Goal: Task Accomplishment & Management: Use online tool/utility

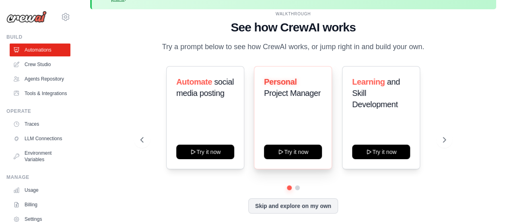
scroll to position [35, 0]
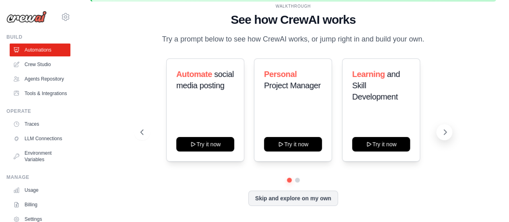
click at [444, 132] on icon at bounding box center [445, 132] width 8 height 8
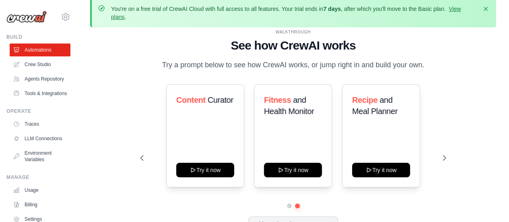
scroll to position [0, 0]
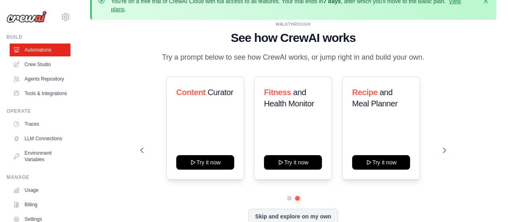
scroll to position [35, 0]
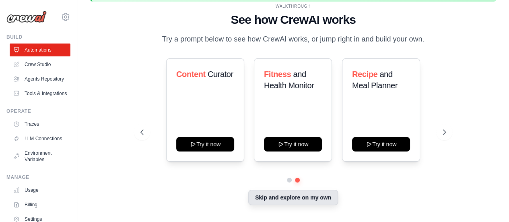
click at [283, 200] on button "Skip and explore on my own" at bounding box center [293, 197] width 90 height 15
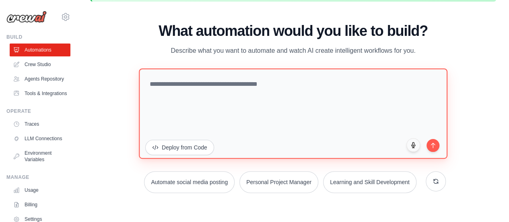
click at [176, 87] on textarea at bounding box center [293, 113] width 309 height 90
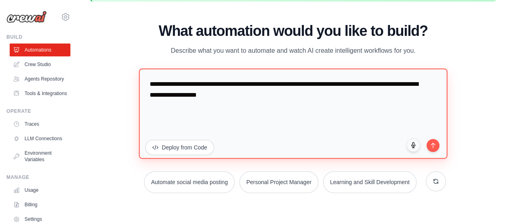
click at [339, 105] on textarea "**********" at bounding box center [293, 113] width 309 height 90
click at [340, 131] on textarea "**********" at bounding box center [293, 113] width 309 height 90
click at [302, 112] on textarea "**********" at bounding box center [293, 113] width 309 height 90
type textarea "**********"
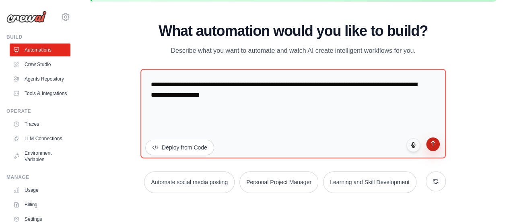
click at [432, 147] on button "submit" at bounding box center [433, 144] width 14 height 14
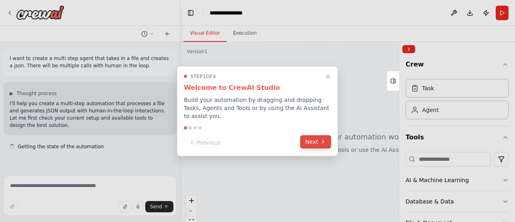
click at [318, 135] on button "Next" at bounding box center [315, 141] width 31 height 13
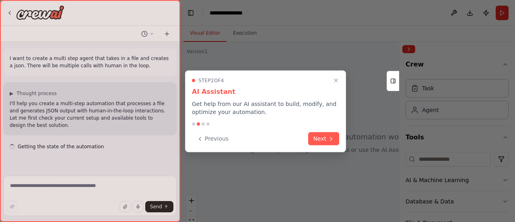
click at [318, 132] on button "Next" at bounding box center [323, 138] width 31 height 13
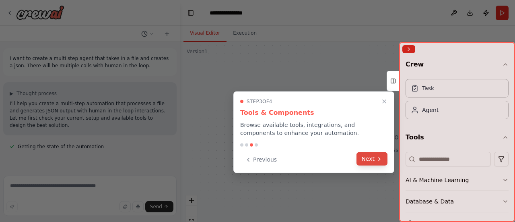
click at [378, 165] on div "Previous Next" at bounding box center [313, 159] width 147 height 13
click at [378, 156] on icon at bounding box center [379, 158] width 6 height 6
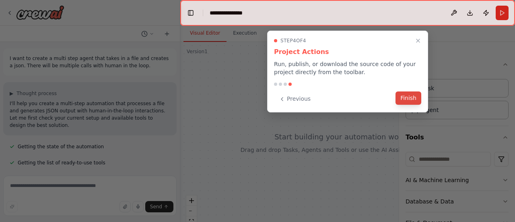
click at [412, 100] on button "Finish" at bounding box center [409, 97] width 26 height 13
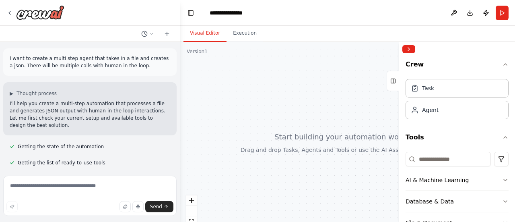
drag, startPoint x: 310, startPoint y: 113, endPoint x: 312, endPoint y: 86, distance: 27.0
click at [312, 86] on div at bounding box center [347, 142] width 335 height 201
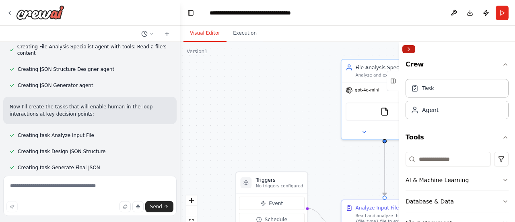
scroll to position [281, 0]
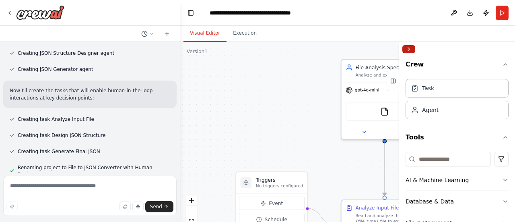
click at [411, 47] on button "Collapse right sidebar" at bounding box center [409, 49] width 13 height 8
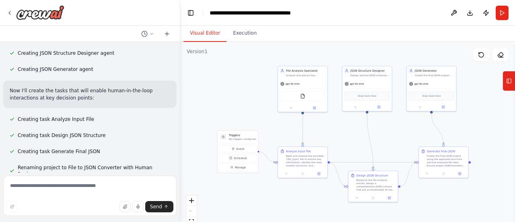
drag, startPoint x: 327, startPoint y: 102, endPoint x: 239, endPoint y: 92, distance: 88.7
click at [239, 92] on div ".deletable-edge-delete-btn { width: 20px; height: 20px; border: 0px solid #ffff…" at bounding box center [347, 142] width 335 height 201
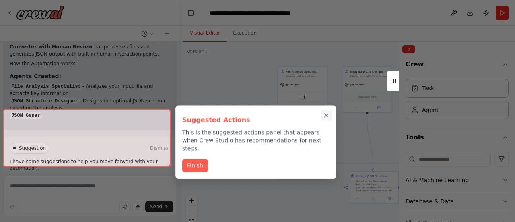
click at [327, 114] on div "Suggested Actions This is the suggested actions panel that appears when Crew St…" at bounding box center [256, 142] width 161 height 74
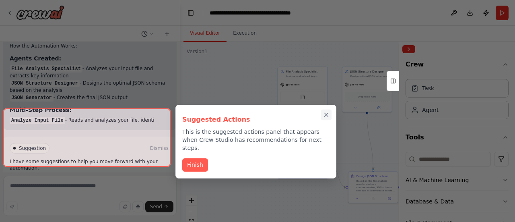
click at [327, 114] on icon "Close walkthrough" at bounding box center [327, 115] width 4 height 4
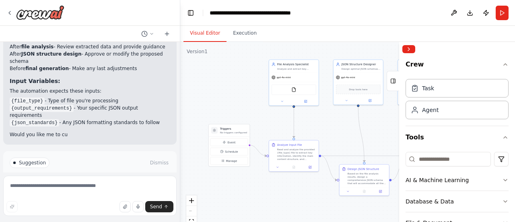
drag, startPoint x: 258, startPoint y: 107, endPoint x: 250, endPoint y: 100, distance: 11.4
click at [250, 100] on div ".deletable-edge-delete-btn { width: 20px; height: 20px; border: 0px solid #ffff…" at bounding box center [347, 142] width 335 height 201
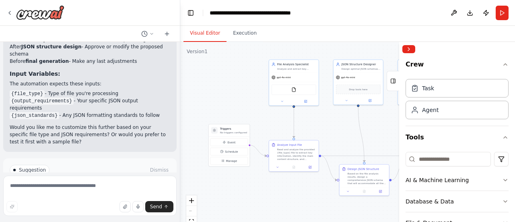
scroll to position [610, 0]
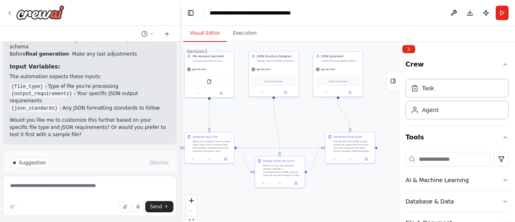
drag, startPoint x: 341, startPoint y: 129, endPoint x: 256, endPoint y: 122, distance: 85.6
click at [256, 122] on div ".deletable-edge-delete-btn { width: 20px; height: 20px; border: 0px solid #ffff…" at bounding box center [347, 142] width 335 height 201
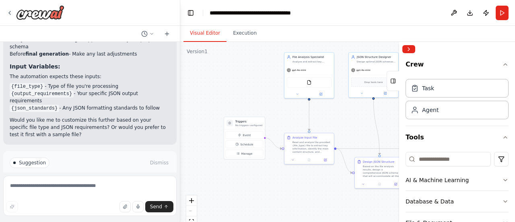
drag, startPoint x: 256, startPoint y: 122, endPoint x: 356, endPoint y: 121, distance: 100.2
click at [356, 121] on div ".deletable-edge-delete-btn { width: 20px; height: 20px; border: 0px solid #ffff…" at bounding box center [347, 142] width 335 height 201
click at [138, 190] on button "Run Automation" at bounding box center [90, 196] width 161 height 13
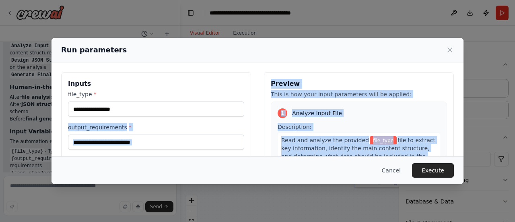
scroll to position [1, 0]
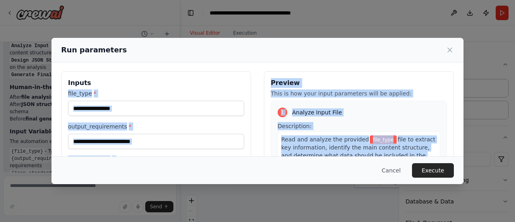
drag, startPoint x: 70, startPoint y: 187, endPoint x: 140, endPoint y: 110, distance: 103.7
click at [140, 110] on div "Run parameters Inputs file_type * output_requirements * json_standards * Previe…" at bounding box center [257, 111] width 515 height 222
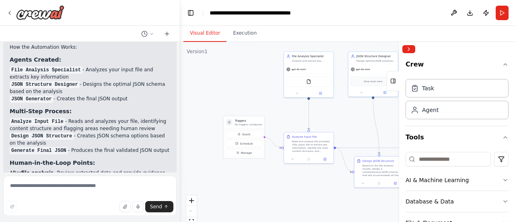
scroll to position [545, 0]
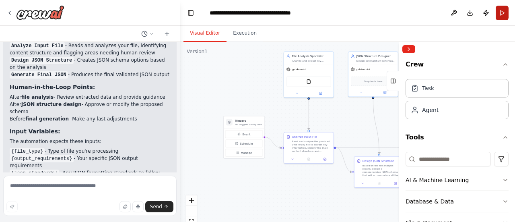
click at [500, 14] on button "Run" at bounding box center [502, 13] width 13 height 14
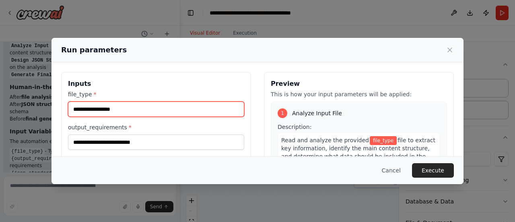
click at [153, 107] on input "file_type *" at bounding box center [156, 108] width 176 height 15
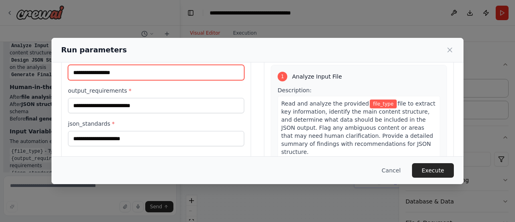
scroll to position [41, 0]
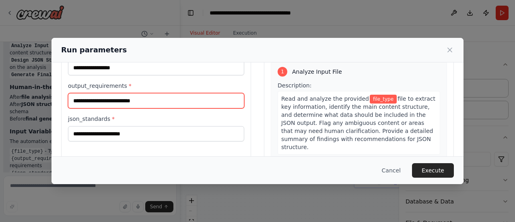
click at [154, 103] on input "output_requirements *" at bounding box center [156, 100] width 176 height 15
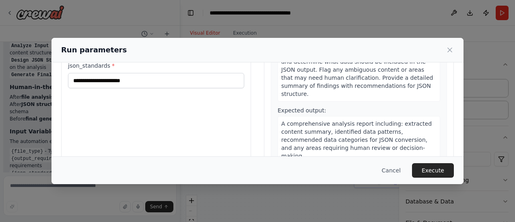
scroll to position [115, 0]
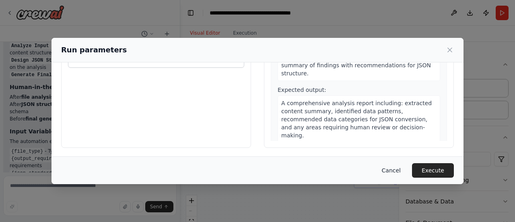
click at [398, 171] on button "Cancel" at bounding box center [392, 170] width 32 height 14
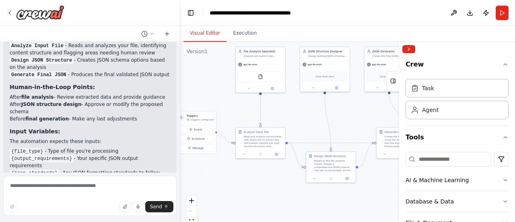
drag, startPoint x: 345, startPoint y: 114, endPoint x: 290, endPoint y: 116, distance: 55.2
click at [290, 116] on div ".deletable-edge-delete-btn { width: 20px; height: 20px; border: 0px solid #ffff…" at bounding box center [347, 142] width 335 height 201
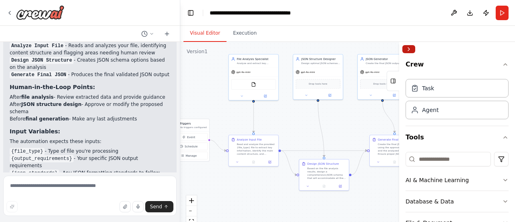
click at [412, 50] on button "Collapse right sidebar" at bounding box center [409, 49] width 13 height 8
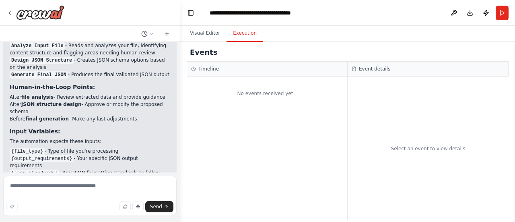
click at [244, 31] on button "Execution" at bounding box center [245, 33] width 37 height 17
click at [214, 35] on button "Visual Editor" at bounding box center [205, 33] width 43 height 17
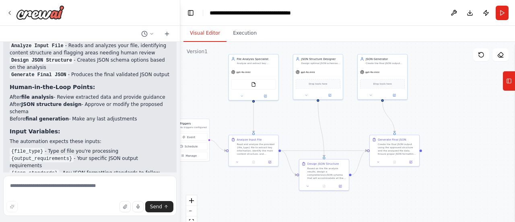
click at [201, 71] on div ".deletable-edge-delete-btn { width: 20px; height: 20px; border: 0px solid #ffff…" at bounding box center [347, 142] width 335 height 201
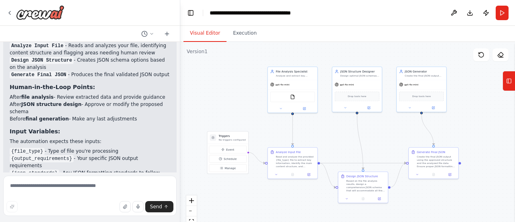
drag, startPoint x: 208, startPoint y: 91, endPoint x: 246, endPoint y: 104, distance: 40.6
click at [246, 104] on div ".deletable-edge-delete-btn { width: 20px; height: 20px; border: 0px solid #ffff…" at bounding box center [347, 142] width 335 height 201
click at [503, 59] on button at bounding box center [501, 54] width 16 height 13
click at [485, 54] on button at bounding box center [481, 54] width 16 height 13
click at [280, 80] on div "gpt-4o-mini" at bounding box center [293, 83] width 50 height 9
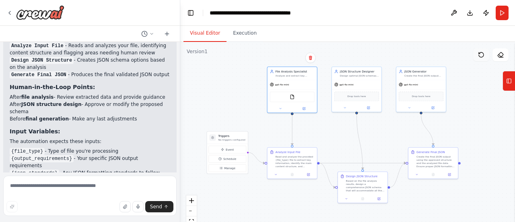
click at [481, 56] on icon at bounding box center [481, 55] width 6 height 6
click at [502, 58] on button at bounding box center [501, 54] width 16 height 13
click at [444, 84] on div "gpt-4o-mini" at bounding box center [422, 83] width 50 height 9
click at [499, 54] on icon at bounding box center [501, 55] width 6 height 6
click at [444, 58] on button at bounding box center [439, 57] width 10 height 10
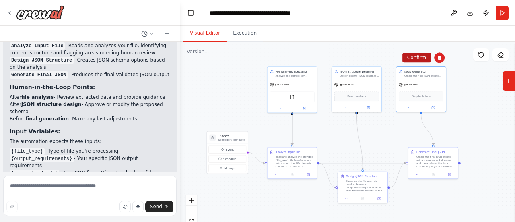
click at [412, 60] on button "Confirm" at bounding box center [417, 58] width 29 height 10
click at [372, 80] on div "gpt-4o-mini" at bounding box center [357, 83] width 50 height 9
click at [377, 58] on icon at bounding box center [375, 57] width 5 height 5
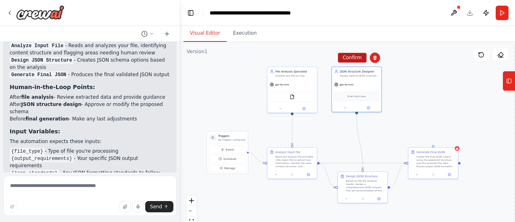
click at [358, 59] on button "Confirm" at bounding box center [352, 58] width 29 height 10
click at [305, 84] on div "gpt-4o-mini" at bounding box center [293, 83] width 50 height 9
click at [312, 59] on icon at bounding box center [310, 57] width 5 height 5
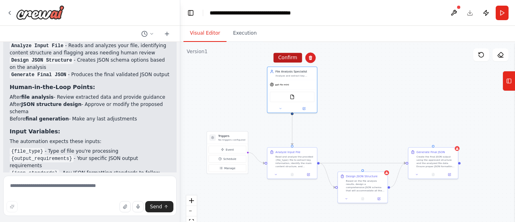
click at [293, 62] on button "Confirm" at bounding box center [287, 58] width 29 height 10
click at [223, 139] on p "No triggers configured" at bounding box center [231, 139] width 27 height 3
click at [304, 159] on div "Read and analyze the provided {file_type} file to extract key information, iden…" at bounding box center [295, 160] width 39 height 13
click at [311, 140] on icon at bounding box center [310, 139] width 3 height 4
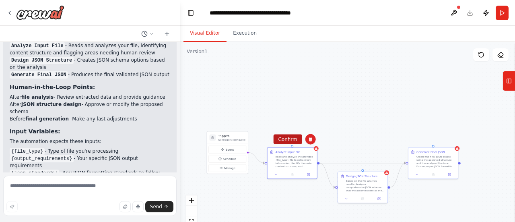
click at [301, 140] on button "Confirm" at bounding box center [287, 139] width 29 height 10
click at [228, 140] on p "No triggers configured" at bounding box center [231, 139] width 27 height 3
click at [238, 138] on p "No triggers configured" at bounding box center [231, 139] width 27 height 3
click at [361, 183] on div "Based on the file analysis results, design a comprehensive JSON schema that wil…" at bounding box center [365, 184] width 39 height 13
click at [381, 165] on icon at bounding box center [381, 163] width 3 height 4
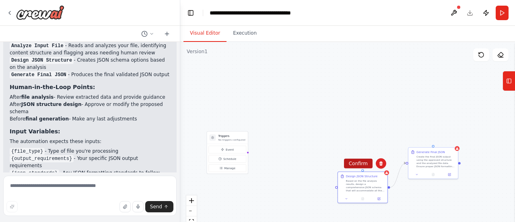
click at [362, 165] on button "Confirm" at bounding box center [358, 164] width 29 height 10
click at [441, 150] on div "Generate Final JSON" at bounding box center [431, 151] width 29 height 4
click at [452, 142] on button at bounding box center [451, 139] width 10 height 10
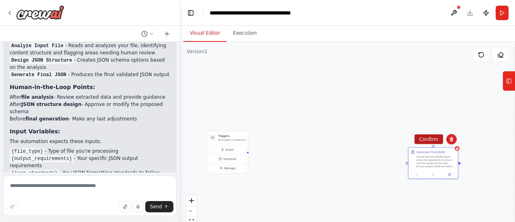
click at [437, 139] on button "Confirm" at bounding box center [429, 139] width 29 height 10
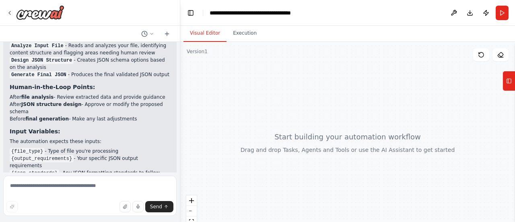
drag, startPoint x: 355, startPoint y: 125, endPoint x: 370, endPoint y: 101, distance: 27.6
click at [370, 101] on div at bounding box center [347, 142] width 335 height 201
click at [510, 85] on icon at bounding box center [509, 80] width 6 height 13
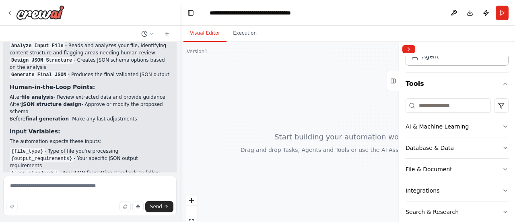
scroll to position [71, 0]
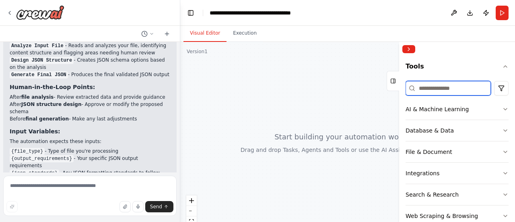
click at [445, 90] on input at bounding box center [448, 88] width 85 height 14
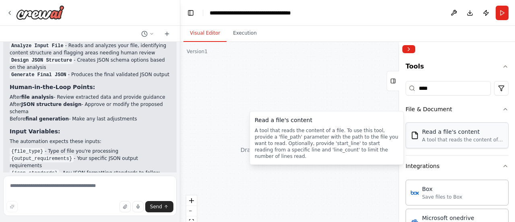
click at [461, 140] on div "A tool that reads the content of a file. To use this tool, provide a 'file_path…" at bounding box center [462, 139] width 81 height 6
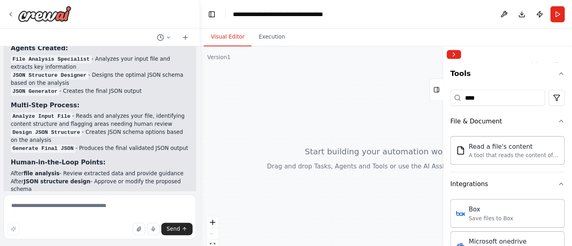
scroll to position [545, 0]
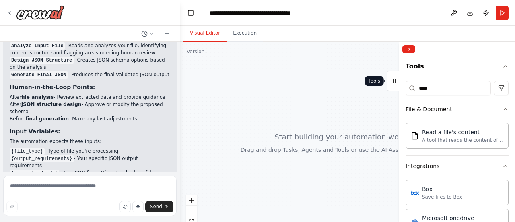
click at [391, 82] on rect at bounding box center [393, 81] width 4 height 4
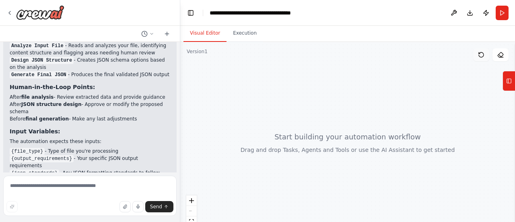
click at [482, 55] on icon at bounding box center [481, 55] width 6 height 6
click at [458, 13] on button at bounding box center [454, 13] width 13 height 14
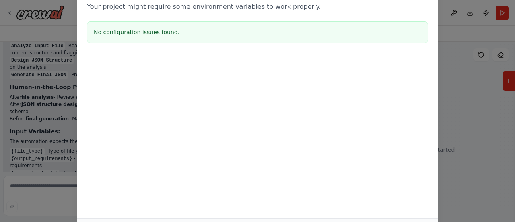
click at [474, 52] on div "Environment configuration Your project might require some environment variables…" at bounding box center [257, 111] width 515 height 222
click at [429, 6] on div "Environment configuration Your project might require some environment variables…" at bounding box center [257, 16] width 361 height 80
click at [408, 97] on div at bounding box center [257, 96] width 361 height 81
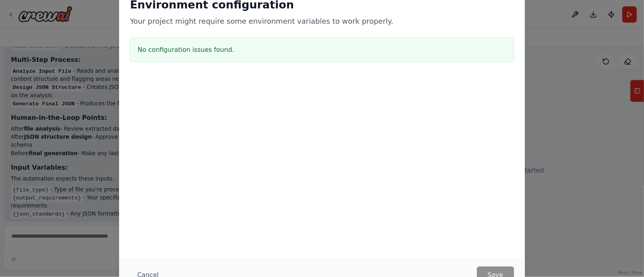
scroll to position [71, 0]
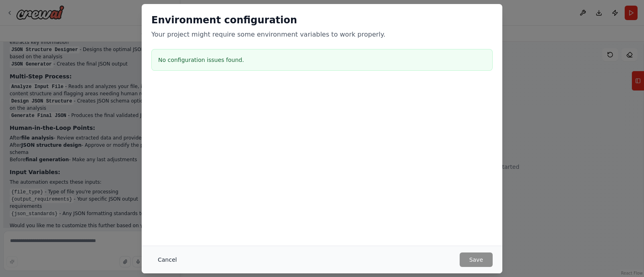
click at [167, 221] on button "Cancel" at bounding box center [167, 260] width 32 height 14
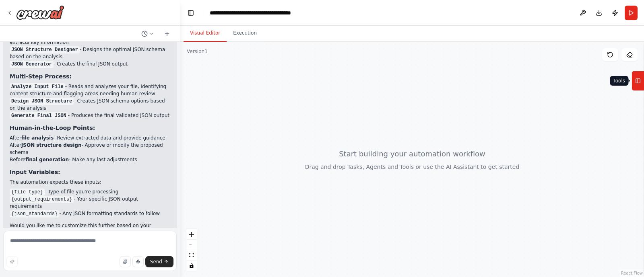
click at [515, 75] on icon at bounding box center [638, 80] width 6 height 13
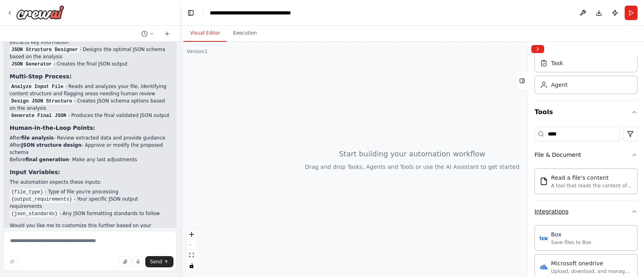
scroll to position [0, 0]
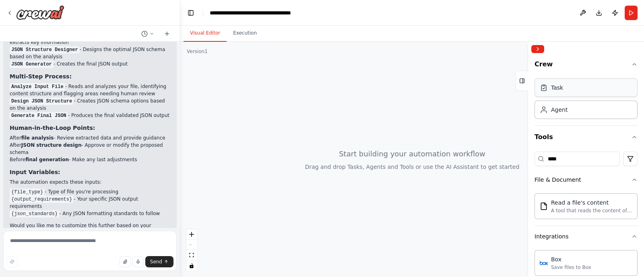
click at [515, 90] on div "Task" at bounding box center [586, 87] width 103 height 19
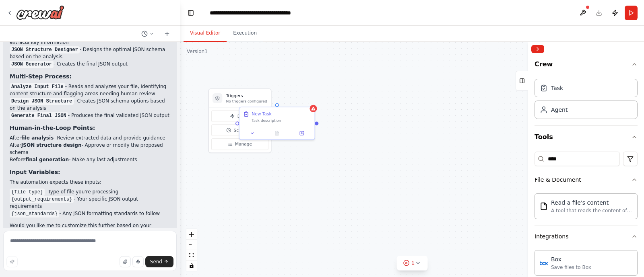
click at [265, 214] on div "Triggers No triggers configured Event Schedule Manage New Task Task description" at bounding box center [412, 159] width 464 height 235
drag, startPoint x: 283, startPoint y: 120, endPoint x: 352, endPoint y: 95, distance: 73.0
click at [352, 95] on div "Task description" at bounding box center [348, 95] width 59 height 5
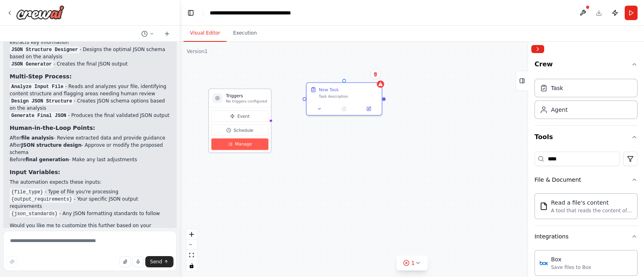
click at [240, 145] on span "Manage" at bounding box center [243, 144] width 17 height 6
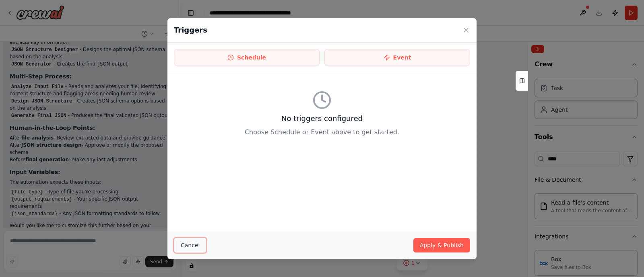
click at [197, 221] on button "Cancel" at bounding box center [190, 245] width 33 height 15
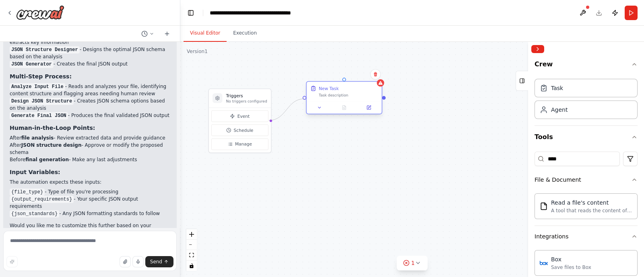
drag, startPoint x: 270, startPoint y: 121, endPoint x: 308, endPoint y: 99, distance: 43.8
click at [308, 99] on div "Triggers No triggers configured Event Schedule Manage New Task Task description" at bounding box center [354, 49] width 352 height 179
click at [351, 88] on div "New Task" at bounding box center [348, 88] width 59 height 6
click at [372, 105] on button at bounding box center [368, 107] width 21 height 7
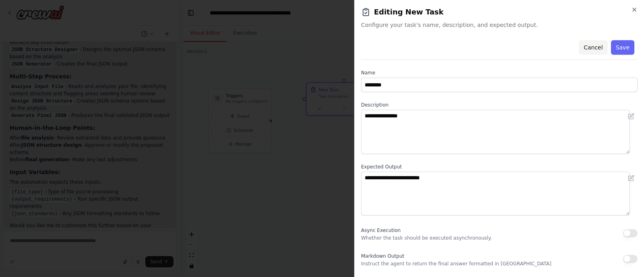
click at [515, 49] on button "Cancel" at bounding box center [593, 47] width 29 height 14
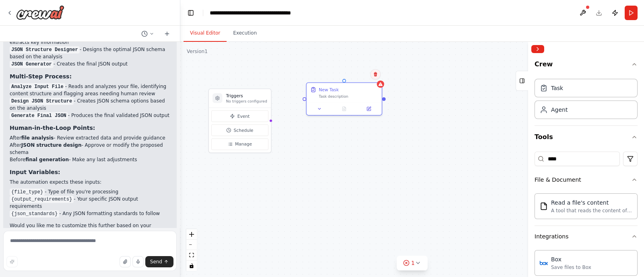
click at [378, 75] on button at bounding box center [375, 74] width 10 height 10
click at [362, 73] on button "Confirm" at bounding box center [353, 75] width 29 height 10
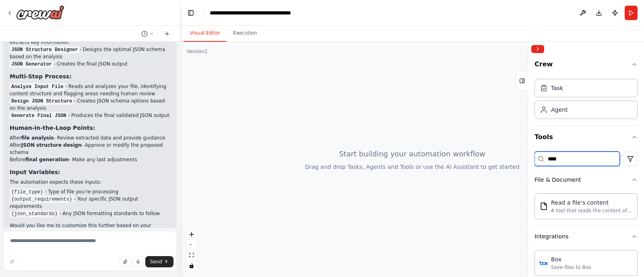
click at [515, 159] on input "****" at bounding box center [577, 159] width 85 height 14
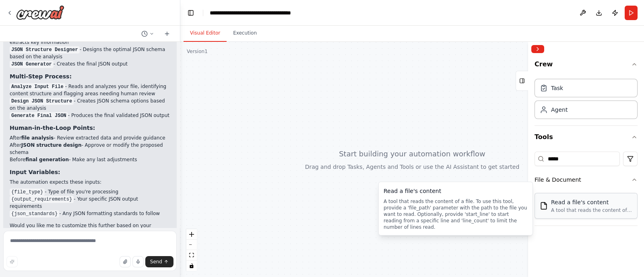
click at [515, 210] on div "A tool that reads the content of a file. To use this tool, provide a 'file_path…" at bounding box center [591, 210] width 81 height 6
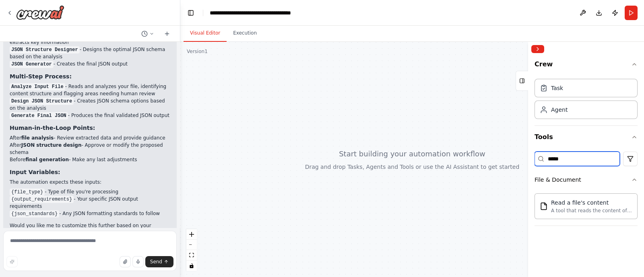
click at [515, 157] on input "****" at bounding box center [577, 159] width 85 height 14
type input "*"
type input "******"
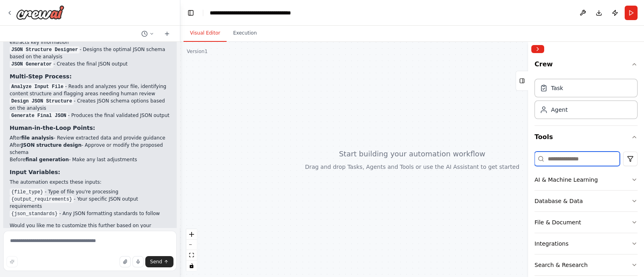
click at [515, 163] on input at bounding box center [577, 159] width 85 height 14
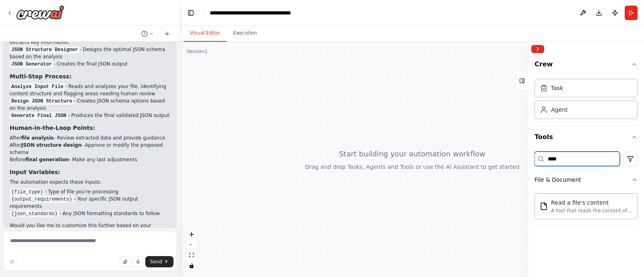
type input "*****"
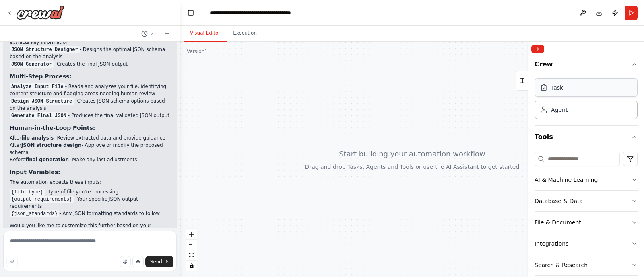
click at [515, 85] on div "Task" at bounding box center [586, 87] width 103 height 19
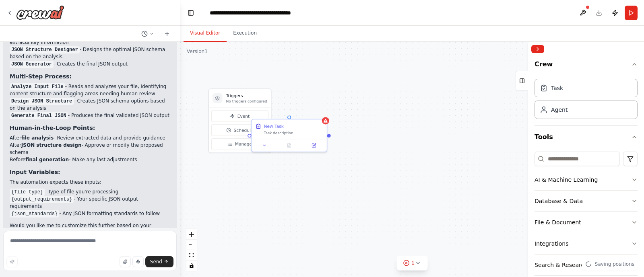
click at [325, 103] on div "Triggers No triggers configured Event Schedule Manage New Task Task description" at bounding box center [412, 159] width 464 height 235
drag, startPoint x: 286, startPoint y: 125, endPoint x: 335, endPoint y: 92, distance: 59.2
click at [335, 92] on div "New Task" at bounding box center [336, 94] width 59 height 6
drag, startPoint x: 270, startPoint y: 120, endPoint x: 292, endPoint y: 102, distance: 28.6
click at [292, 102] on div "Triggers No triggers configured Event Schedule Manage New Task Task description" at bounding box center [412, 159] width 464 height 235
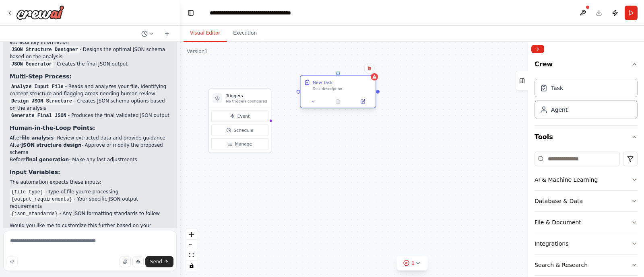
drag, startPoint x: 320, startPoint y: 95, endPoint x: 326, endPoint y: 77, distance: 19.6
click at [326, 77] on div "New Task Task description" at bounding box center [338, 86] width 75 height 20
drag, startPoint x: 269, startPoint y: 122, endPoint x: 302, endPoint y: 94, distance: 42.9
click at [302, 94] on div "Triggers No triggers configured Event Schedule Manage New Task Task description" at bounding box center [354, 49] width 352 height 179
click at [339, 87] on div "Task description" at bounding box center [348, 89] width 68 height 6
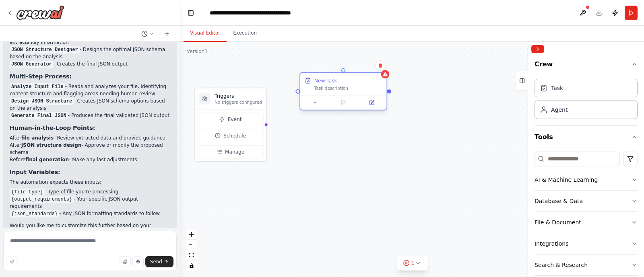
click at [356, 79] on div "New Task" at bounding box center [348, 80] width 68 height 7
click at [372, 101] on icon at bounding box center [372, 103] width 4 height 4
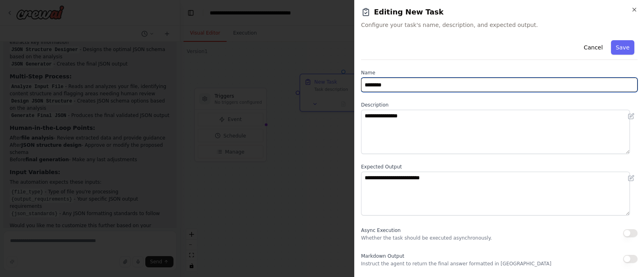
click at [400, 82] on input "********" at bounding box center [499, 85] width 277 height 14
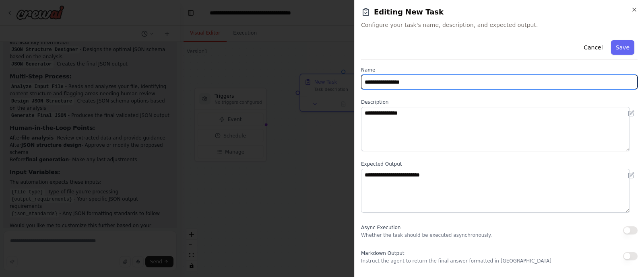
type input "**********"
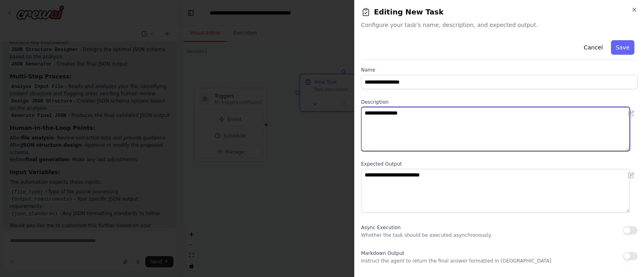
click at [407, 137] on textarea "**********" at bounding box center [495, 129] width 269 height 44
click at [407, 137] on textarea at bounding box center [495, 129] width 269 height 44
type textarea "**********"
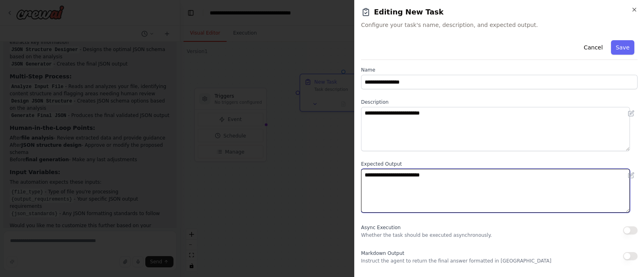
click at [415, 176] on textarea "**********" at bounding box center [495, 191] width 269 height 44
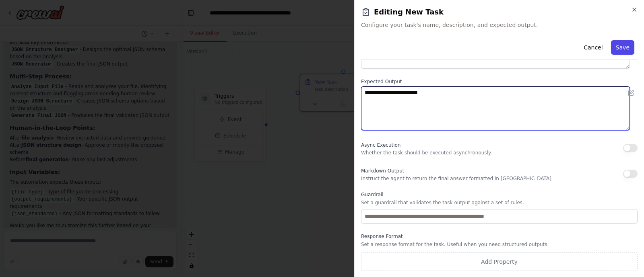
type textarea "**********"
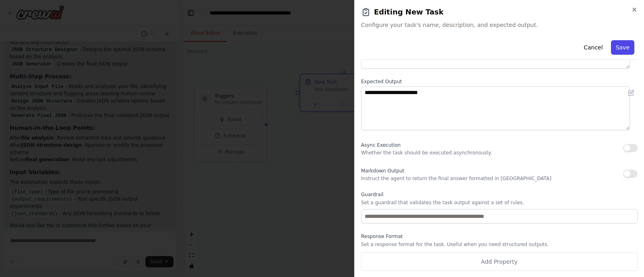
click at [515, 46] on button "Save" at bounding box center [622, 47] width 23 height 14
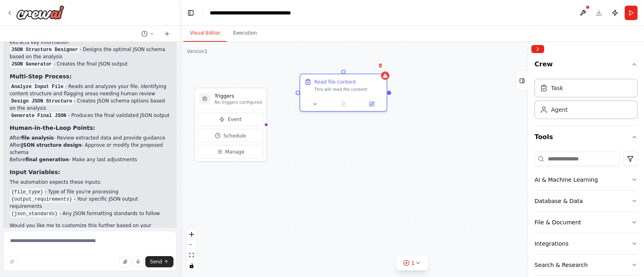
click at [365, 132] on div "Triggers No triggers configured Event Schedule Manage Read file content This wi…" at bounding box center [412, 159] width 464 height 235
drag, startPoint x: 264, startPoint y: 125, endPoint x: 300, endPoint y: 91, distance: 49.8
click at [300, 91] on div "Triggers No triggers configured Event Schedule Manage Read file content This wi…" at bounding box center [361, 42] width 405 height 205
click at [316, 100] on icon at bounding box center [315, 103] width 6 height 6
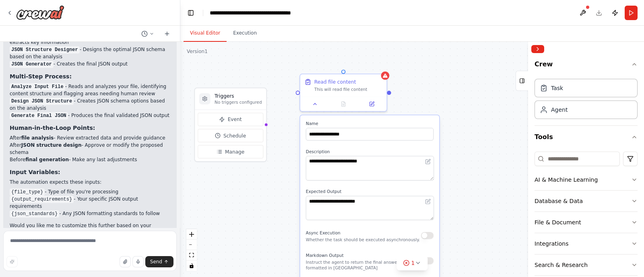
click at [270, 176] on div "**********" at bounding box center [412, 159] width 464 height 235
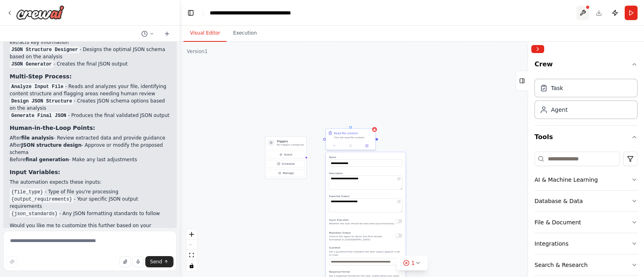
click at [515, 12] on button at bounding box center [582, 13] width 13 height 14
click at [515, 12] on div at bounding box center [582, 13] width 13 height 14
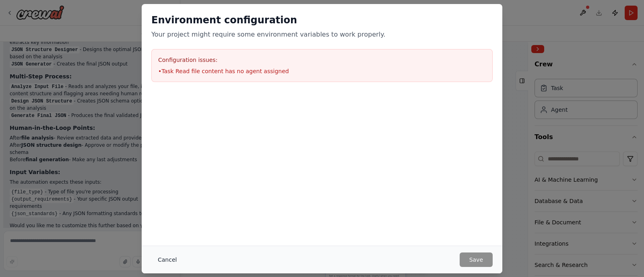
click at [158, 221] on button "Cancel" at bounding box center [167, 260] width 32 height 14
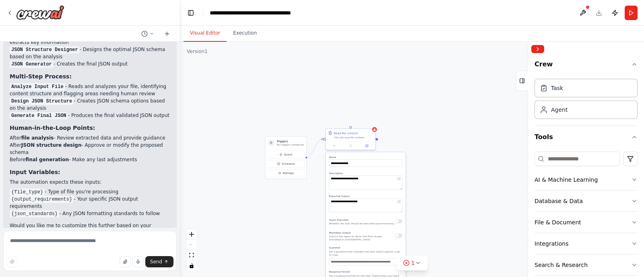
click at [444, 152] on div "**********" at bounding box center [412, 159] width 464 height 235
click at [515, 109] on div "Agent" at bounding box center [559, 109] width 17 height 8
drag, startPoint x: 442, startPoint y: 103, endPoint x: 435, endPoint y: 116, distance: 13.9
click at [435, 116] on div "Role of the agent Goal of the agent" at bounding box center [432, 110] width 50 height 13
drag, startPoint x: 425, startPoint y: 118, endPoint x: 409, endPoint y: 87, distance: 34.9
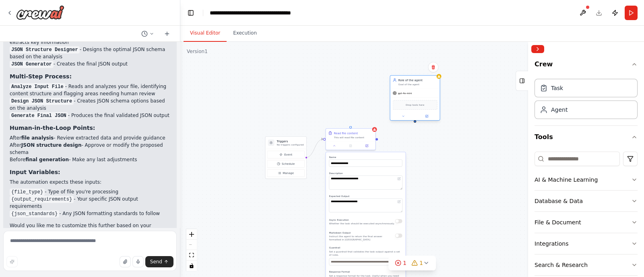
click at [409, 87] on div "Role of the agent Goal of the agent gpt-4o-mini Drop tools here" at bounding box center [415, 97] width 50 height 45
drag, startPoint x: 377, startPoint y: 138, endPoint x: 416, endPoint y: 122, distance: 42.9
click at [416, 122] on div "**********" at bounding box center [412, 159] width 464 height 235
click at [427, 221] on icon at bounding box center [426, 263] width 6 height 6
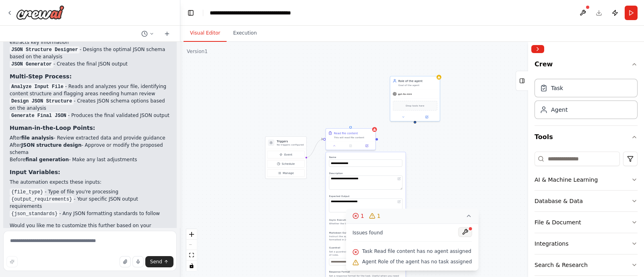
click at [458, 221] on button at bounding box center [465, 232] width 14 height 10
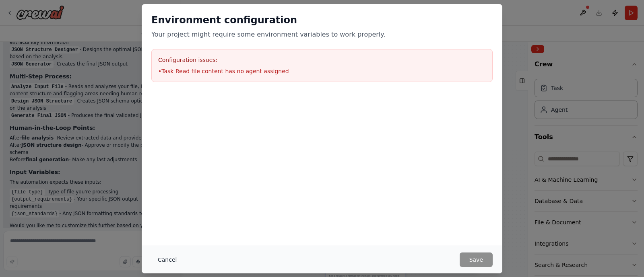
click at [167, 221] on button "Cancel" at bounding box center [167, 260] width 32 height 14
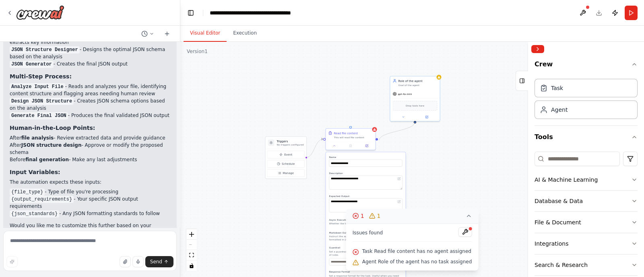
drag, startPoint x: 415, startPoint y: 122, endPoint x: 378, endPoint y: 141, distance: 41.1
click at [378, 141] on div "**********" at bounding box center [412, 159] width 464 height 235
click at [462, 211] on button "1 1" at bounding box center [412, 216] width 132 height 15
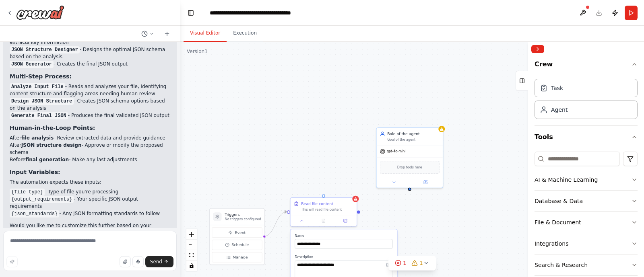
drag, startPoint x: 423, startPoint y: 112, endPoint x: 403, endPoint y: 207, distance: 96.3
click at [403, 207] on div "**********" at bounding box center [412, 159] width 464 height 235
click at [409, 143] on div "Role of the agent Goal of the agent" at bounding box center [410, 135] width 66 height 17
click at [430, 178] on button at bounding box center [425, 181] width 31 height 6
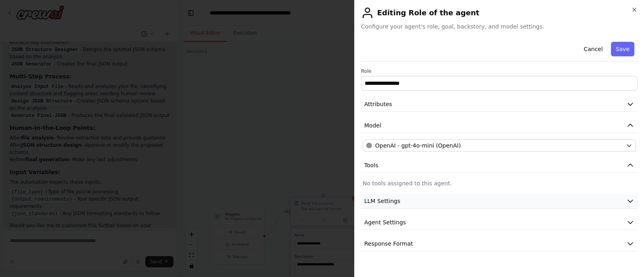
click at [405, 205] on button "LLM Settings" at bounding box center [499, 201] width 277 height 15
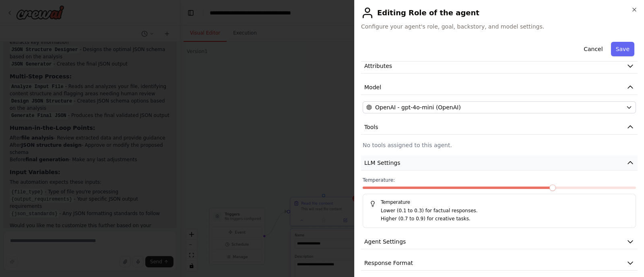
scroll to position [43, 0]
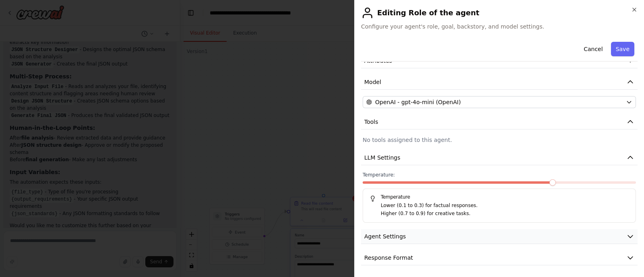
click at [407, 221] on button "Agent Settings" at bounding box center [499, 236] width 277 height 15
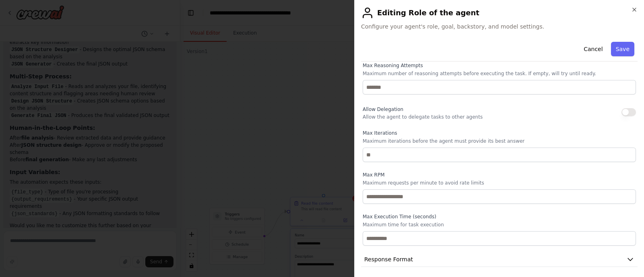
scroll to position [259, 0]
click at [409, 221] on button "Response Format" at bounding box center [499, 258] width 277 height 15
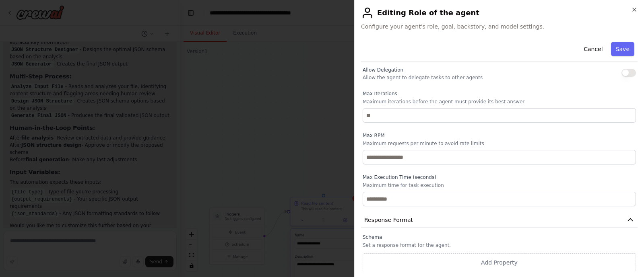
click at [417, 221] on p "Set a response format for the agent." at bounding box center [499, 245] width 273 height 6
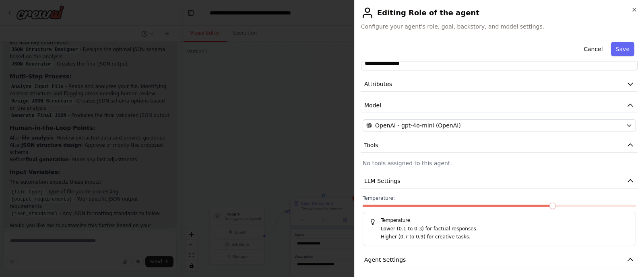
scroll to position [0, 0]
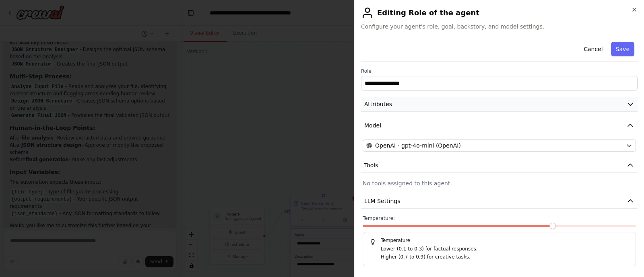
click at [426, 101] on button "Attributes" at bounding box center [499, 104] width 277 height 15
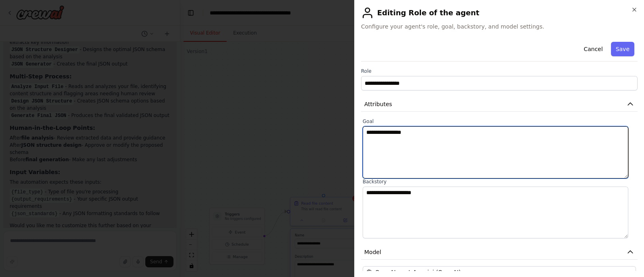
click at [414, 138] on textarea "**********" at bounding box center [496, 152] width 266 height 52
type textarea "**********"
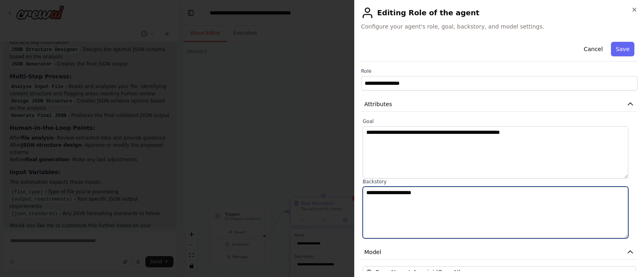
click at [423, 196] on textarea "**********" at bounding box center [496, 213] width 266 height 52
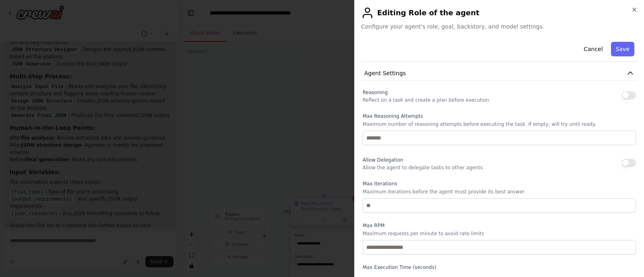
scroll to position [424, 0]
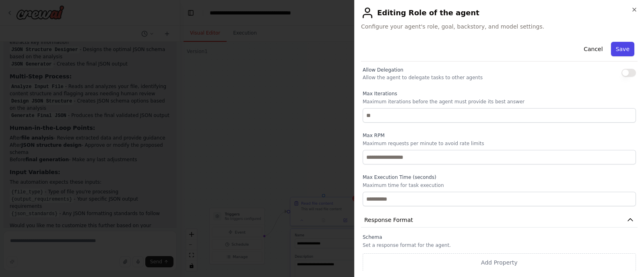
type textarea "**********"
click at [515, 53] on button "Save" at bounding box center [622, 49] width 23 height 14
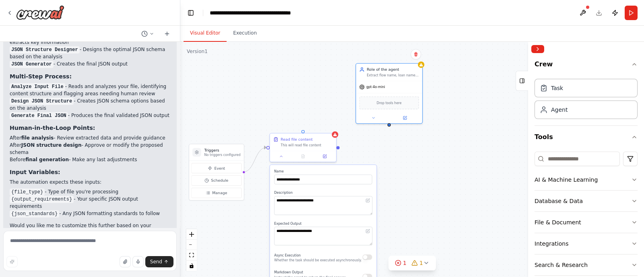
drag, startPoint x: 355, startPoint y: 149, endPoint x: 332, endPoint y: 86, distance: 67.6
click at [332, 86] on div "**********" at bounding box center [412, 159] width 464 height 235
click at [280, 157] on icon at bounding box center [279, 156] width 4 height 4
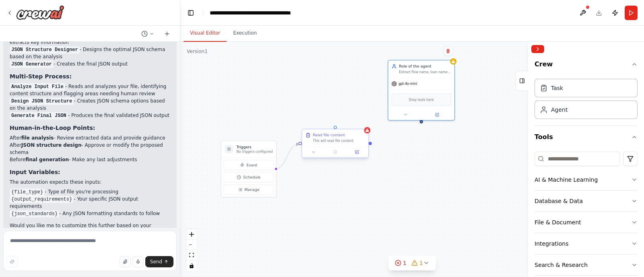
drag, startPoint x: 337, startPoint y: 148, endPoint x: 366, endPoint y: 150, distance: 29.8
click at [366, 150] on div "Triggers No triggers configured Event Schedule Manage Read file content This wi…" at bounding box center [412, 159] width 464 height 235
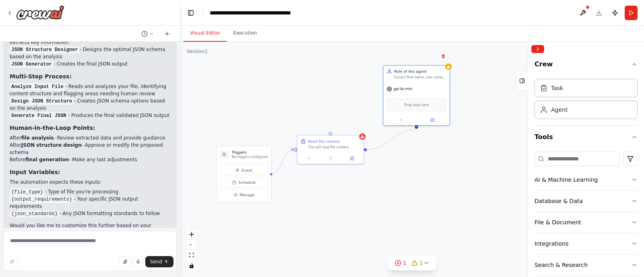
drag, startPoint x: 366, startPoint y: 148, endPoint x: 417, endPoint y: 128, distance: 55.3
click at [417, 128] on div "Triggers No triggers configured Event Schedule Manage Read file content This wi…" at bounding box center [412, 159] width 464 height 235
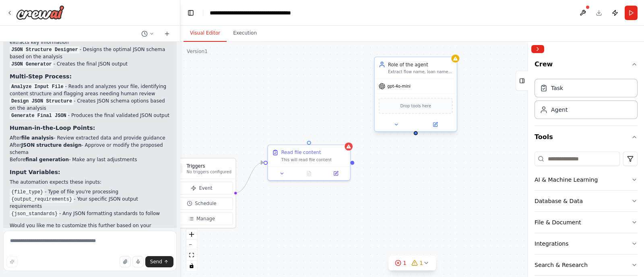
click at [409, 108] on span "Drop tools here" at bounding box center [415, 106] width 31 height 7
click at [211, 168] on h3 "Triggers" at bounding box center [208, 166] width 45 height 7
click at [326, 161] on div "This will read file content" at bounding box center [313, 158] width 65 height 5
click at [345, 136] on icon at bounding box center [343, 136] width 5 height 5
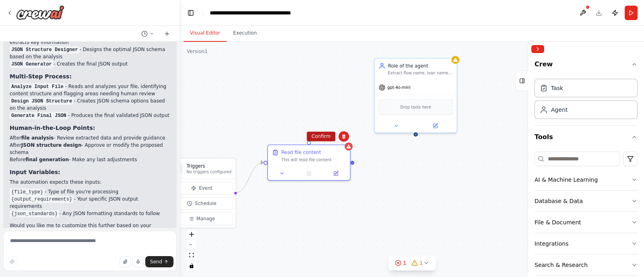
click at [319, 138] on button "Confirm" at bounding box center [321, 137] width 29 height 10
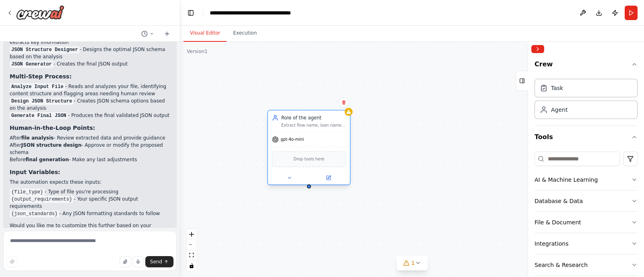
drag, startPoint x: 421, startPoint y: 76, endPoint x: 305, endPoint y: 131, distance: 127.7
click at [305, 131] on div "Role of the agent Extract flow name, loan name and loan properties from the doc…" at bounding box center [309, 121] width 82 height 21
click at [308, 158] on span "Drop tools here" at bounding box center [308, 159] width 31 height 7
click at [515, 159] on input at bounding box center [577, 159] width 85 height 14
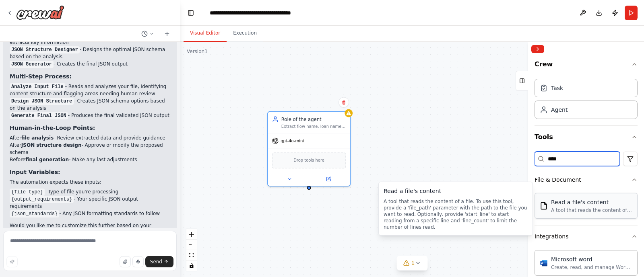
type input "****"
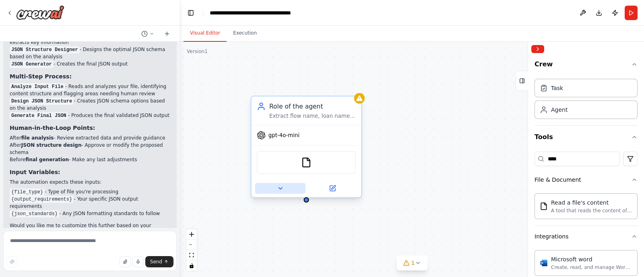
click at [282, 188] on icon at bounding box center [281, 189] width 4 height 2
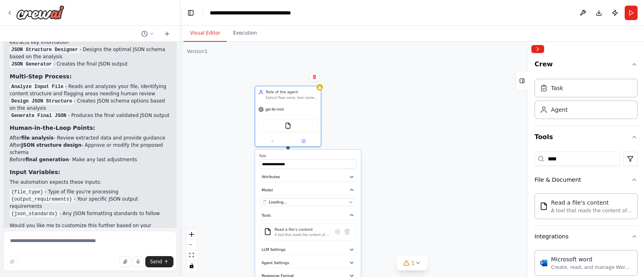
drag, startPoint x: 384, startPoint y: 174, endPoint x: 375, endPoint y: 127, distance: 48.0
click at [375, 127] on div "**********" at bounding box center [412, 159] width 464 height 235
click at [273, 140] on icon at bounding box center [271, 140] width 4 height 4
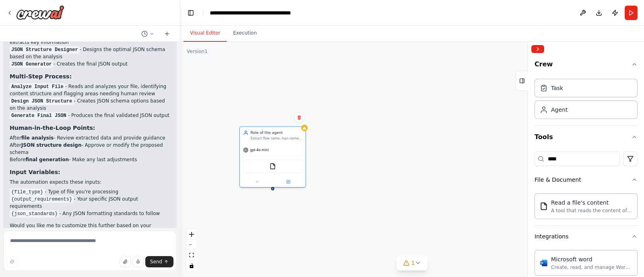
drag, startPoint x: 364, startPoint y: 114, endPoint x: 349, endPoint y: 154, distance: 42.8
click at [349, 154] on div "Role of the agent Extract flow name, loan name and loan properties from the doc…" at bounding box center [412, 159] width 464 height 235
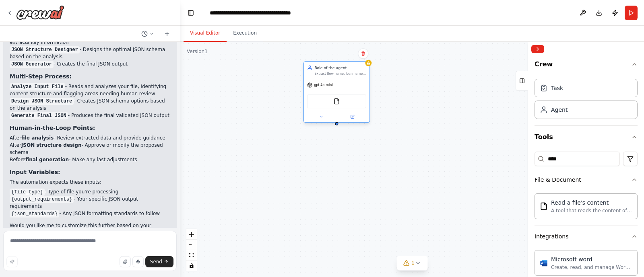
drag, startPoint x: 278, startPoint y: 139, endPoint x: 343, endPoint y: 74, distance: 91.7
click at [343, 74] on div "Extract flow name, loan name and loan properties from the document" at bounding box center [341, 74] width 52 height 4
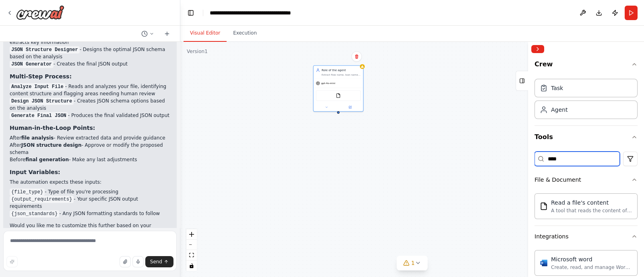
click at [515, 160] on input "****" at bounding box center [577, 159] width 85 height 14
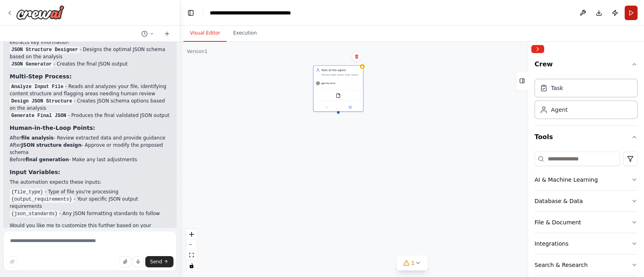
click at [515, 12] on button "Run" at bounding box center [631, 13] width 13 height 14
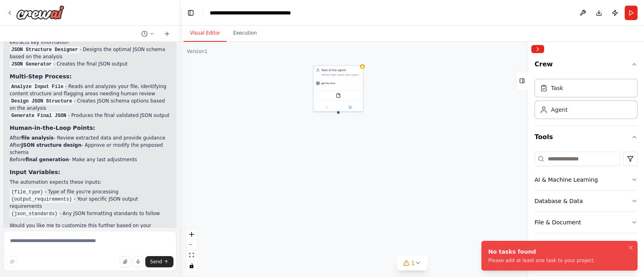
click at [449, 169] on div "Role of the agent Extract flow name, loan name and loan properties from the doc…" at bounding box center [412, 159] width 464 height 235
click at [515, 221] on icon "Notifications (F8)" at bounding box center [631, 248] width 6 height 6
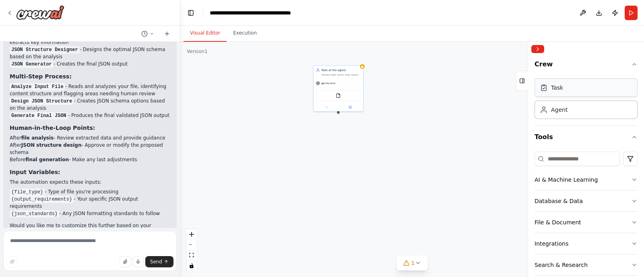
click at [515, 90] on div "Task" at bounding box center [586, 87] width 103 height 19
drag, startPoint x: 225, startPoint y: 149, endPoint x: 306, endPoint y: 162, distance: 82.3
click at [306, 162] on p "No triggers configured" at bounding box center [310, 162] width 27 height 3
drag, startPoint x: 306, startPoint y: 162, endPoint x: 212, endPoint y: 131, distance: 99.2
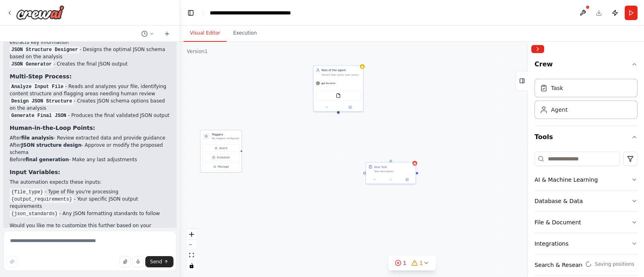
click at [212, 131] on div "Triggers No triggers configured" at bounding box center [220, 136] width 41 height 12
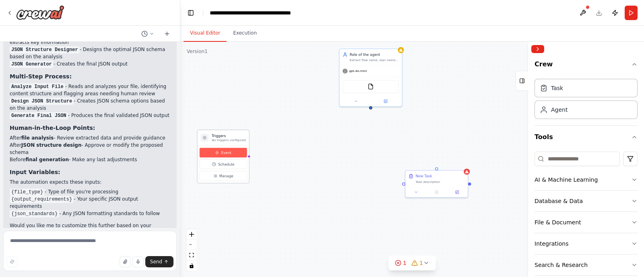
click at [229, 151] on span "Event" at bounding box center [226, 152] width 10 height 5
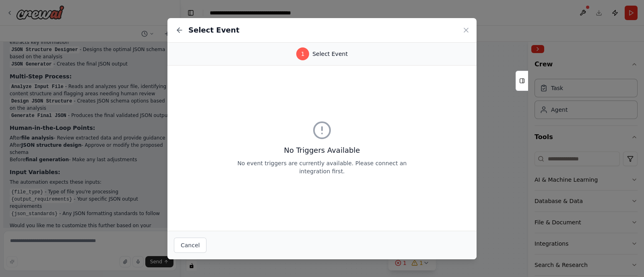
click at [319, 152] on h3 "No Triggers Available" at bounding box center [322, 150] width 180 height 11
click at [183, 32] on icon at bounding box center [180, 30] width 8 height 8
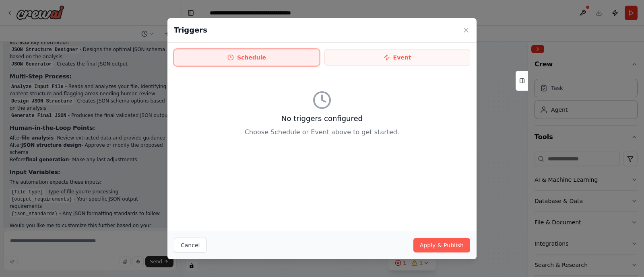
click at [283, 63] on button "Schedule" at bounding box center [247, 57] width 146 height 17
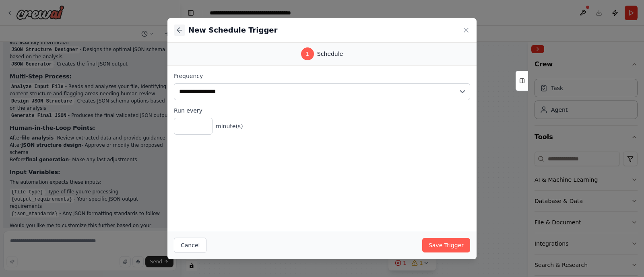
click at [177, 31] on icon at bounding box center [180, 30] width 8 height 8
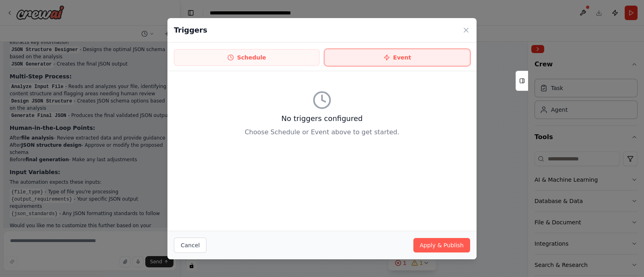
click at [336, 59] on button "Event" at bounding box center [397, 57] width 146 height 17
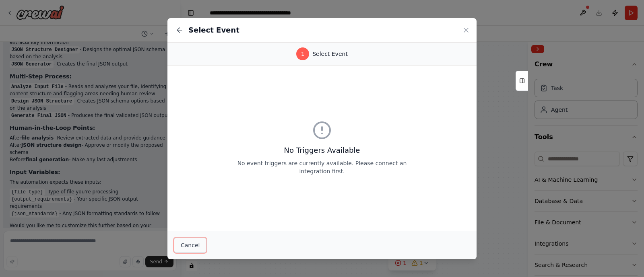
click at [184, 221] on button "Cancel" at bounding box center [190, 245] width 33 height 15
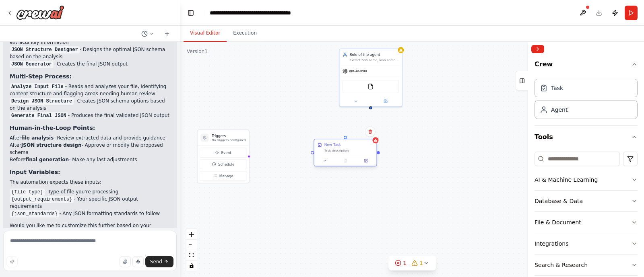
drag, startPoint x: 440, startPoint y: 180, endPoint x: 350, endPoint y: 151, distance: 94.5
click at [350, 151] on div "Task description" at bounding box center [348, 151] width 49 height 4
drag, startPoint x: 370, startPoint y: 107, endPoint x: 348, endPoint y: 139, distance: 38.7
click at [348, 139] on div "Triggers No triggers configured Event Schedule Manage Role of the agent Extract…" at bounding box center [323, 113] width 292 height 148
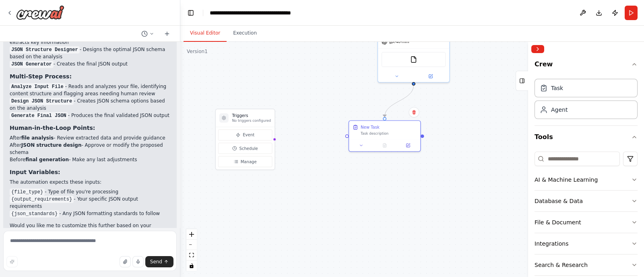
drag, startPoint x: 329, startPoint y: 212, endPoint x: 366, endPoint y: 203, distance: 38.1
click at [366, 203] on div ".deletable-edge-delete-btn { width: 20px; height: 20px; border: 0px solid #ffff…" at bounding box center [412, 159] width 464 height 235
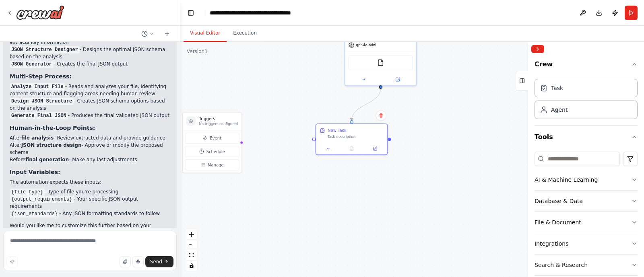
drag, startPoint x: 363, startPoint y: 194, endPoint x: 330, endPoint y: 197, distance: 33.1
click at [330, 197] on div ".deletable-edge-delete-btn { width: 20px; height: 20px; border: 0px solid #ffff…" at bounding box center [412, 159] width 464 height 235
click at [342, 130] on div "New Task" at bounding box center [337, 129] width 19 height 6
click at [377, 148] on icon at bounding box center [375, 148] width 4 height 4
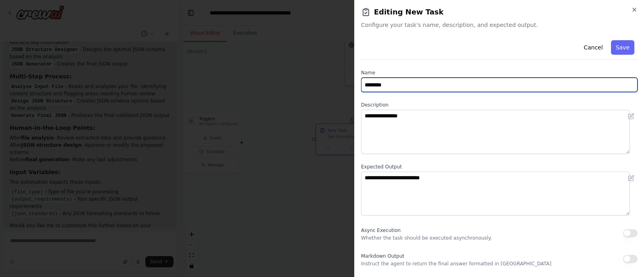
click at [415, 87] on input "********" at bounding box center [499, 85] width 277 height 14
type input "**********"
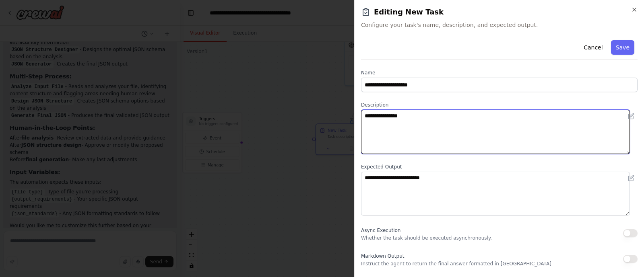
click at [415, 116] on textarea "**********" at bounding box center [495, 132] width 269 height 44
type textarea "**********"
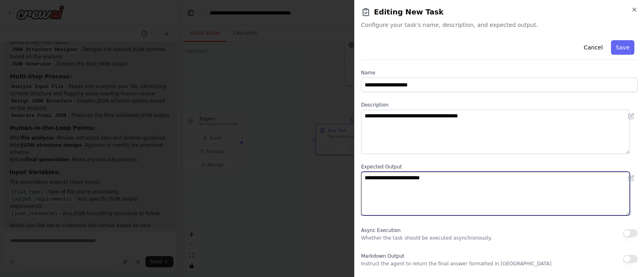
click at [438, 178] on textarea "**********" at bounding box center [495, 194] width 269 height 44
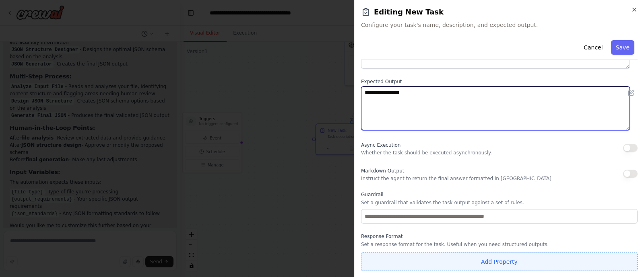
type textarea "**********"
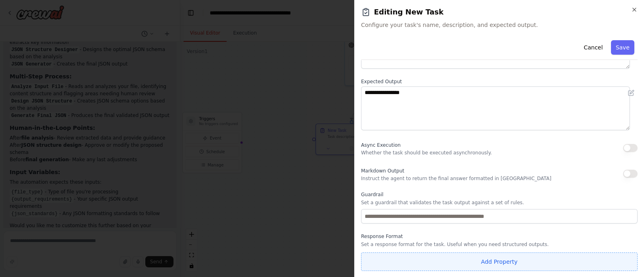
click at [444, 221] on button "Add Property" at bounding box center [499, 262] width 277 height 19
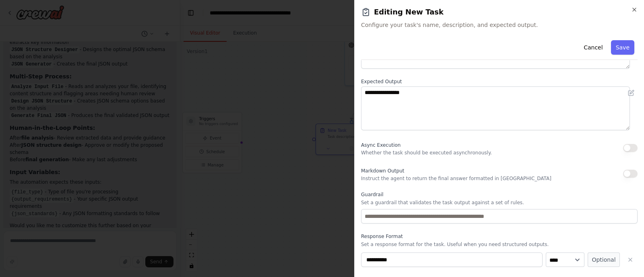
scroll to position [106, 0]
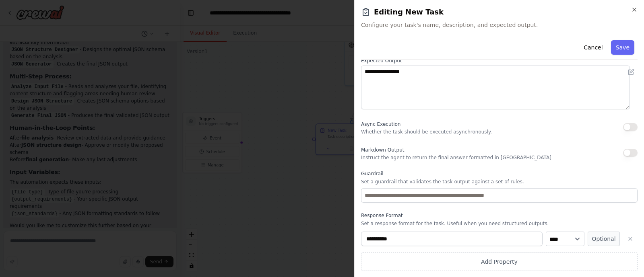
click at [438, 221] on input "**********" at bounding box center [452, 239] width 182 height 14
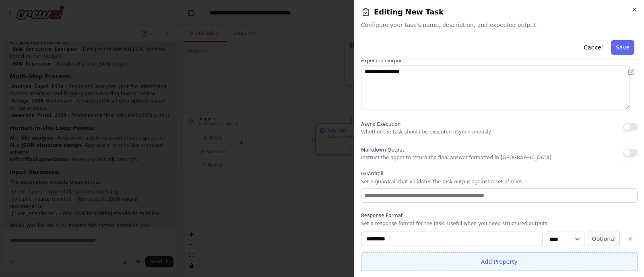
type input "*********"
click at [515, 221] on button "Add Property" at bounding box center [499, 262] width 277 height 19
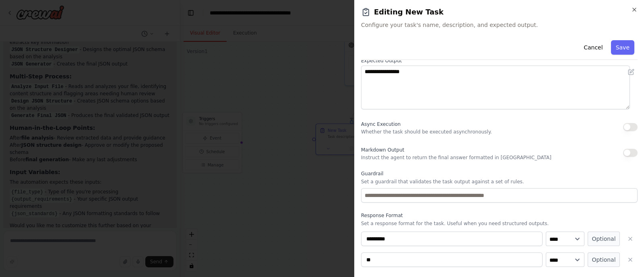
type input "*"
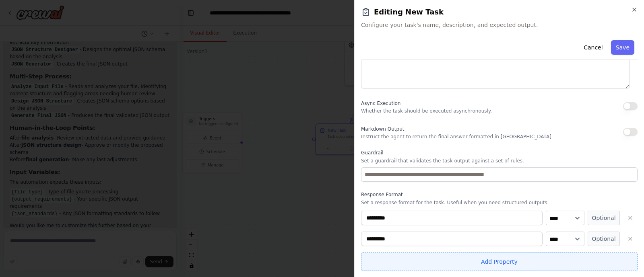
type input "*********"
click at [485, 221] on button "Add Property" at bounding box center [499, 262] width 277 height 19
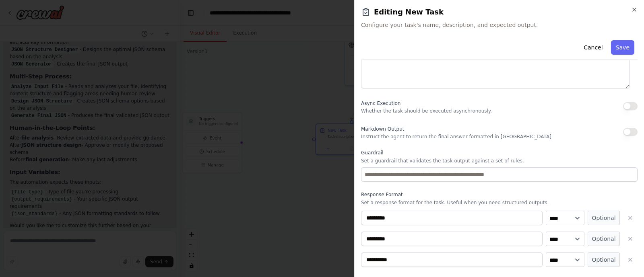
type input "*********"
type input "*"
click at [515, 221] on icon "button" at bounding box center [630, 260] width 6 height 6
click at [515, 50] on button "Save" at bounding box center [622, 47] width 23 height 14
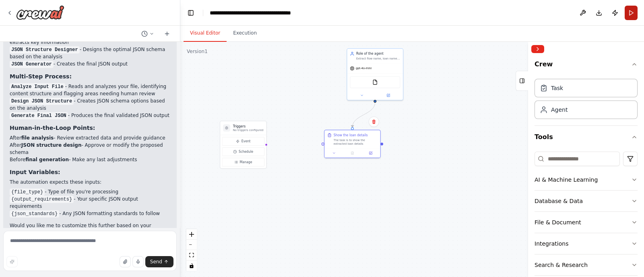
click at [515, 15] on button "Run" at bounding box center [631, 13] width 13 height 14
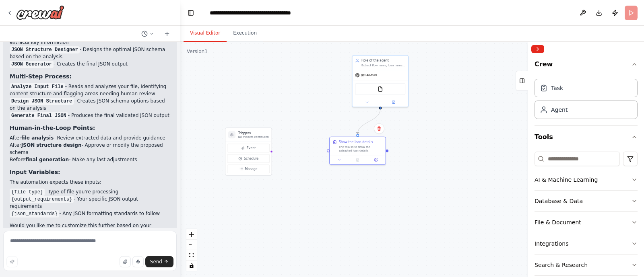
drag, startPoint x: 309, startPoint y: 96, endPoint x: 314, endPoint y: 103, distance: 8.9
click at [314, 103] on div ".deletable-edge-delete-btn { width: 20px; height: 20px; border: 0px solid #ffff…" at bounding box center [412, 159] width 464 height 235
click at [515, 159] on input at bounding box center [577, 159] width 85 height 14
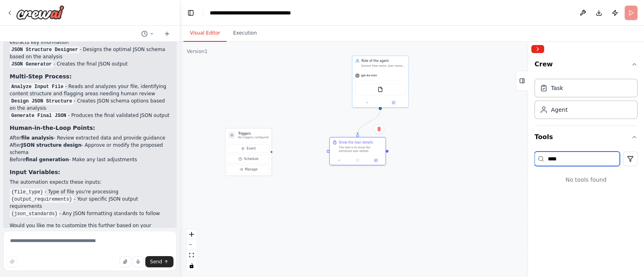
type input "*****"
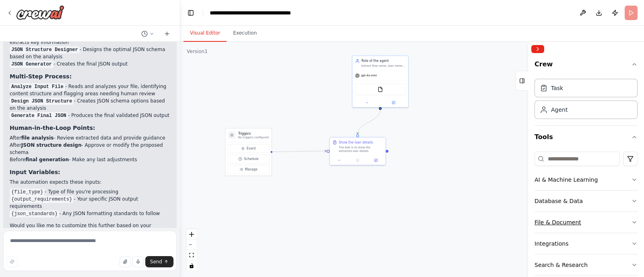
click at [515, 221] on button "File & Document" at bounding box center [586, 222] width 103 height 21
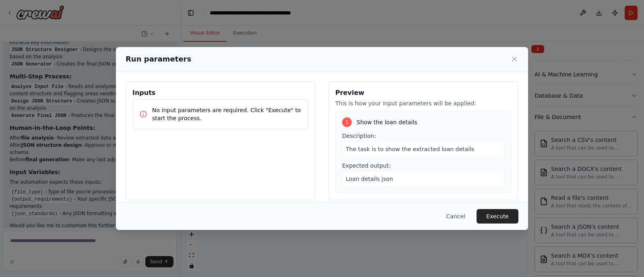
scroll to position [7, 0]
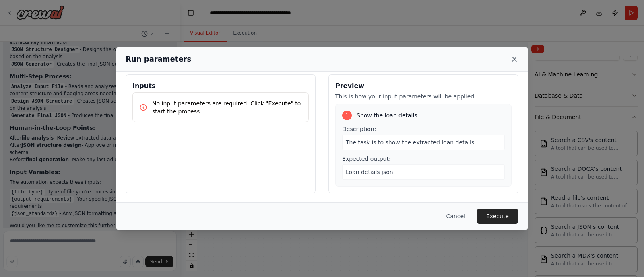
click at [515, 60] on icon at bounding box center [514, 59] width 8 height 8
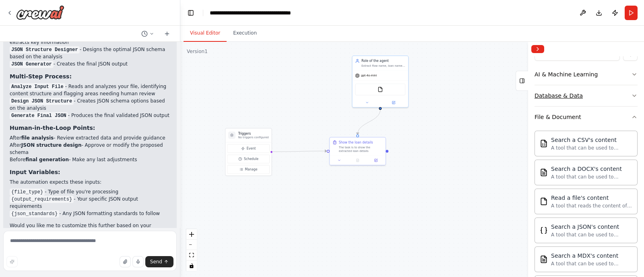
scroll to position [0, 0]
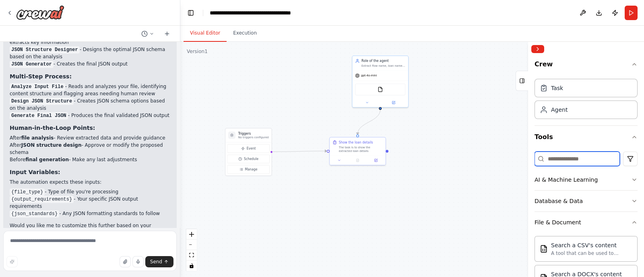
click at [515, 157] on input at bounding box center [577, 159] width 85 height 14
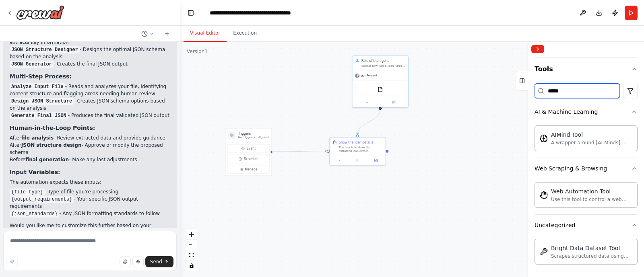
scroll to position [74, 0]
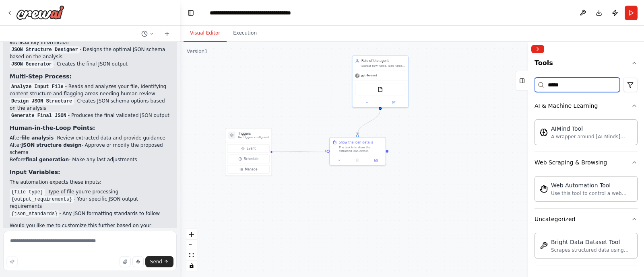
type input "*****"
click at [459, 194] on div ".deletable-edge-delete-btn { width: 20px; height: 20px; border: 0px solid #ffff…" at bounding box center [412, 159] width 464 height 235
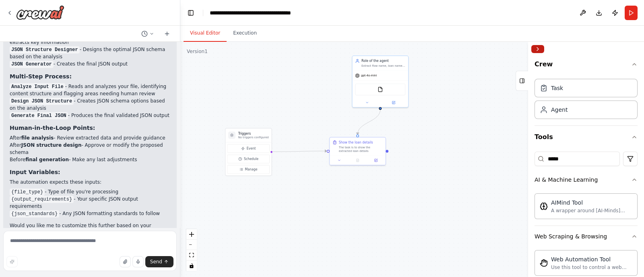
click at [515, 50] on button "Collapse right sidebar" at bounding box center [537, 49] width 13 height 8
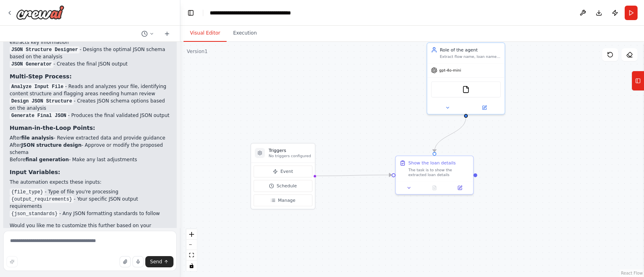
drag, startPoint x: 320, startPoint y: 118, endPoint x: 388, endPoint y: 133, distance: 69.0
click at [388, 133] on div ".deletable-edge-delete-btn { width: 20px; height: 20px; border: 0px solid #ffff…" at bounding box center [412, 159] width 464 height 235
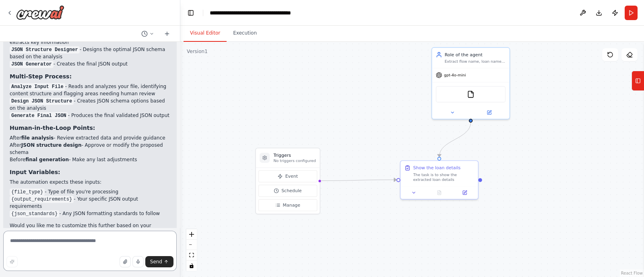
click at [67, 221] on textarea at bounding box center [89, 251] width 173 height 40
type textarea "**********"
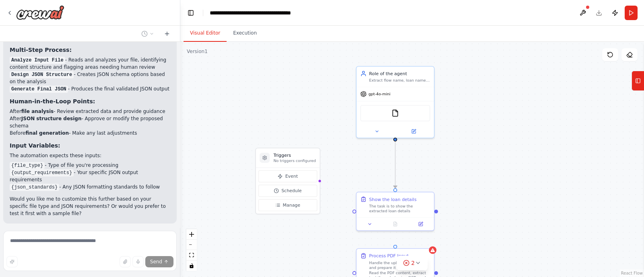
scroll to position [531, 0]
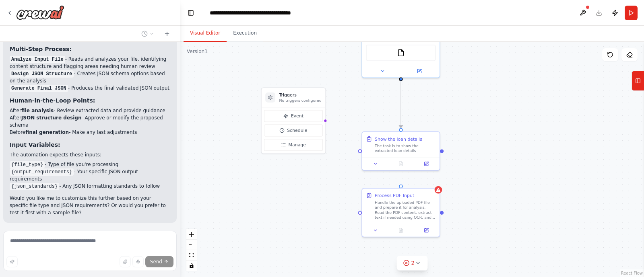
drag, startPoint x: 248, startPoint y: 128, endPoint x: 253, endPoint y: 68, distance: 60.6
click at [253, 68] on div ".deletable-edge-delete-btn { width: 20px; height: 20px; border: 0px solid #ffff…" at bounding box center [412, 159] width 464 height 235
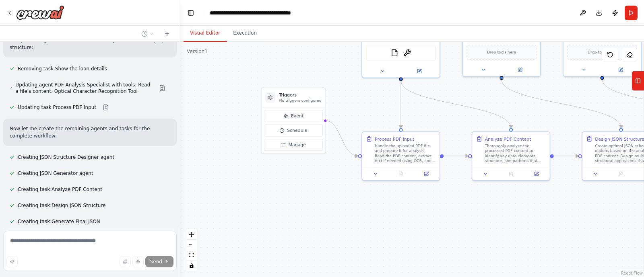
scroll to position [905, 0]
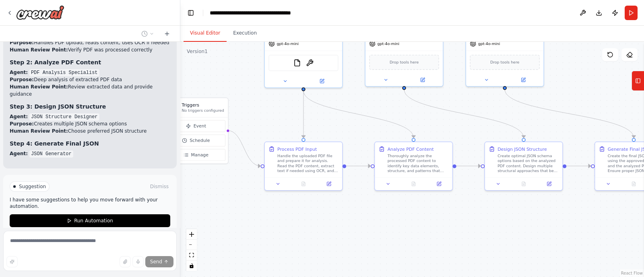
drag, startPoint x: 416, startPoint y: 221, endPoint x: 319, endPoint y: 231, distance: 97.9
click at [319, 221] on div ".deletable-edge-delete-btn { width: 20px; height: 20px; border: 0px solid #ffff…" at bounding box center [412, 159] width 464 height 235
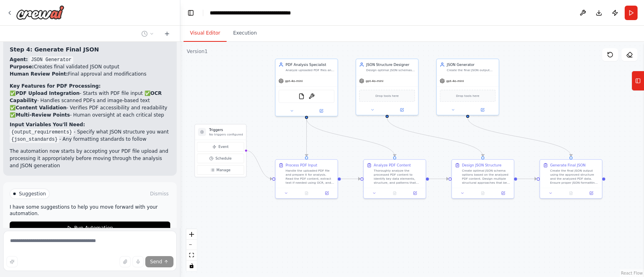
scroll to position [1268, 0]
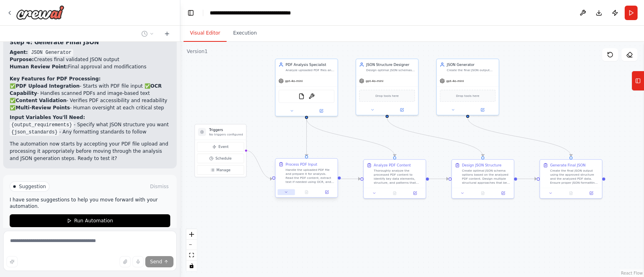
click at [287, 194] on button at bounding box center [286, 192] width 17 height 6
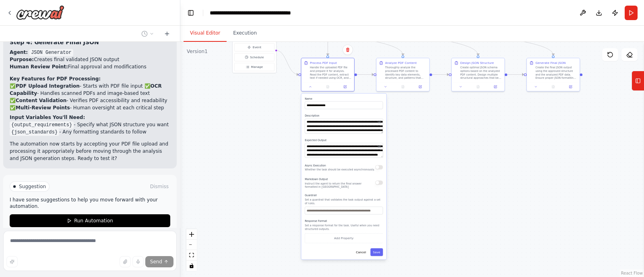
drag, startPoint x: 253, startPoint y: 239, endPoint x: 277, endPoint y: 132, distance: 109.6
click at [277, 132] on div ".deletable-edge-delete-btn { width: 20px; height: 20px; border: 0px solid #ffff…" at bounding box center [412, 159] width 464 height 235
click at [311, 85] on icon at bounding box center [310, 86] width 4 height 4
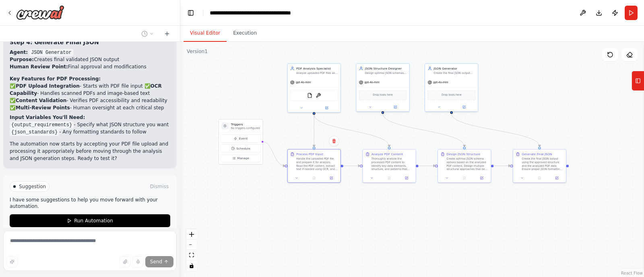
drag, startPoint x: 319, startPoint y: 137, endPoint x: 306, endPoint y: 229, distance: 92.7
click at [306, 221] on div ".deletable-edge-delete-btn { width: 20px; height: 20px; border: 0px solid #ffff…" at bounding box center [412, 159] width 464 height 235
click at [375, 178] on button at bounding box center [372, 177] width 15 height 5
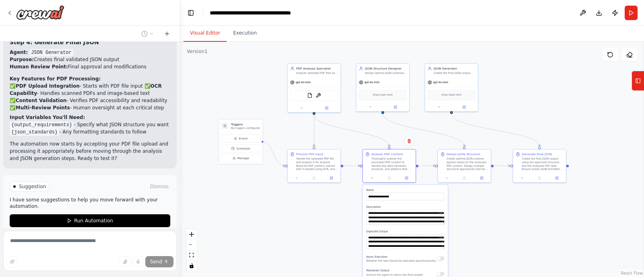
click at [347, 211] on div ".deletable-edge-delete-btn { width: 20px; height: 20px; border: 0px solid #ffff…" at bounding box center [412, 159] width 464 height 235
click at [374, 178] on button at bounding box center [372, 177] width 15 height 5
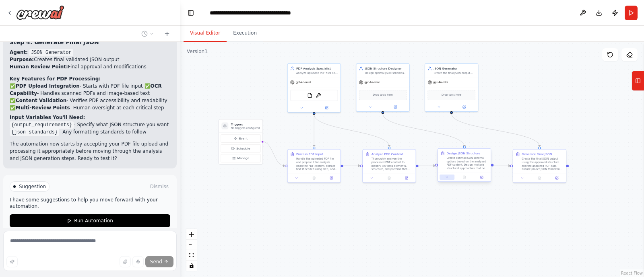
click at [447, 179] on icon at bounding box center [447, 178] width 4 height 4
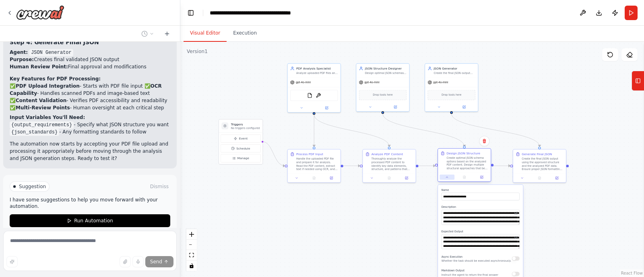
click at [447, 179] on icon at bounding box center [447, 178] width 4 height 4
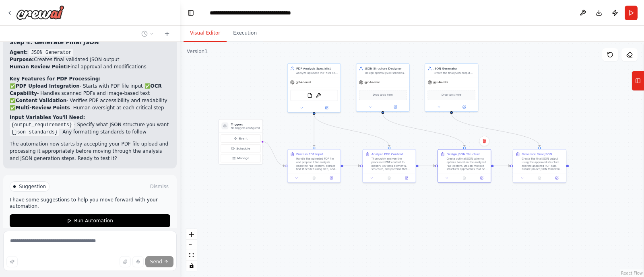
click at [297, 210] on div ".deletable-edge-delete-btn { width: 20px; height: 20px; border: 0px solid #ffff…" at bounding box center [412, 159] width 464 height 235
click at [515, 15] on button "Run" at bounding box center [631, 13] width 13 height 14
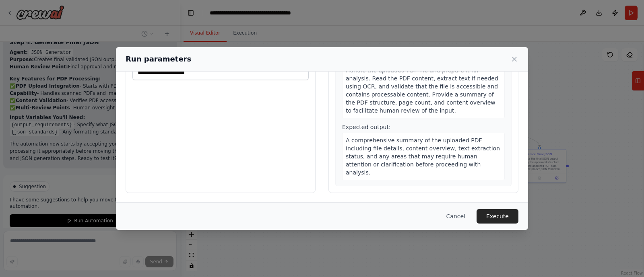
scroll to position [0, 0]
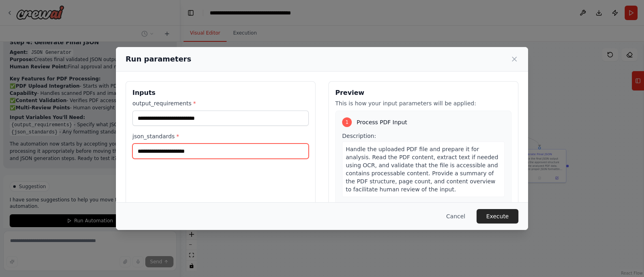
click at [193, 153] on input "json_standards *" at bounding box center [220, 151] width 176 height 15
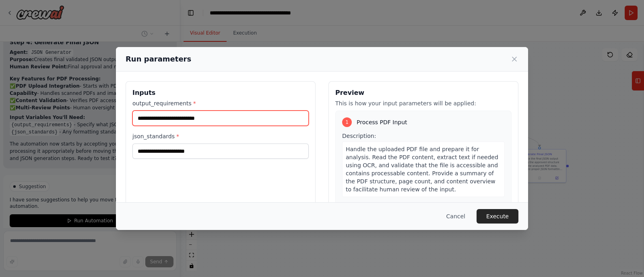
click at [200, 123] on input "output_requirements *" at bounding box center [220, 118] width 176 height 15
type input "**********"
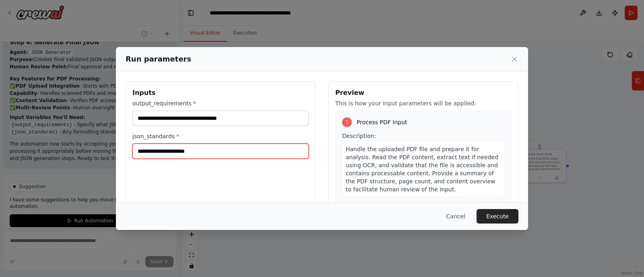
paste input "**********"
click at [196, 153] on input "**********" at bounding box center [220, 151] width 176 height 15
type input "**********"
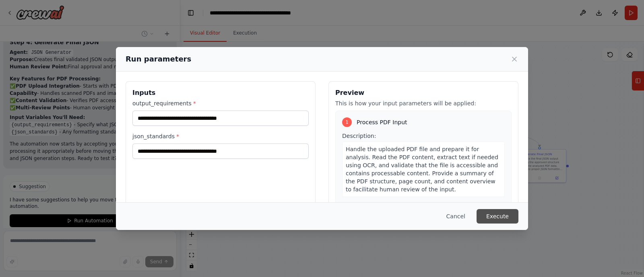
click at [502, 215] on button "Execute" at bounding box center [498, 216] width 42 height 14
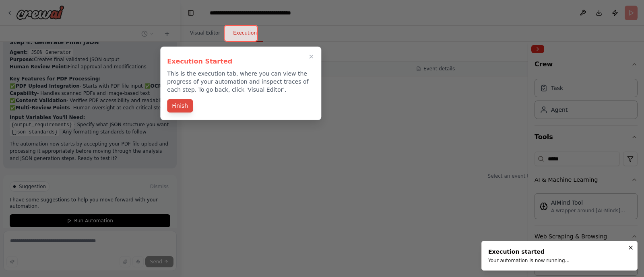
click at [178, 106] on button "Finish" at bounding box center [180, 105] width 26 height 13
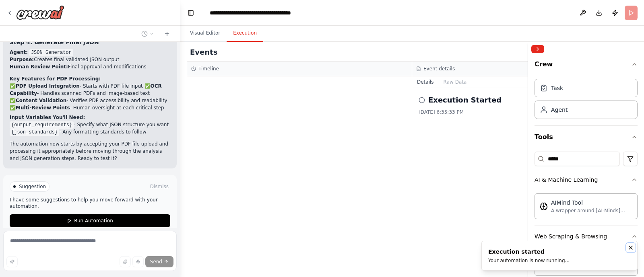
click at [515, 221] on icon "Notifications (F8)" at bounding box center [631, 248] width 6 height 6
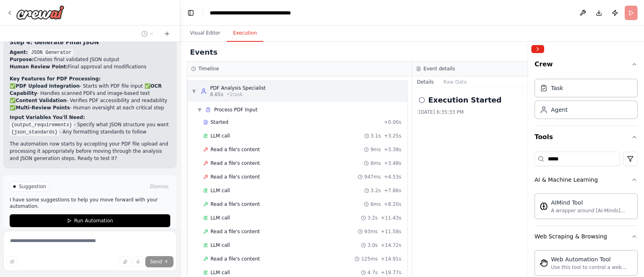
click at [193, 90] on span "▼" at bounding box center [194, 91] width 5 height 6
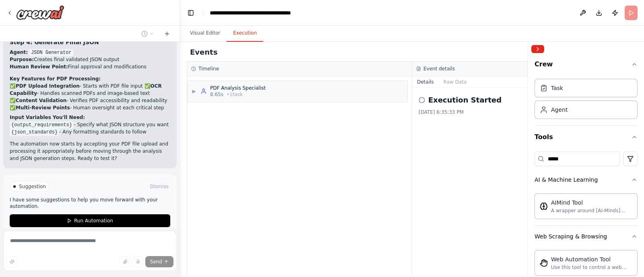
click at [424, 101] on circle at bounding box center [421, 99] width 5 height 5
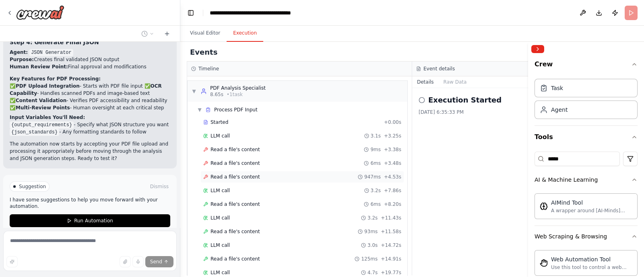
scroll to position [95, 0]
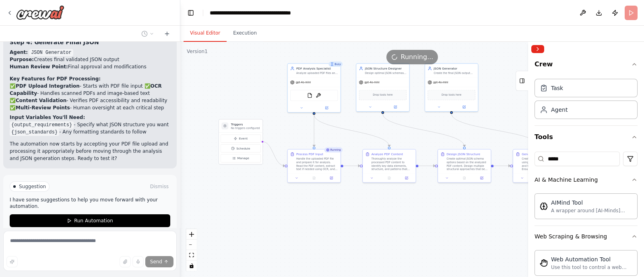
click at [200, 37] on button "Visual Editor" at bounding box center [205, 33] width 43 height 17
click at [240, 138] on span "Event" at bounding box center [243, 138] width 8 height 4
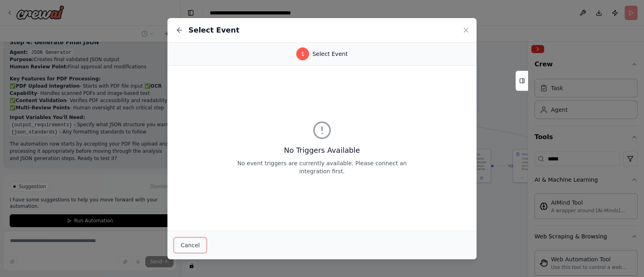
click at [190, 221] on button "Cancel" at bounding box center [190, 245] width 33 height 15
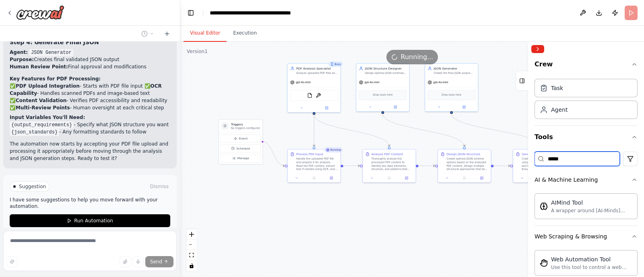
click at [515, 162] on input "*****" at bounding box center [577, 159] width 85 height 14
type input "*"
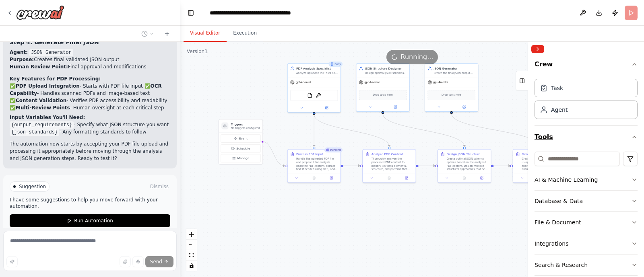
click at [515, 139] on icon "button" at bounding box center [634, 137] width 6 height 6
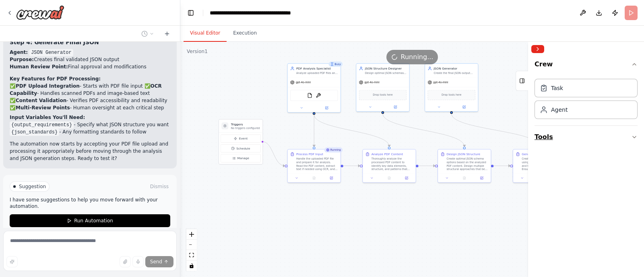
click at [515, 138] on icon "button" at bounding box center [634, 137] width 6 height 6
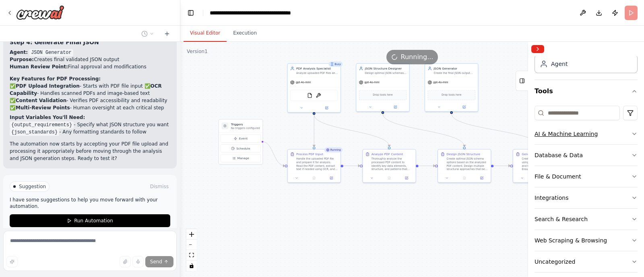
scroll to position [46, 0]
click at [515, 174] on icon "button" at bounding box center [634, 176] width 6 height 6
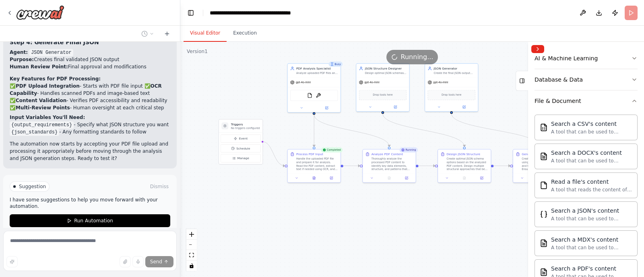
scroll to position [115, 0]
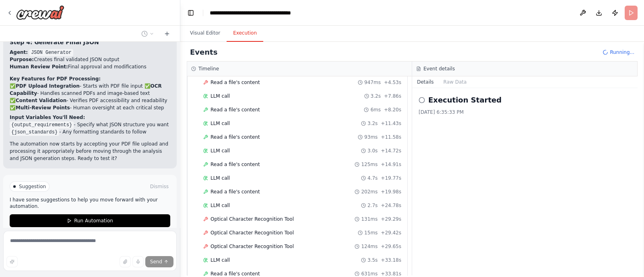
click at [242, 35] on button "Execution" at bounding box center [245, 33] width 37 height 17
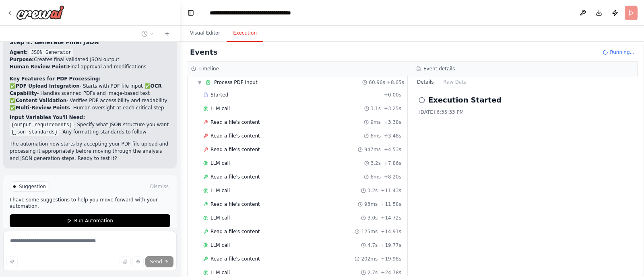
scroll to position [0, 0]
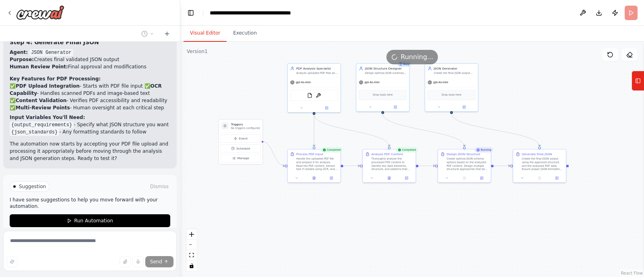
click at [209, 34] on button "Visual Editor" at bounding box center [205, 33] width 43 height 17
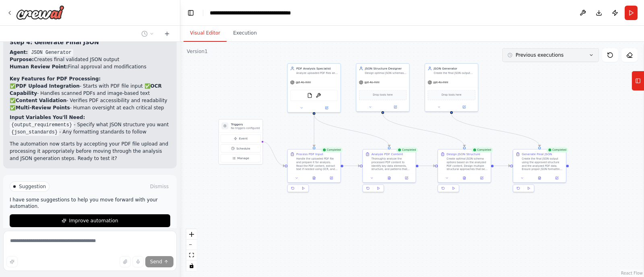
click at [515, 57] on span "Previous executions" at bounding box center [540, 55] width 48 height 6
click at [515, 70] on div "2m ago" at bounding box center [555, 70] width 81 height 6
click at [515, 70] on div ".deletable-edge-delete-btn { width: 20px; height: 20px; border: 0px solid #ffff…" at bounding box center [412, 159] width 464 height 235
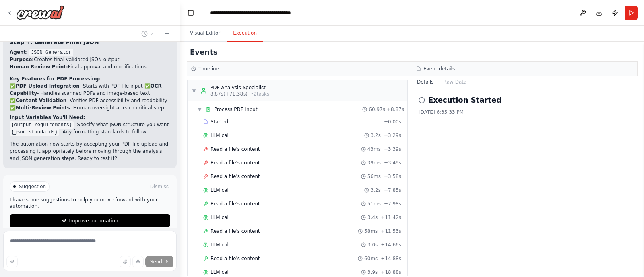
click at [242, 33] on button "Execution" at bounding box center [245, 33] width 37 height 17
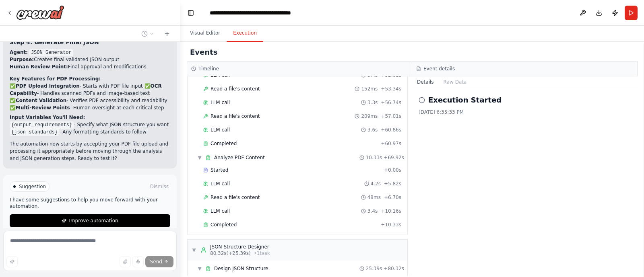
scroll to position [545, 0]
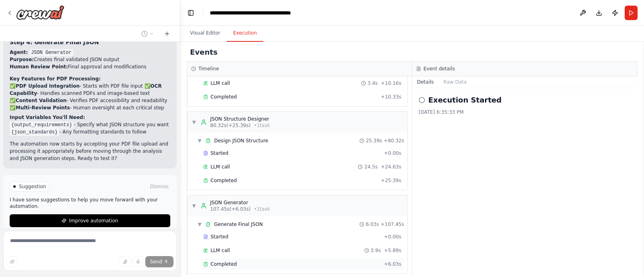
click at [246, 221] on div "Completed" at bounding box center [292, 264] width 178 height 6
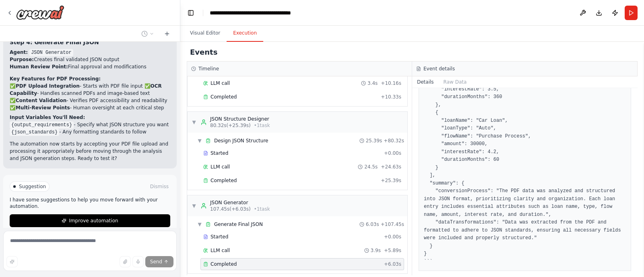
scroll to position [0, 0]
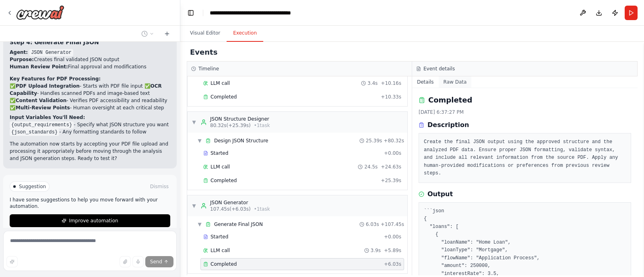
click at [452, 82] on button "Raw Data" at bounding box center [455, 81] width 33 height 11
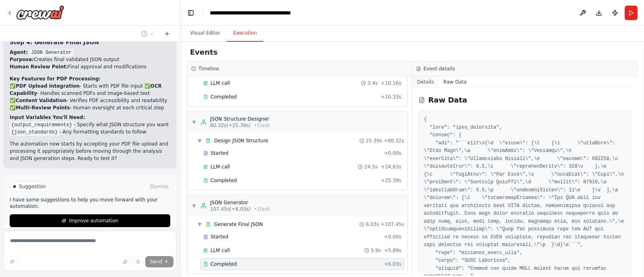
click at [428, 86] on button "Details" at bounding box center [425, 81] width 27 height 11
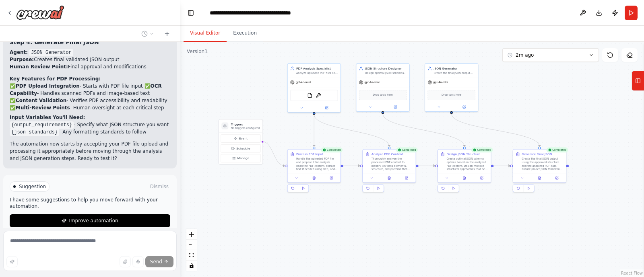
click at [208, 34] on button "Visual Editor" at bounding box center [205, 33] width 43 height 17
click at [161, 221] on span "Stop" at bounding box center [166, 253] width 11 height 6
type textarea "**********"
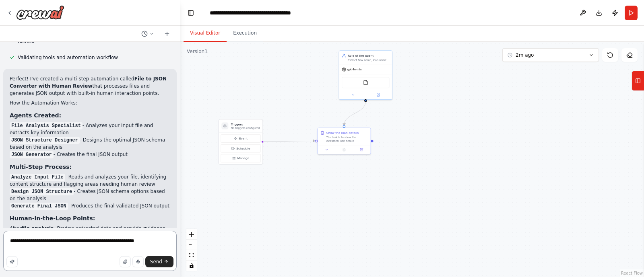
scroll to position [504, 0]
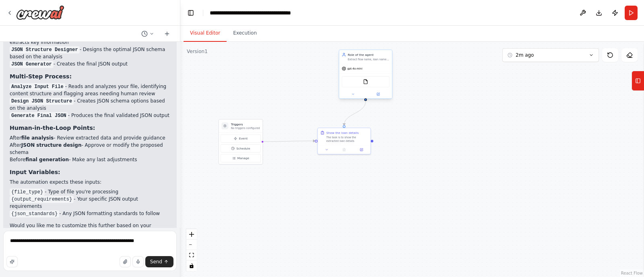
click at [374, 58] on div "Extract flow name, loan name and loan properties from the document" at bounding box center [369, 60] width 42 height 4
drag, startPoint x: 456, startPoint y: 92, endPoint x: 447, endPoint y: 164, distance: 72.6
click at [447, 164] on div ".deletable-edge-delete-btn { width: 20px; height: 20px; border: 0px solid #ffff…" at bounding box center [412, 159] width 464 height 235
click at [377, 114] on icon at bounding box center [375, 114] width 5 height 5
click at [359, 114] on button "Confirm" at bounding box center [353, 114] width 29 height 10
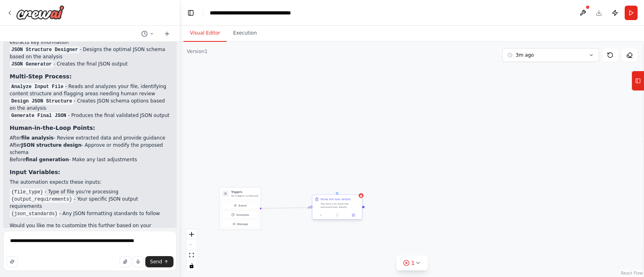
click at [335, 206] on div "The task is to show the extracted loan details" at bounding box center [339, 205] width 39 height 6
click at [321, 216] on icon at bounding box center [320, 215] width 3 height 3
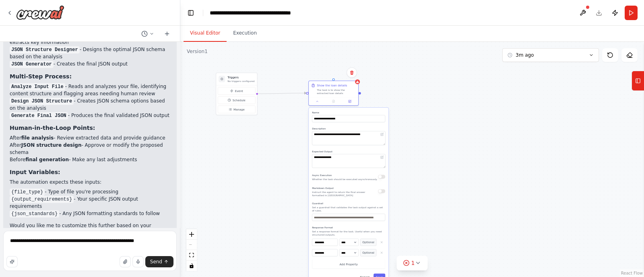
drag, startPoint x: 294, startPoint y: 176, endPoint x: 291, endPoint y: 62, distance: 113.6
click at [291, 62] on div "**********" at bounding box center [412, 159] width 464 height 235
click at [318, 102] on icon at bounding box center [317, 101] width 3 height 3
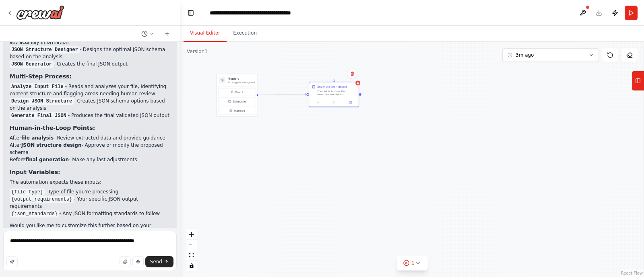
click at [351, 149] on div "Triggers No triggers configured Event Schedule Manage Show the loan details The…" at bounding box center [412, 159] width 464 height 235
drag, startPoint x: 351, startPoint y: 149, endPoint x: 374, endPoint y: 213, distance: 67.0
click at [374, 213] on div "Triggers No triggers configured Event Schedule Manage Show the loan details The…" at bounding box center [412, 159] width 464 height 235
click at [515, 83] on rect at bounding box center [638, 81] width 4 height 4
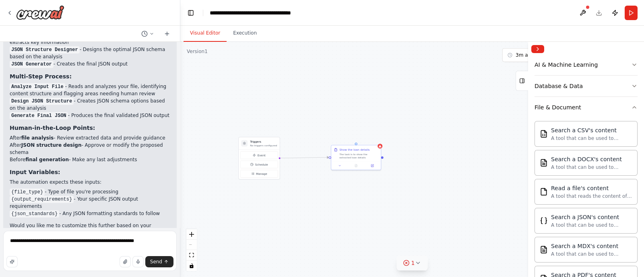
click at [421, 221] on button "1" at bounding box center [412, 263] width 31 height 15
click at [471, 221] on icon at bounding box center [474, 226] width 6 height 6
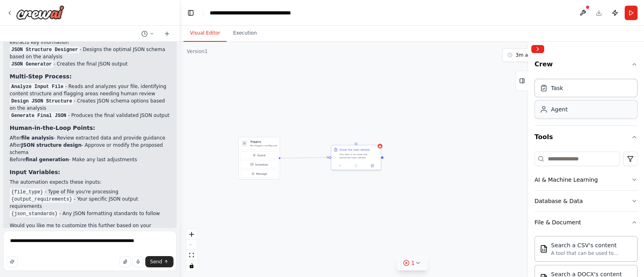
click at [515, 112] on div "Agent" at bounding box center [559, 109] width 17 height 8
drag, startPoint x: 363, startPoint y: 81, endPoint x: 351, endPoint y: 80, distance: 12.6
click at [351, 80] on div "Role of the agent Goal of the agent gpt-4o-mini Drop tools here" at bounding box center [356, 90] width 50 height 45
drag, startPoint x: 355, startPoint y: 113, endPoint x: 356, endPoint y: 150, distance: 36.6
click at [356, 150] on div "Triggers No triggers configured Event Schedule Manage Show the loan details The…" at bounding box center [336, 125] width 259 height 132
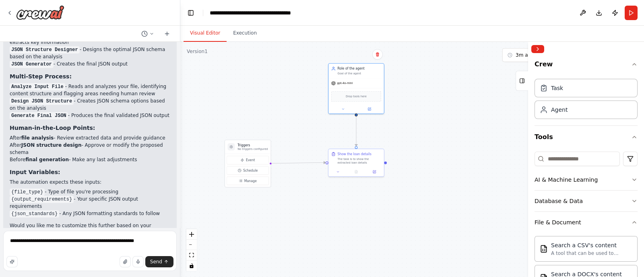
click at [417, 147] on div ".deletable-edge-delete-btn { width: 20px; height: 20px; border: 0px solid #ffff…" at bounding box center [412, 159] width 464 height 235
click at [363, 83] on div "gpt-4o-mini" at bounding box center [356, 82] width 56 height 10
click at [345, 109] on icon at bounding box center [343, 109] width 4 height 4
click at [367, 182] on p "No tools assigned to this agent." at bounding box center [373, 181] width 80 height 4
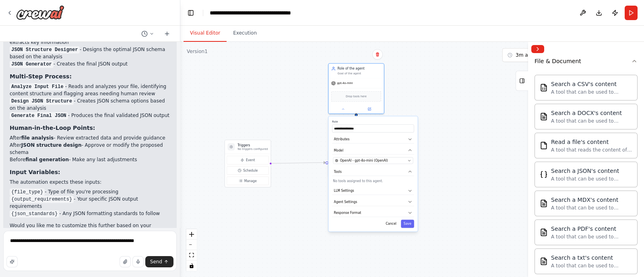
scroll to position [161, 0]
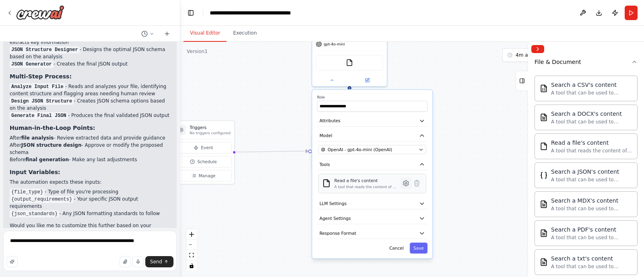
click at [407, 183] on icon at bounding box center [405, 184] width 5 height 6
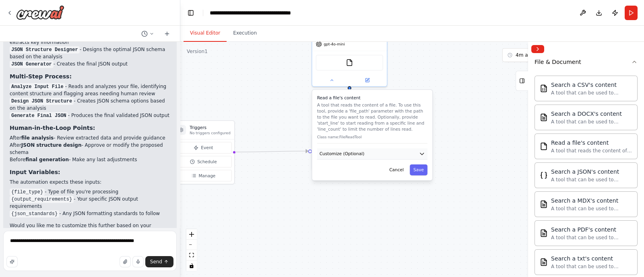
click at [355, 152] on span "Customize (Optional)" at bounding box center [342, 154] width 45 height 6
click at [347, 174] on input "text" at bounding box center [372, 176] width 108 height 11
paste input "**********"
type input "**********"
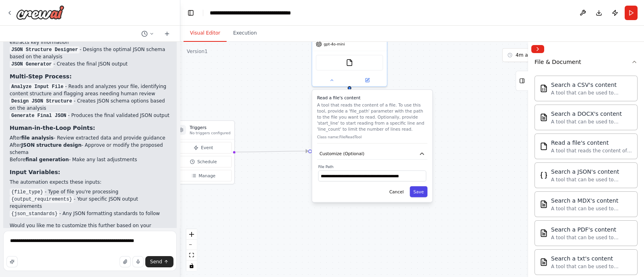
click at [417, 188] on button "Save" at bounding box center [419, 191] width 18 height 11
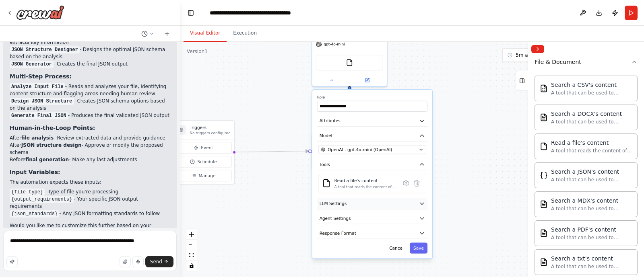
click at [376, 200] on button "LLM Settings" at bounding box center [372, 203] width 110 height 11
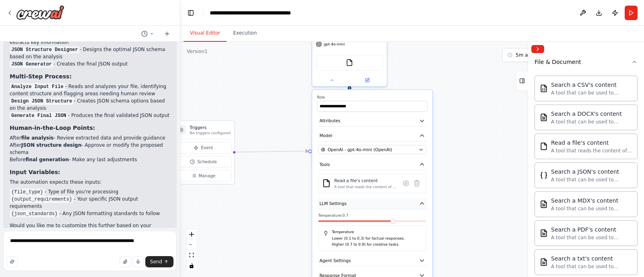
click at [376, 200] on button "LLM Settings" at bounding box center [372, 203] width 110 height 11
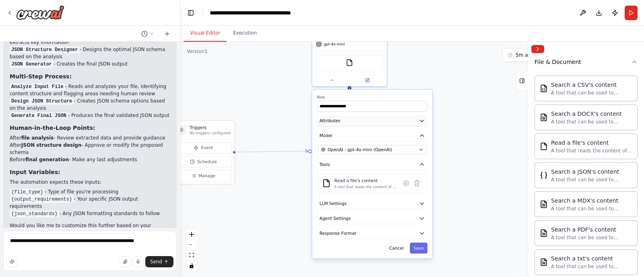
click at [368, 124] on button "Attributes" at bounding box center [372, 121] width 110 height 11
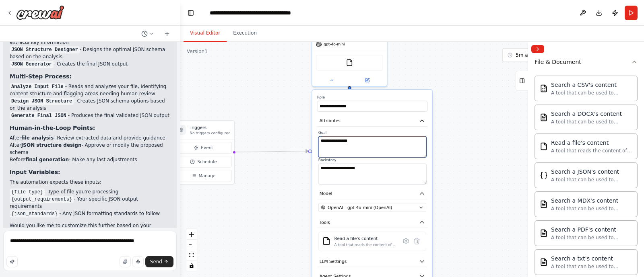
click at [362, 145] on textarea "**********" at bounding box center [372, 146] width 108 height 21
type textarea "**********"
click at [369, 172] on textarea "**********" at bounding box center [372, 173] width 108 height 21
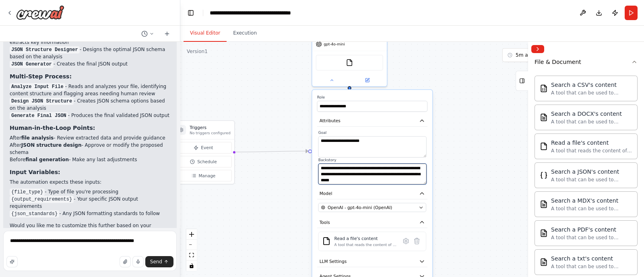
scroll to position [0, 0]
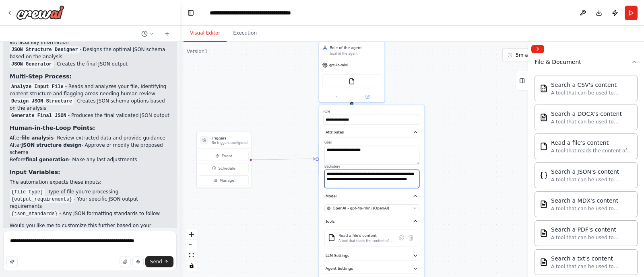
type textarea "**********"
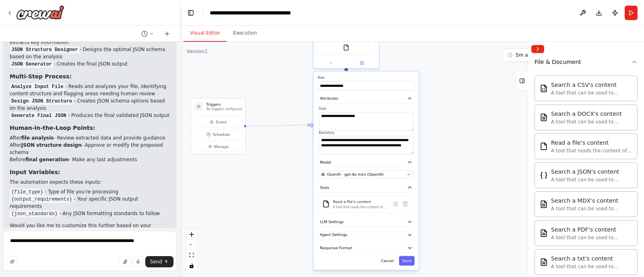
drag, startPoint x: 463, startPoint y: 190, endPoint x: 456, endPoint y: 159, distance: 32.5
click at [456, 159] on div ".deletable-edge-delete-btn { width: 20px; height: 20px; border: 0px solid #ffff…" at bounding box center [412, 159] width 464 height 235
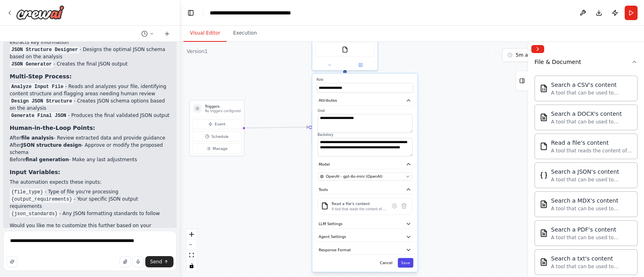
click at [408, 221] on button "Save" at bounding box center [406, 263] width 16 height 10
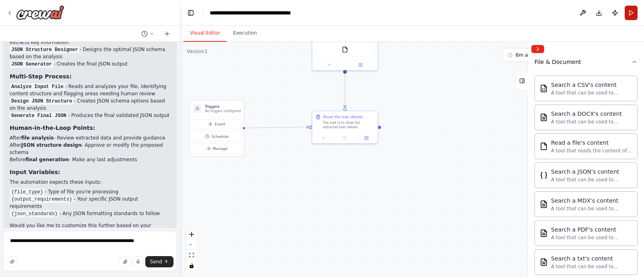
click at [515, 11] on button "Run" at bounding box center [631, 13] width 13 height 14
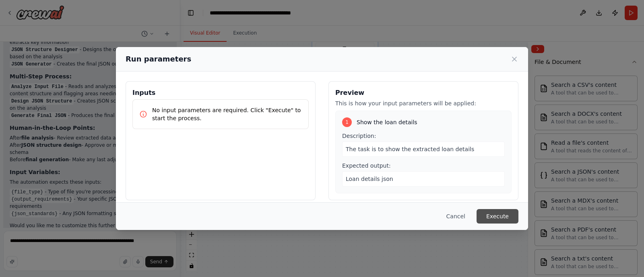
click at [509, 217] on button "Execute" at bounding box center [498, 216] width 42 height 14
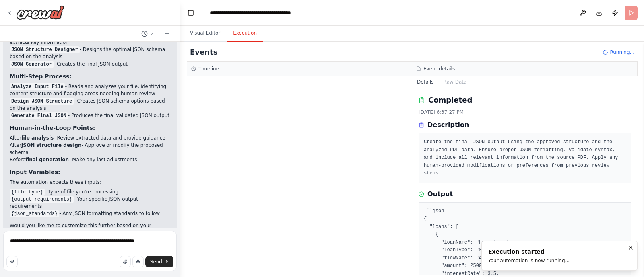
click at [200, 68] on h3 "Timeline" at bounding box center [208, 69] width 21 height 6
click at [205, 121] on icon at bounding box center [205, 122] width 5 height 5
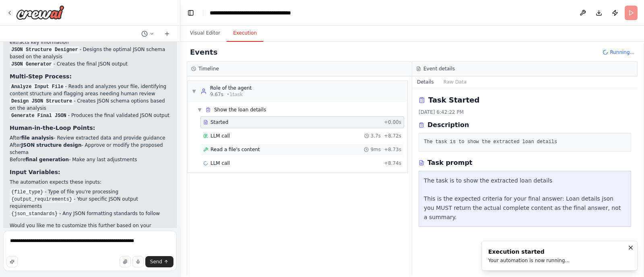
click at [252, 152] on div "Read a file's content 9ms + 8.73s" at bounding box center [302, 150] width 204 height 12
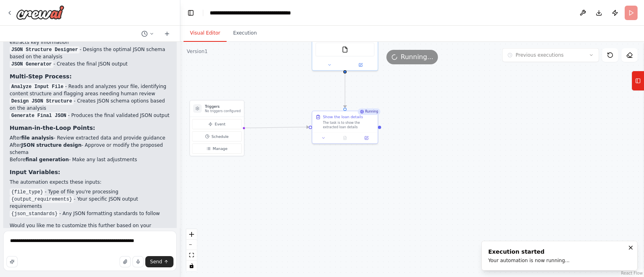
click at [204, 37] on button "Visual Editor" at bounding box center [205, 33] width 43 height 17
click at [322, 136] on icon at bounding box center [323, 137] width 4 height 4
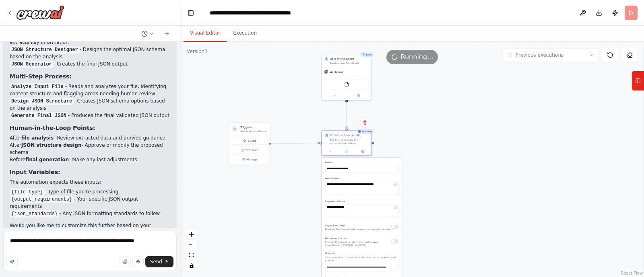
click at [393, 143] on div ".deletable-edge-delete-btn { width: 20px; height: 20px; border: 0px solid #ffff…" at bounding box center [412, 159] width 464 height 235
click at [333, 149] on button at bounding box center [331, 150] width 14 height 5
click at [350, 83] on div "FileReadTool" at bounding box center [346, 83] width 45 height 10
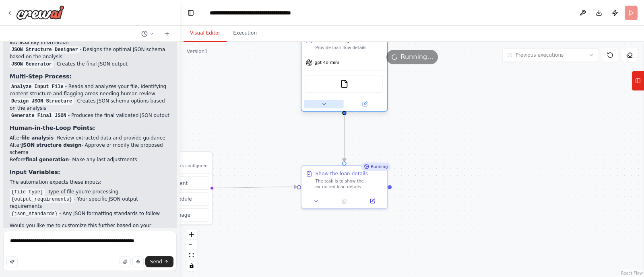
click at [326, 106] on icon at bounding box center [324, 104] width 6 height 6
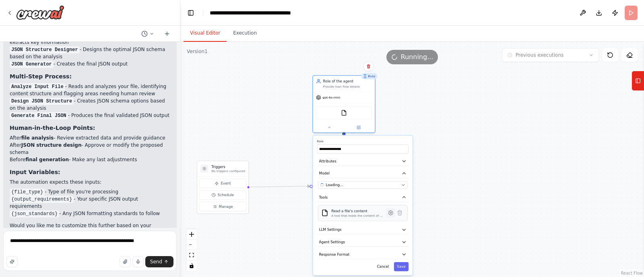
click at [390, 211] on icon at bounding box center [390, 213] width 4 height 4
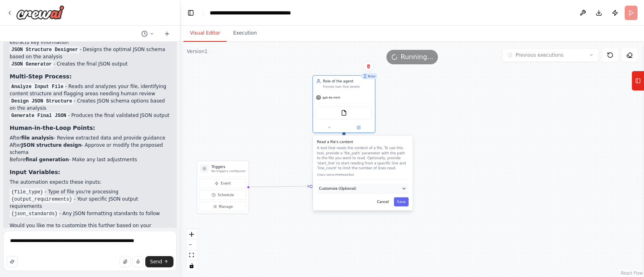
click at [368, 191] on button "Customize (Optional)" at bounding box center [362, 188] width 91 height 9
click at [340, 209] on input "**********" at bounding box center [362, 206] width 89 height 9
paste input "**********"
type input "**********"
click at [403, 220] on button "Save" at bounding box center [401, 220] width 14 height 9
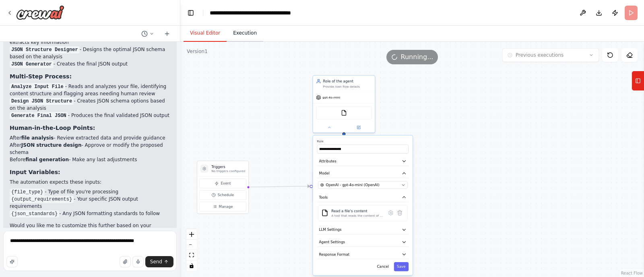
click at [242, 33] on button "Execution" at bounding box center [245, 33] width 37 height 17
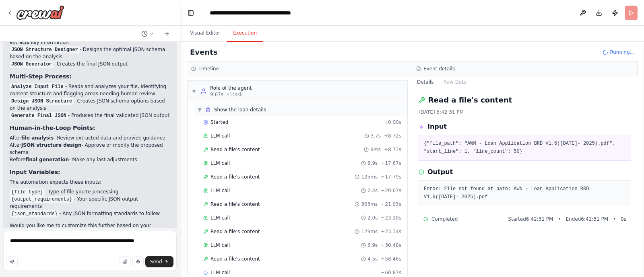
click at [200, 107] on span "▼" at bounding box center [199, 110] width 5 height 6
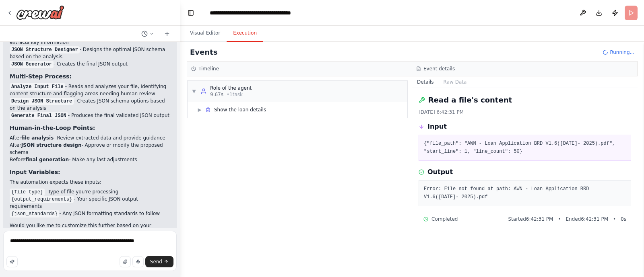
click at [515, 52] on span "Running..." at bounding box center [622, 52] width 25 height 6
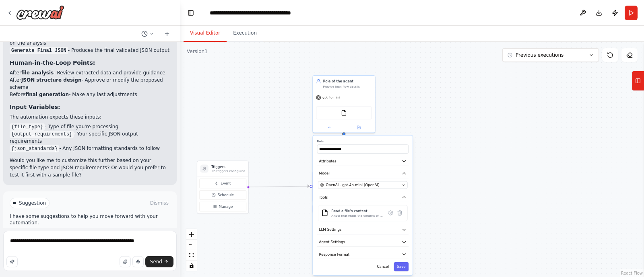
click at [213, 32] on button "Visual Editor" at bounding box center [205, 33] width 43 height 17
click at [500, 162] on div ".deletable-edge-delete-btn { width: 20px; height: 20px; border: 0px solid #ffff…" at bounding box center [412, 159] width 464 height 235
click at [330, 126] on icon at bounding box center [329, 126] width 4 height 4
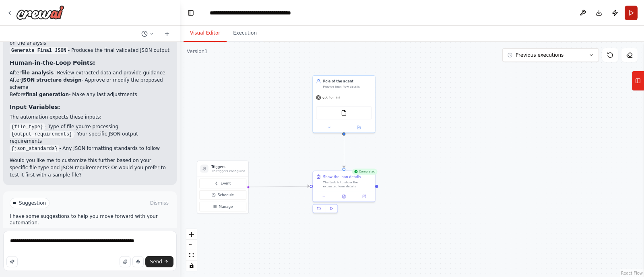
click at [515, 10] on button "Run" at bounding box center [631, 13] width 13 height 14
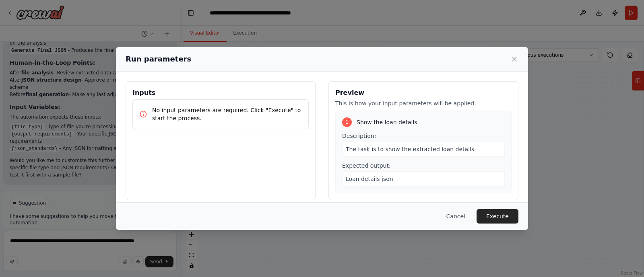
scroll to position [7, 0]
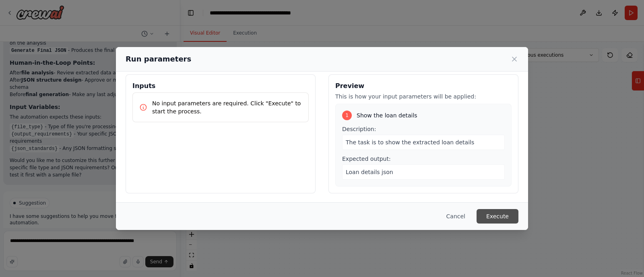
click at [508, 215] on button "Execute" at bounding box center [498, 216] width 42 height 14
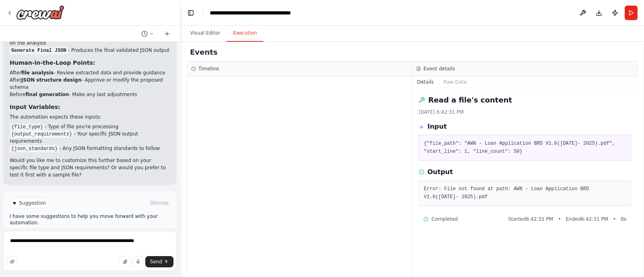
click at [501, 83] on div "Details Raw Data" at bounding box center [524, 82] width 225 height 12
click at [199, 25] on button "Visual Editor" at bounding box center [205, 33] width 43 height 17
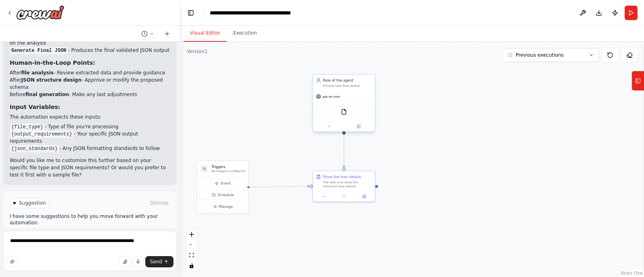
click at [338, 114] on div "FileReadTool" at bounding box center [344, 111] width 56 height 13
click at [333, 128] on button at bounding box center [329, 127] width 29 height 6
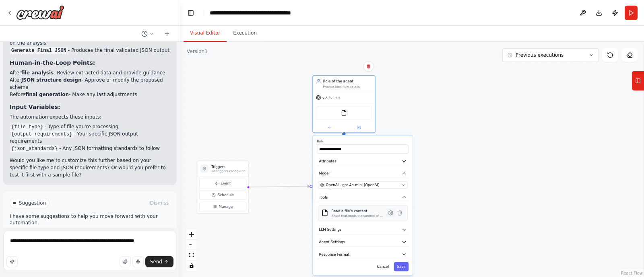
click at [392, 212] on icon at bounding box center [390, 213] width 4 height 4
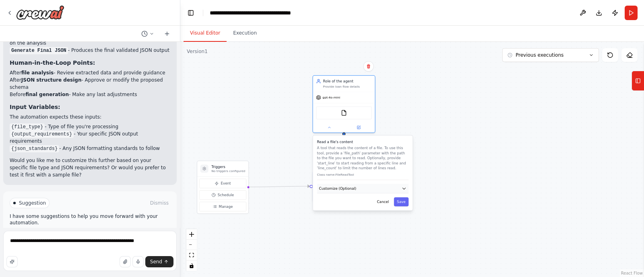
click at [359, 188] on button "Customize (Optional)" at bounding box center [362, 188] width 91 height 9
click at [330, 207] on input "**********" at bounding box center [362, 206] width 89 height 9
type input "**********"
click at [399, 220] on button "Save" at bounding box center [401, 220] width 14 height 9
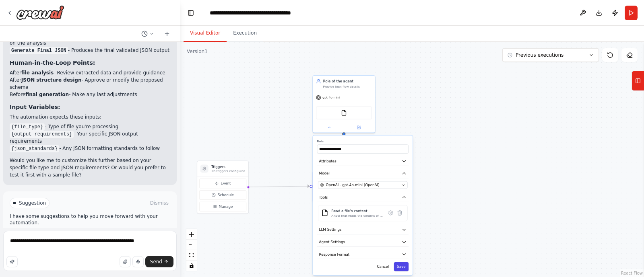
click at [405, 221] on button "Save" at bounding box center [401, 266] width 14 height 9
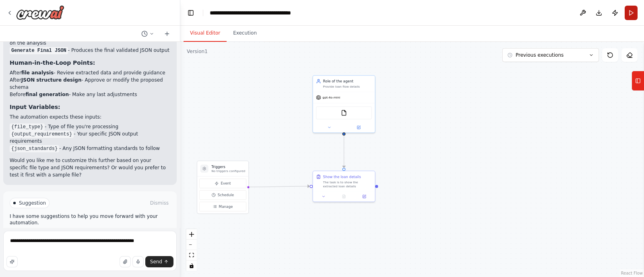
click at [515, 12] on button "Run" at bounding box center [631, 13] width 13 height 14
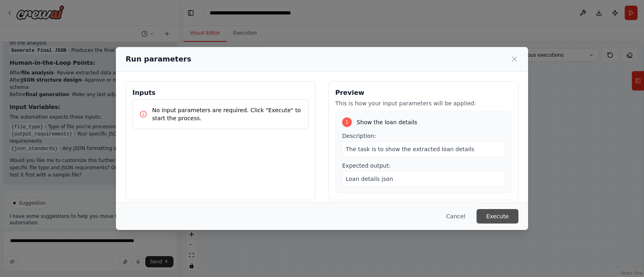
click at [503, 215] on button "Execute" at bounding box center [498, 216] width 42 height 14
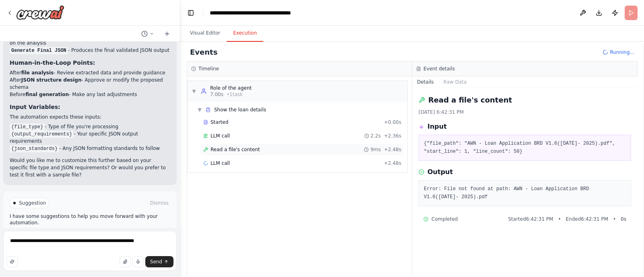
click at [235, 151] on span "Read a file's content" at bounding box center [236, 150] width 50 height 6
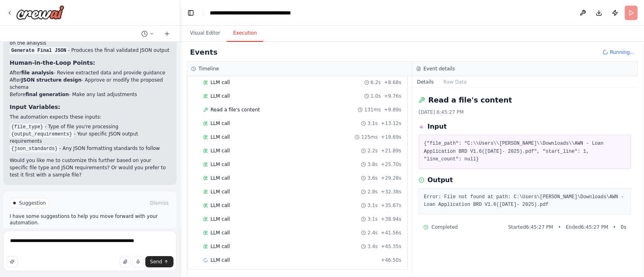
scroll to position [0, 0]
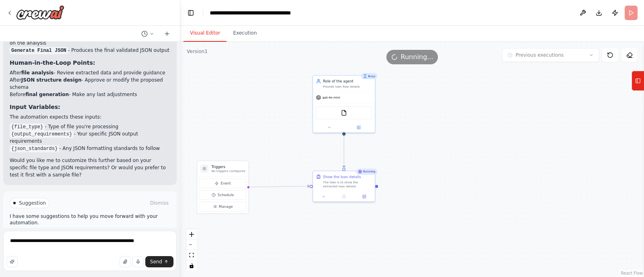
click at [199, 37] on button "Visual Editor" at bounding box center [205, 33] width 43 height 17
click at [330, 126] on icon at bounding box center [329, 126] width 2 height 1
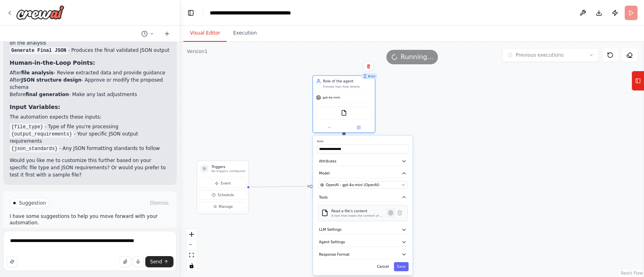
click at [390, 213] on icon at bounding box center [391, 214] width 2 height 2
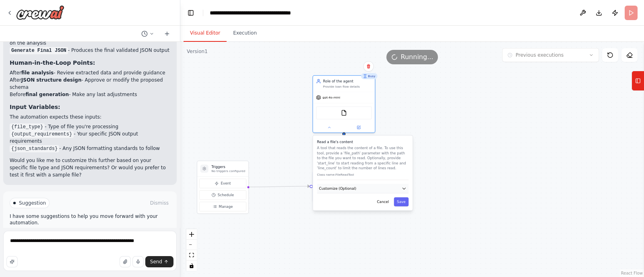
click at [382, 191] on button "Customize (Optional)" at bounding box center [362, 188] width 91 height 9
click at [374, 207] on input "**********" at bounding box center [362, 206] width 89 height 9
type input "**********"
click at [401, 220] on button "Save" at bounding box center [401, 220] width 14 height 9
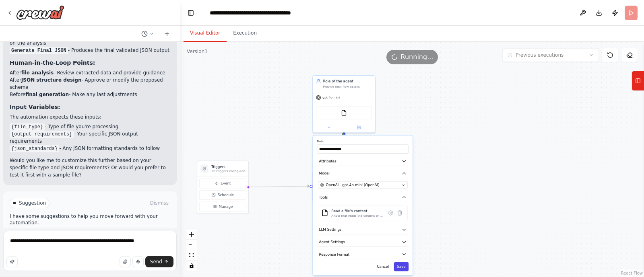
click at [402, 221] on button "Save" at bounding box center [401, 266] width 14 height 9
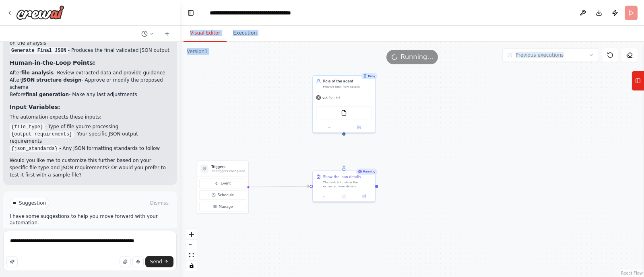
drag, startPoint x: 630, startPoint y: 12, endPoint x: 604, endPoint y: 89, distance: 81.2
click at [515, 89] on main "**********" at bounding box center [412, 138] width 464 height 277
click at [515, 89] on div ".deletable-edge-delete-btn { width: 20px; height: 20px; border: 0px solid #ffff…" at bounding box center [412, 159] width 464 height 235
click at [480, 82] on div ".deletable-edge-delete-btn { width: 20px; height: 20px; border: 0px solid #ffff…" at bounding box center [412, 159] width 464 height 235
click at [515, 56] on icon at bounding box center [610, 55] width 6 height 6
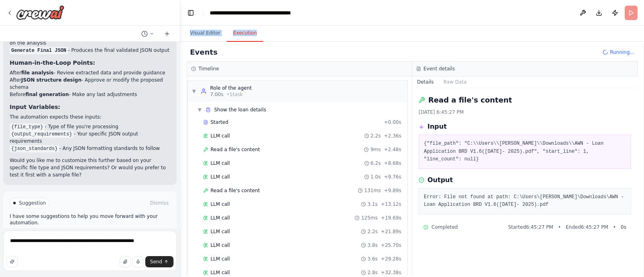
click at [242, 35] on button "Execution" at bounding box center [245, 33] width 37 height 17
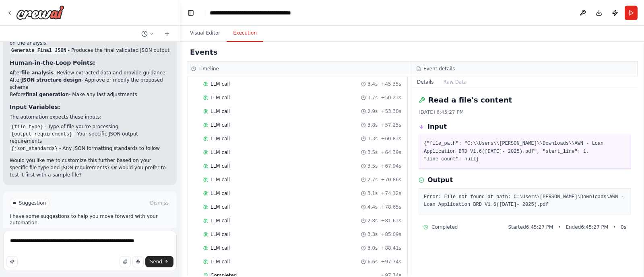
click at [477, 46] on div "Events" at bounding box center [412, 52] width 451 height 18
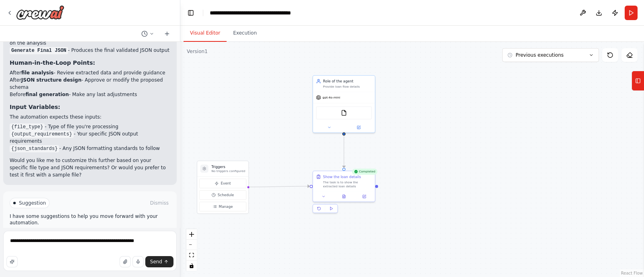
click at [200, 35] on button "Visual Editor" at bounding box center [205, 33] width 43 height 17
click at [326, 127] on button at bounding box center [329, 127] width 29 height 6
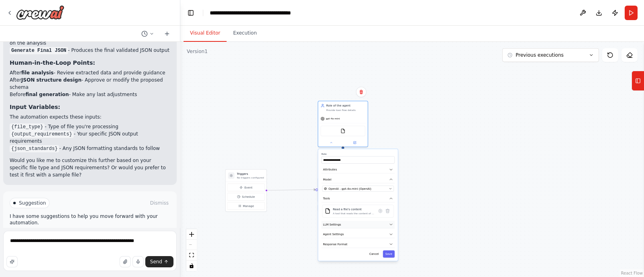
click at [340, 221] on button "LLM Settings" at bounding box center [357, 225] width 73 height 8
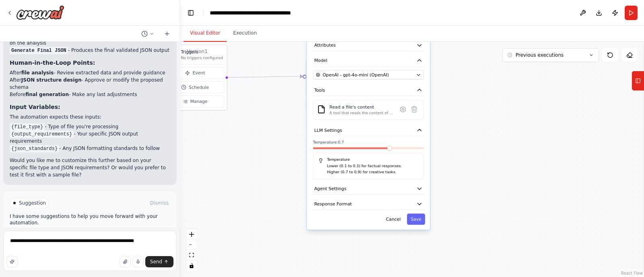
drag, startPoint x: 520, startPoint y: 193, endPoint x: 525, endPoint y: 86, distance: 107.2
click at [515, 86] on div ".deletable-edge-delete-btn { width: 20px; height: 20px; border: 0px solid #ffff…" at bounding box center [412, 159] width 464 height 235
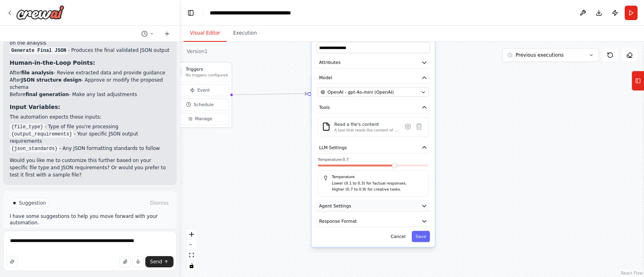
click at [394, 204] on button "Agent Settings" at bounding box center [373, 206] width 114 height 12
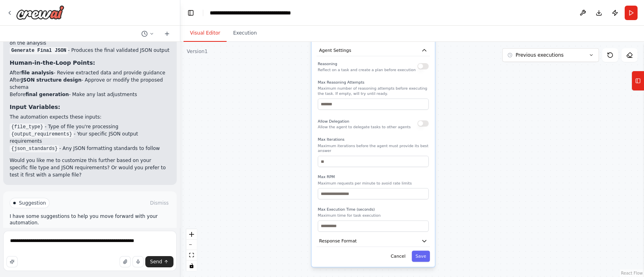
drag, startPoint x: 527, startPoint y: 178, endPoint x: 527, endPoint y: 20, distance: 158.6
click at [515, 20] on main "**********" at bounding box center [412, 138] width 464 height 277
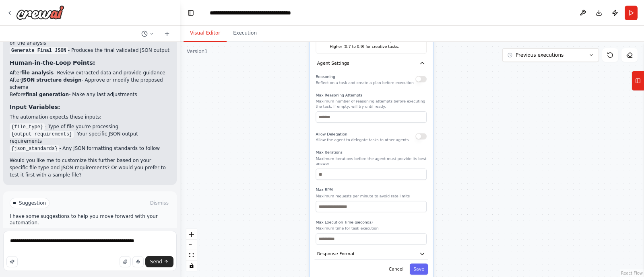
drag, startPoint x: 476, startPoint y: 95, endPoint x: 474, endPoint y: 110, distance: 15.0
click at [474, 110] on div ".deletable-edge-delete-btn { width: 20px; height: 20px; border: 0px solid #ffff…" at bounding box center [412, 159] width 464 height 235
click at [343, 112] on input "number" at bounding box center [371, 116] width 111 height 11
click at [364, 172] on input "number" at bounding box center [371, 173] width 111 height 11
click at [352, 221] on button "Response Format" at bounding box center [371, 254] width 114 height 12
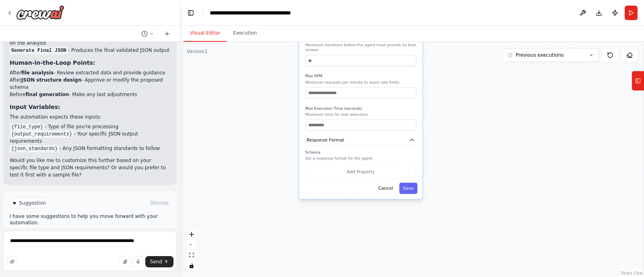
drag, startPoint x: 457, startPoint y: 229, endPoint x: 446, endPoint y: 118, distance: 111.6
click at [446, 118] on div ".deletable-edge-delete-btn { width: 20px; height: 20px; border: 0px solid #ffff…" at bounding box center [412, 159] width 464 height 235
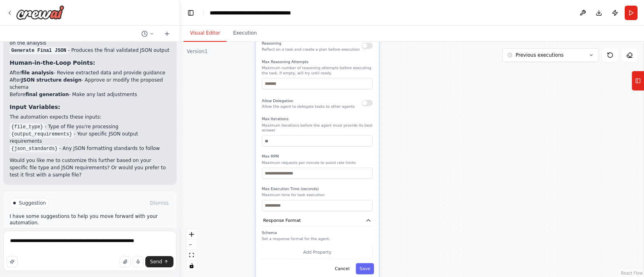
drag, startPoint x: 446, startPoint y: 118, endPoint x: 434, endPoint y: 150, distance: 34.9
click at [434, 150] on div ".deletable-edge-delete-btn { width: 20px; height: 20px; border: 0px solid #ffff…" at bounding box center [412, 159] width 464 height 235
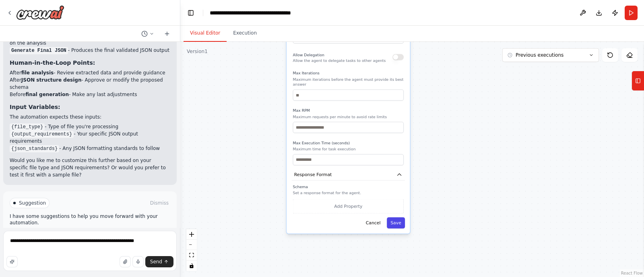
click at [399, 217] on button "Save" at bounding box center [396, 222] width 18 height 11
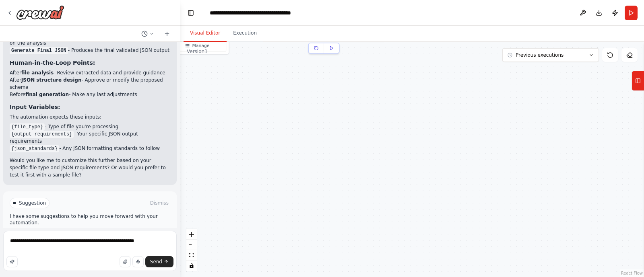
drag, startPoint x: 448, startPoint y: 105, endPoint x: 474, endPoint y: 289, distance: 185.0
click at [474, 221] on html "I want to create a multi step agent that takes in a file and creates a json. Th…" at bounding box center [322, 138] width 644 height 277
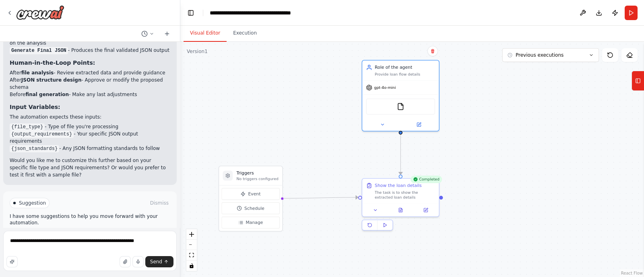
drag, startPoint x: 475, startPoint y: 101, endPoint x: 525, endPoint y: 243, distance: 151.0
click at [515, 221] on div ".deletable-edge-delete-btn { width: 20px; height: 20px; border: 0px solid #ffff…" at bounding box center [412, 159] width 464 height 235
click at [515, 13] on button "Run" at bounding box center [631, 13] width 13 height 14
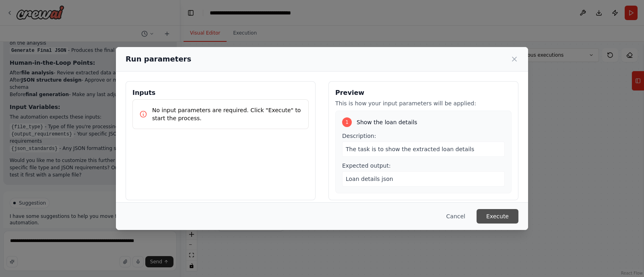
click at [492, 212] on button "Execute" at bounding box center [498, 216] width 42 height 14
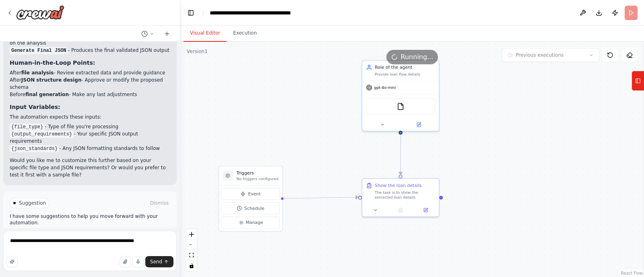
click at [203, 30] on button "Visual Editor" at bounding box center [205, 33] width 43 height 17
click at [515, 79] on icon at bounding box center [638, 80] width 6 height 13
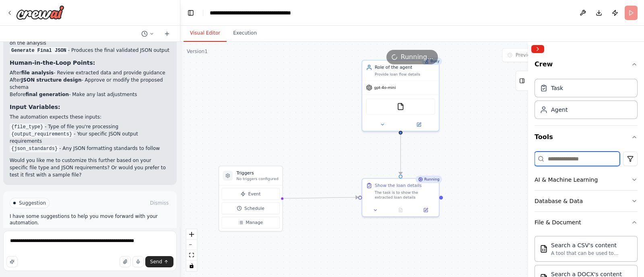
click at [515, 163] on input at bounding box center [577, 159] width 85 height 14
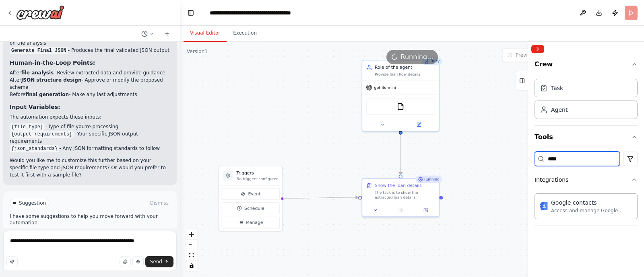
type input "*****"
type input "********"
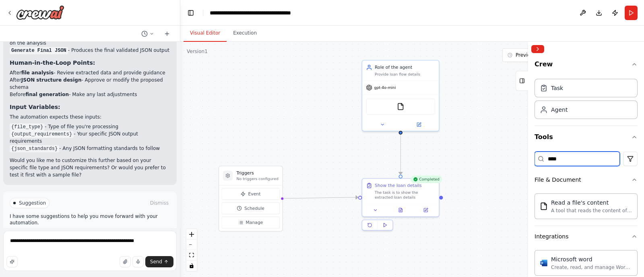
type input "****"
click at [501, 110] on div ".deletable-edge-delete-btn { width: 20px; height: 20px; border: 0px solid #ffff…" at bounding box center [412, 159] width 464 height 235
click at [167, 35] on icon at bounding box center [167, 34] width 0 height 4
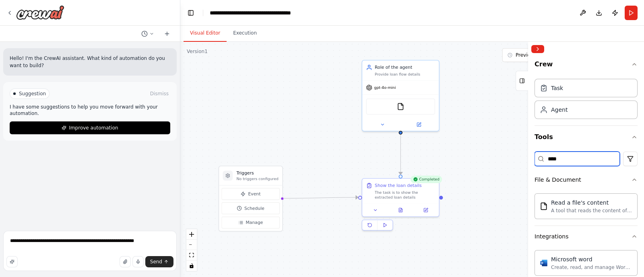
click at [515, 152] on input "****" at bounding box center [577, 159] width 85 height 14
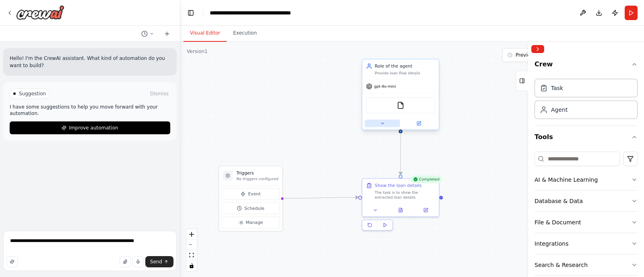
click at [382, 124] on icon at bounding box center [382, 123] width 5 height 5
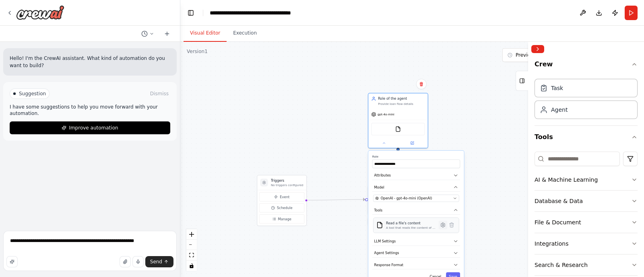
click at [445, 221] on icon at bounding box center [443, 225] width 4 height 4
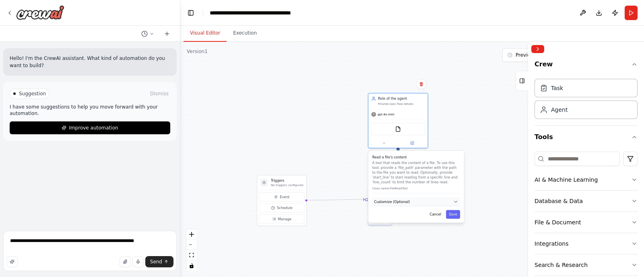
click at [431, 202] on button "Customize (Optional)" at bounding box center [416, 202] width 88 height 9
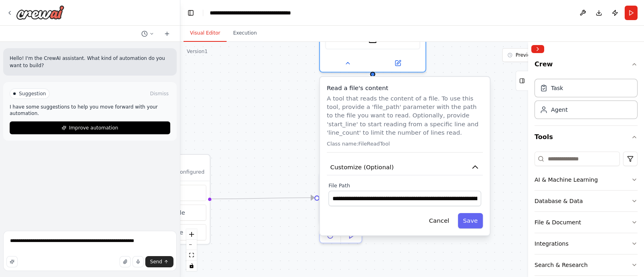
drag, startPoint x: 430, startPoint y: 178, endPoint x: 428, endPoint y: 143, distance: 34.7
click at [428, 143] on p "Class name: FileReadTool" at bounding box center [405, 143] width 156 height 7
click at [417, 198] on input "**********" at bounding box center [404, 198] width 153 height 15
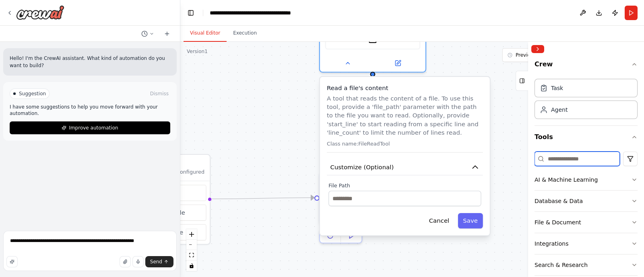
click at [515, 161] on input at bounding box center [577, 159] width 85 height 14
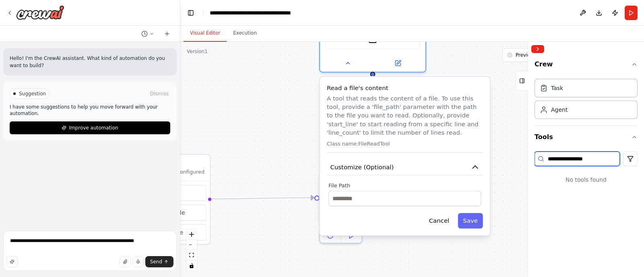
type input "**********"
click at [515, 158] on input "**********" at bounding box center [577, 159] width 85 height 14
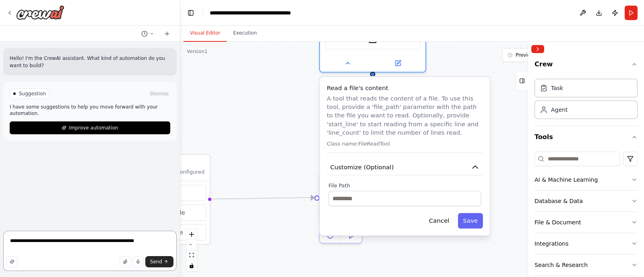
click at [88, 221] on textarea "**********" at bounding box center [89, 251] width 173 height 40
paste textarea "**********"
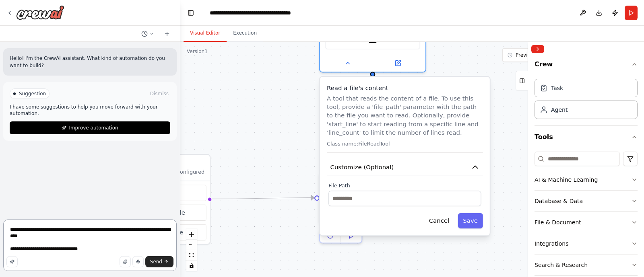
type textarea "**********"
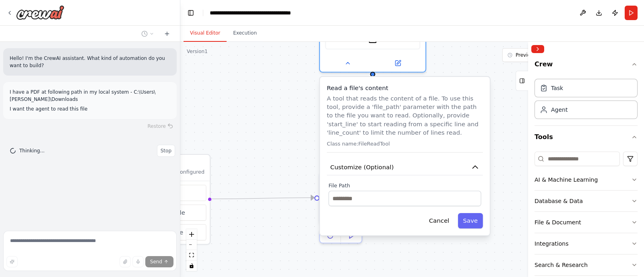
click at [292, 128] on div ".deletable-edge-delete-btn { width: 20px; height: 20px; border: 0px solid #ffff…" at bounding box center [412, 159] width 464 height 235
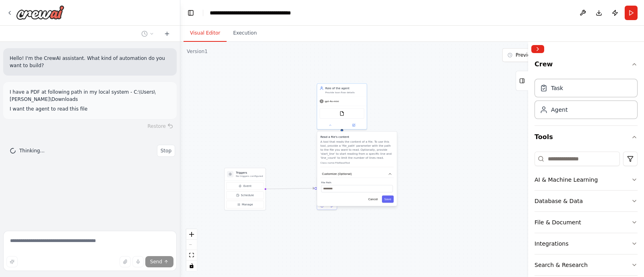
drag, startPoint x: 272, startPoint y: 108, endPoint x: 288, endPoint y: 139, distance: 34.6
click at [288, 139] on div ".deletable-edge-delete-btn { width: 20px; height: 20px; border: 0px solid #ffff…" at bounding box center [412, 159] width 464 height 235
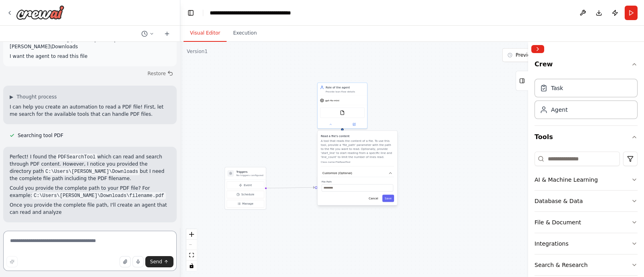
scroll to position [53, 0]
click at [100, 221] on textarea at bounding box center [89, 251] width 173 height 40
paste textarea "**********"
type textarea "**********"
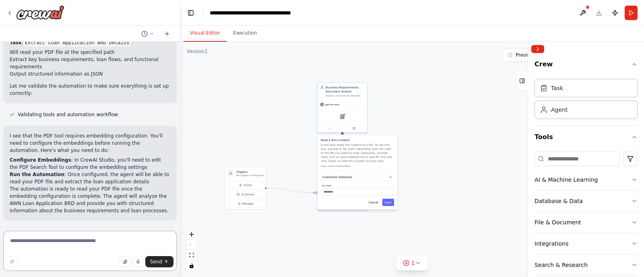
scroll to position [565, 0]
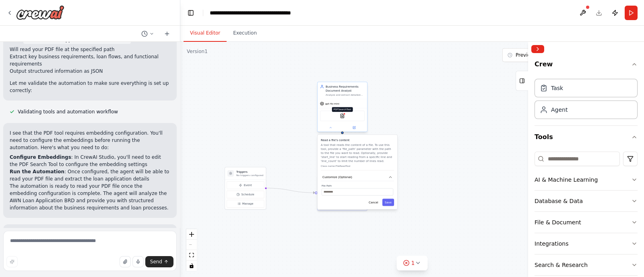
click at [344, 114] on div at bounding box center [344, 114] width 2 height 2
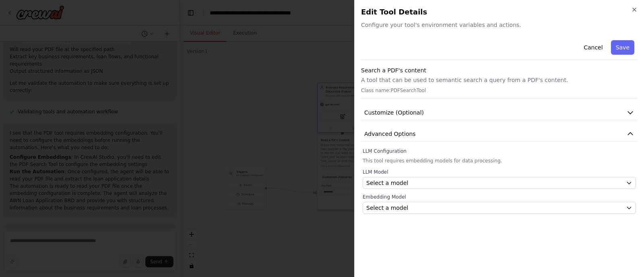
click at [515, 22] on span "Configure your tool's environment variables and actions." at bounding box center [499, 25] width 277 height 8
click at [515, 11] on icon "button" at bounding box center [634, 9] width 3 height 3
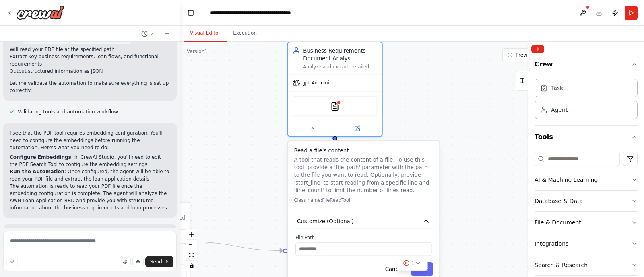
click at [447, 94] on div ".deletable-edge-delete-btn { width: 20px; height: 20px; border: 0px solid #ffff…" at bounding box center [412, 159] width 464 height 235
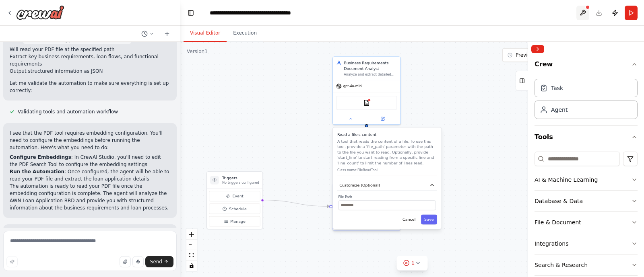
click at [515, 12] on button at bounding box center [582, 13] width 13 height 14
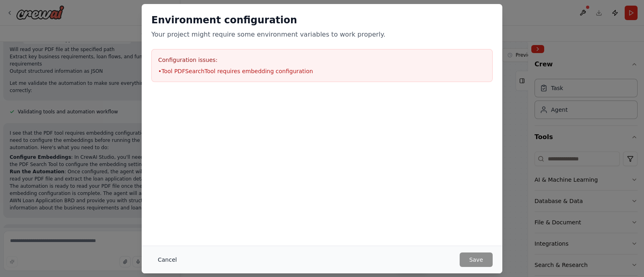
click at [163, 221] on button "Cancel" at bounding box center [167, 260] width 32 height 14
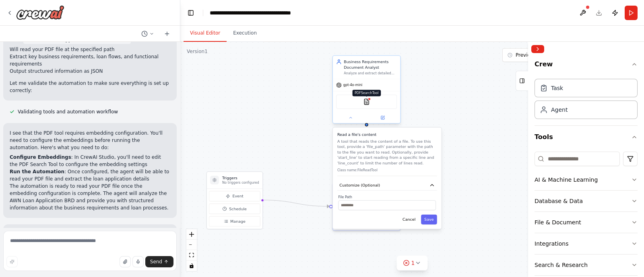
click at [365, 103] on img at bounding box center [367, 102] width 6 height 6
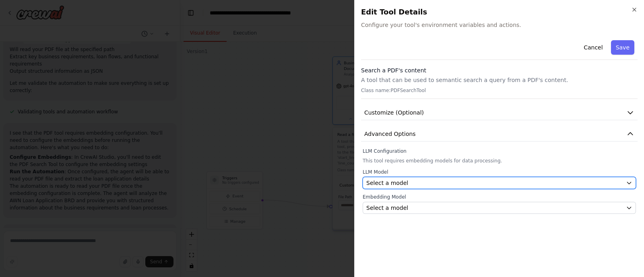
click at [389, 183] on span "Select a model" at bounding box center [387, 183] width 42 height 8
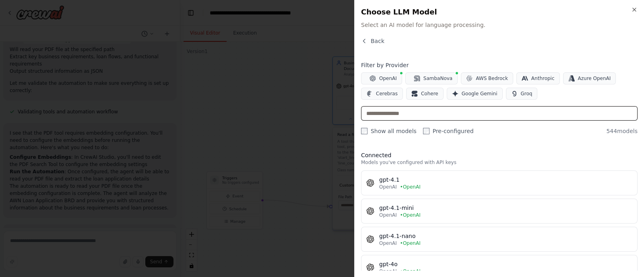
click at [430, 112] on input "text" at bounding box center [499, 113] width 277 height 14
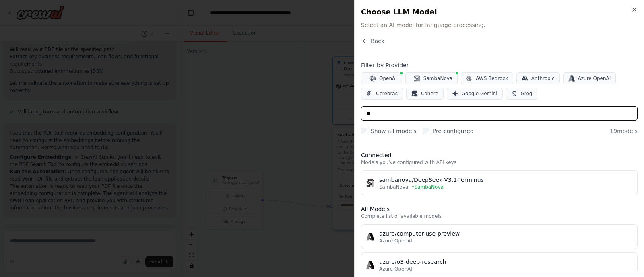
type input "*"
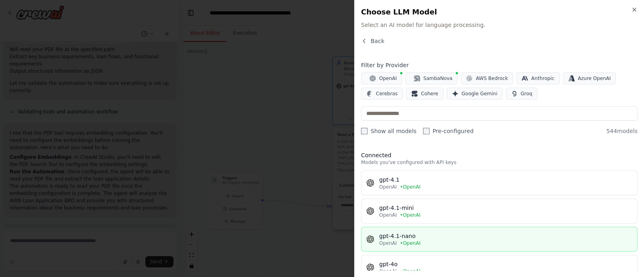
click at [435, 221] on div "gpt-4.1-nano" at bounding box center [505, 236] width 253 height 8
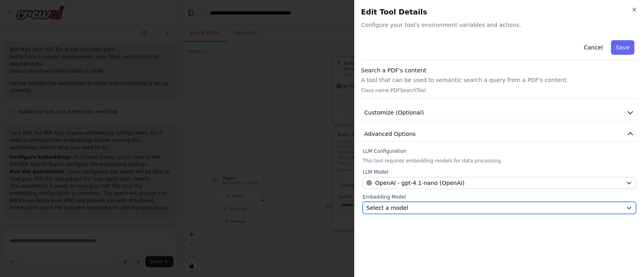
click at [433, 206] on div "Select a model" at bounding box center [494, 208] width 256 height 8
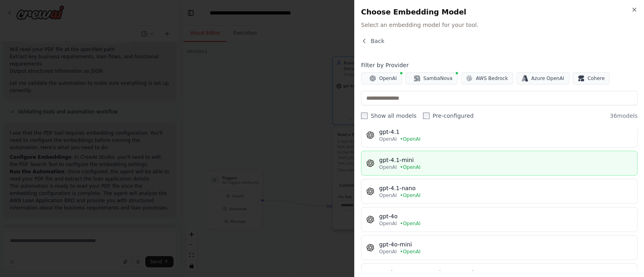
scroll to position [42, 0]
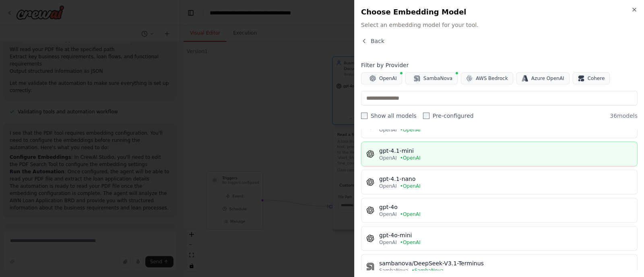
click at [443, 147] on div "gpt-4.1-mini" at bounding box center [505, 151] width 253 height 8
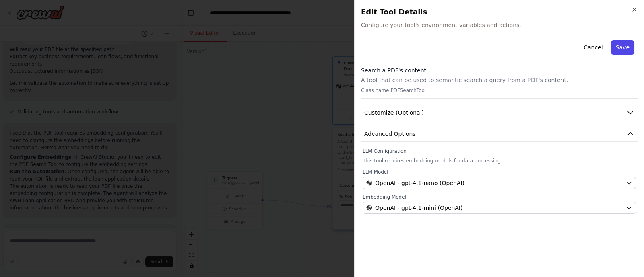
click at [515, 47] on button "Save" at bounding box center [622, 47] width 23 height 14
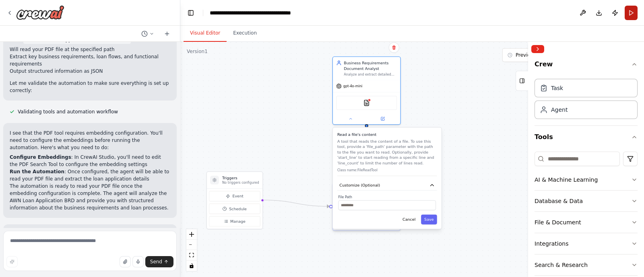
click at [515, 12] on button "Run" at bounding box center [631, 13] width 13 height 14
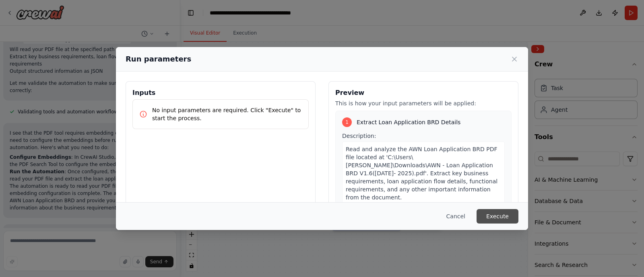
click at [497, 214] on button "Execute" at bounding box center [498, 216] width 42 height 14
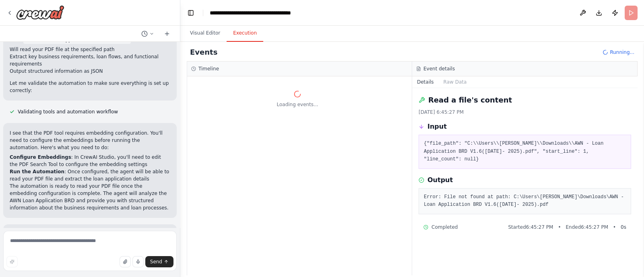
scroll to position [667, 0]
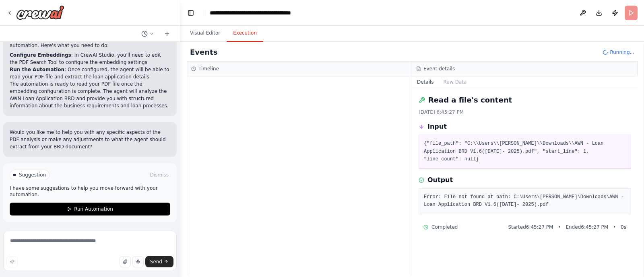
click at [271, 89] on div at bounding box center [299, 175] width 225 height 199
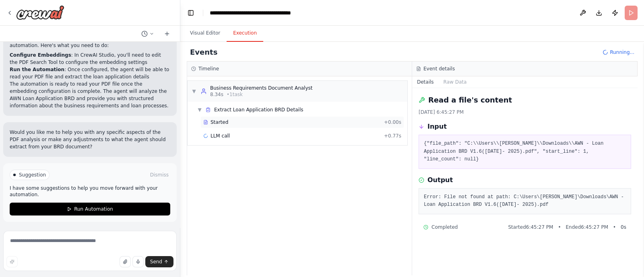
click at [240, 125] on div "Started" at bounding box center [292, 122] width 178 height 6
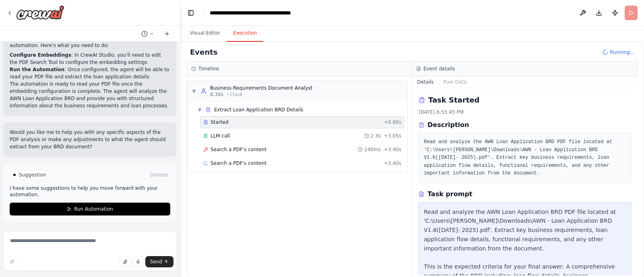
scroll to position [59, 0]
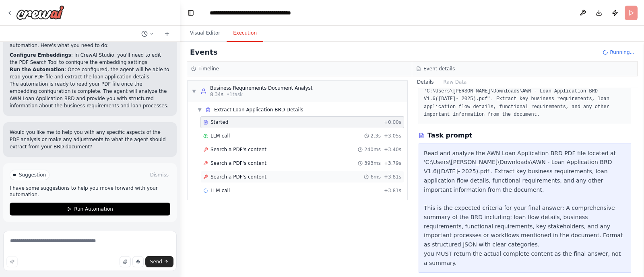
click at [273, 176] on div "Search a PDF's content 6ms + 3.81s" at bounding box center [302, 177] width 198 height 6
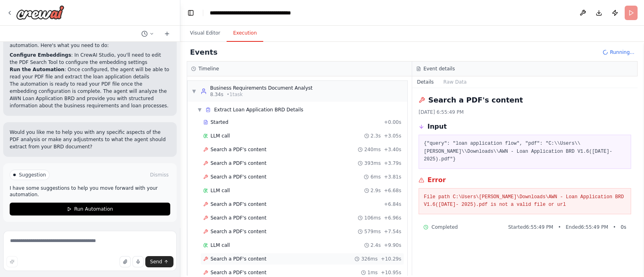
click at [281, 221] on div "Search a PDF's content 326ms + 10.29s" at bounding box center [302, 259] width 198 height 6
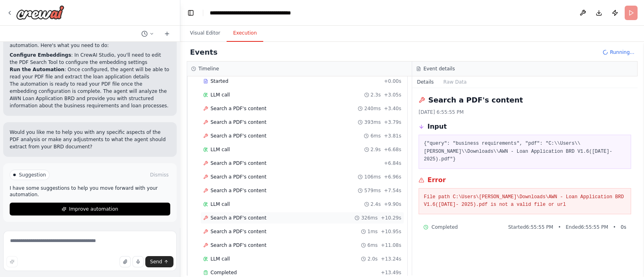
scroll to position [54, 0]
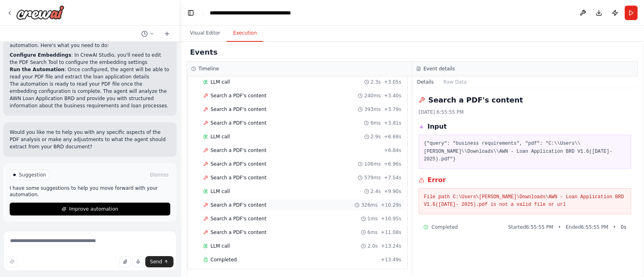
click at [281, 221] on div "Completed" at bounding box center [290, 260] width 174 height 6
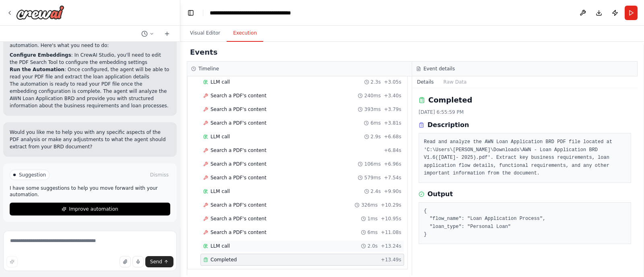
click at [271, 221] on div "LLM call 2.0s + 13.24s" at bounding box center [302, 246] width 198 height 6
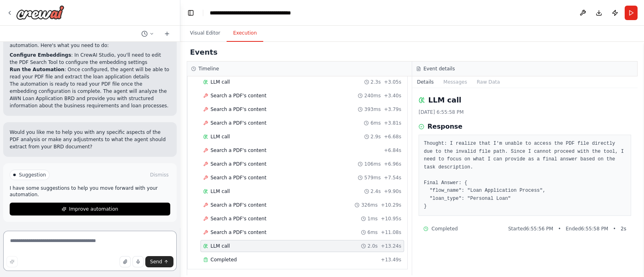
click at [44, 221] on textarea at bounding box center [89, 251] width 173 height 40
type textarea "**********"
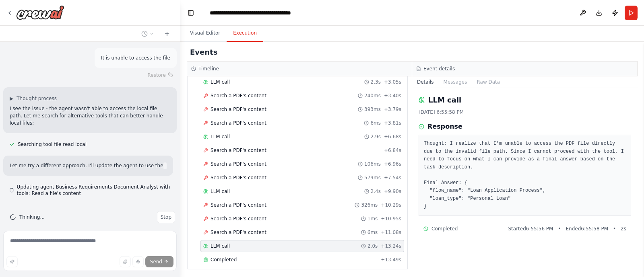
scroll to position [791, 0]
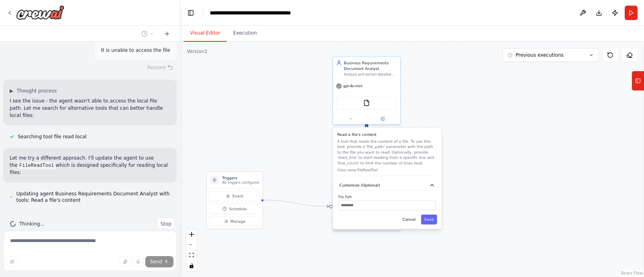
click at [200, 35] on button "Visual Editor" at bounding box center [205, 33] width 43 height 17
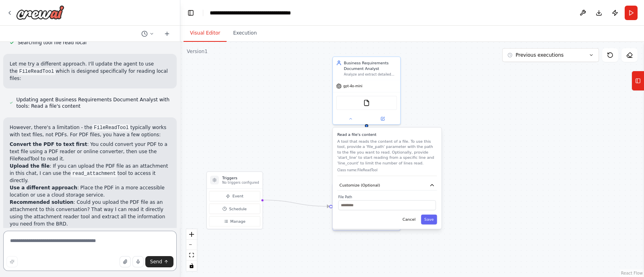
scroll to position [892, 0]
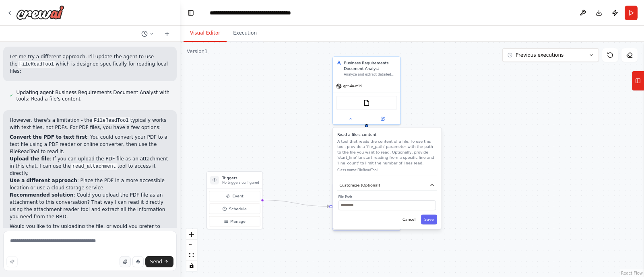
click at [123, 221] on button "button" at bounding box center [125, 261] width 11 height 11
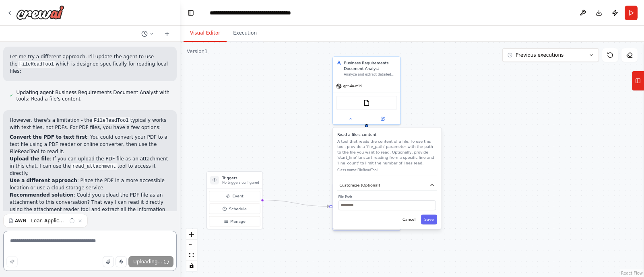
click at [91, 221] on textarea at bounding box center [89, 251] width 173 height 40
type textarea "**********"
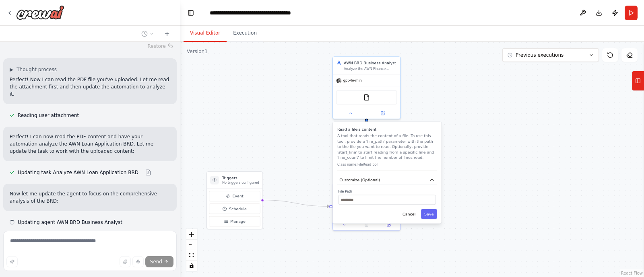
scroll to position [1131, 0]
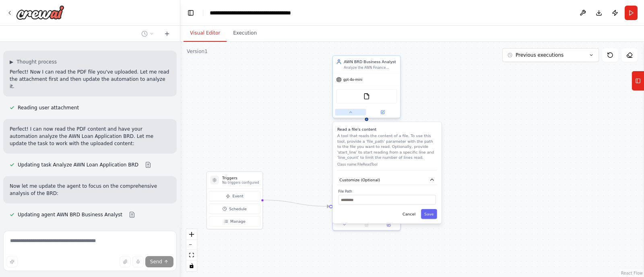
click at [353, 114] on button at bounding box center [350, 112] width 31 height 6
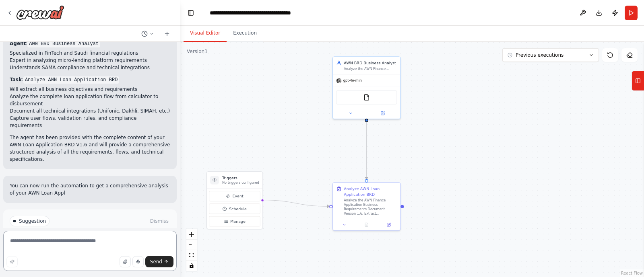
scroll to position [1343, 0]
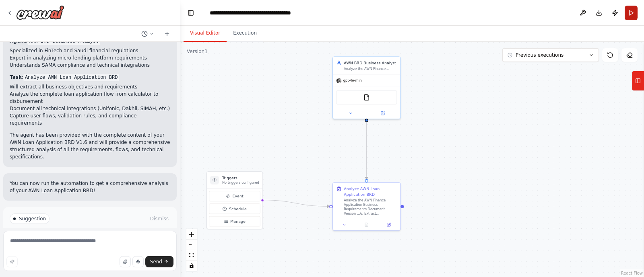
click at [515, 13] on button "Run" at bounding box center [631, 13] width 13 height 14
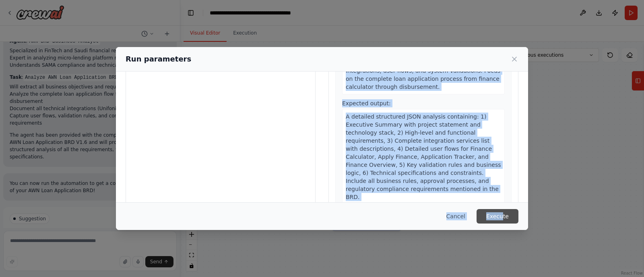
scroll to position [79, 0]
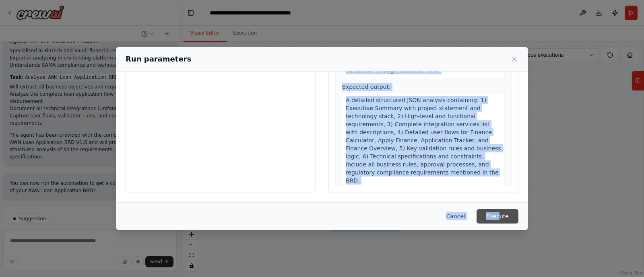
drag, startPoint x: 454, startPoint y: 172, endPoint x: 500, endPoint y: 212, distance: 61.0
click at [500, 212] on div "Run parameters Inputs No input parameters are required. Click "Execute" to star…" at bounding box center [322, 138] width 412 height 183
click at [500, 212] on button "Execute" at bounding box center [498, 216] width 42 height 14
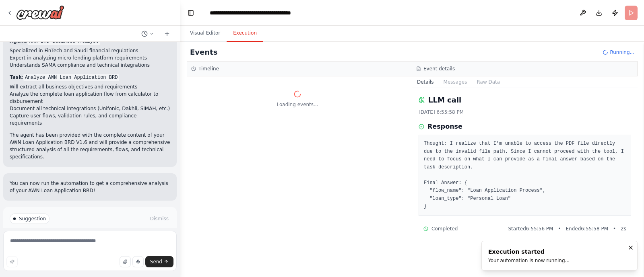
scroll to position [0, 0]
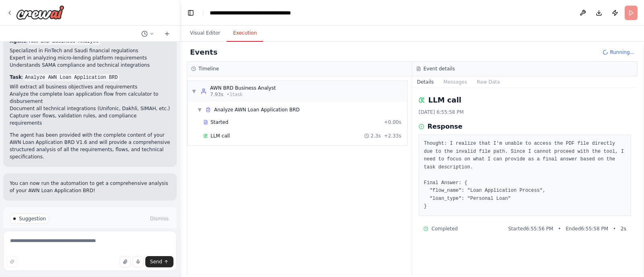
click at [246, 133] on div "LLM call 2.3s + 2.33s" at bounding box center [302, 136] width 198 height 6
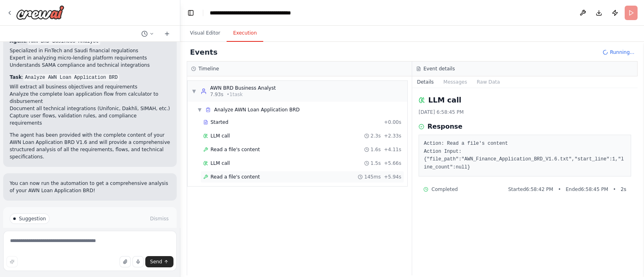
click at [244, 174] on span "Read a file's content" at bounding box center [236, 177] width 50 height 6
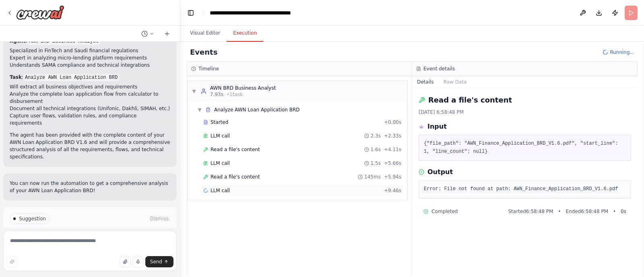
click at [238, 192] on div "LLM call + 9.46s" at bounding box center [302, 191] width 198 height 6
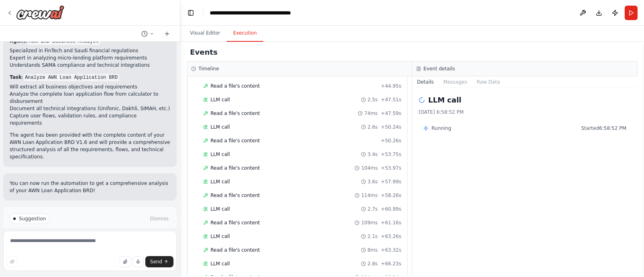
scroll to position [569, 0]
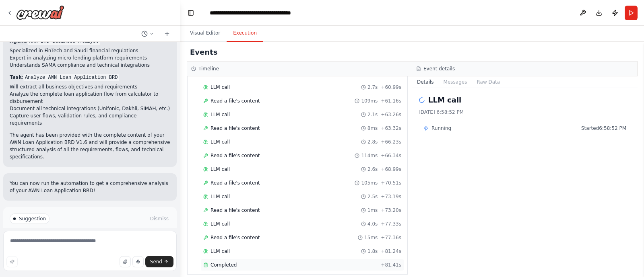
click at [228, 221] on span "Completed" at bounding box center [224, 265] width 26 height 6
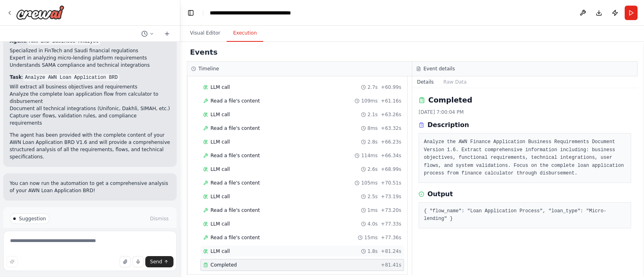
click at [250, 221] on div "LLM call 1.8s + 81.24s" at bounding box center [302, 251] width 198 height 6
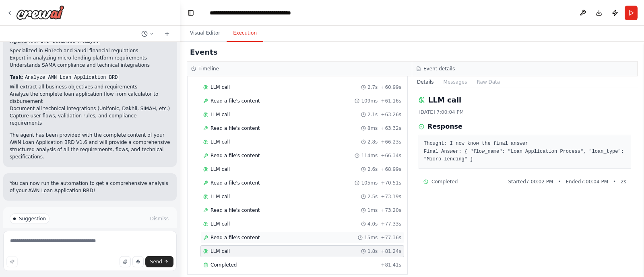
click at [249, 221] on div "Read a file's content 15ms + 77.36s" at bounding box center [302, 238] width 204 height 12
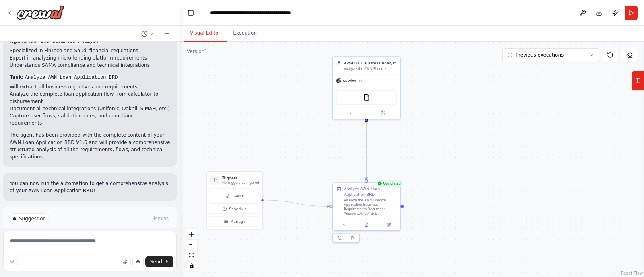
click at [204, 36] on button "Visual Editor" at bounding box center [205, 33] width 43 height 17
click at [116, 221] on textarea at bounding box center [89, 251] width 173 height 40
type textarea "*********"
click at [12, 13] on icon at bounding box center [9, 13] width 6 height 6
click at [8, 12] on icon at bounding box center [9, 13] width 6 height 6
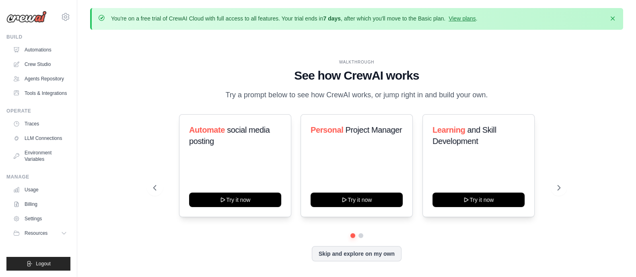
scroll to position [28, 0]
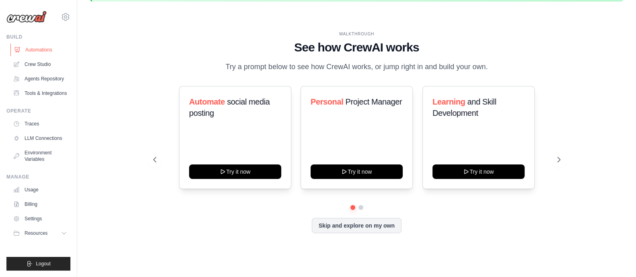
click at [37, 52] on link "Automations" at bounding box center [40, 49] width 61 height 13
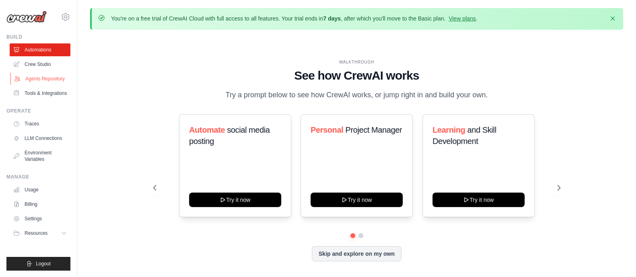
click at [34, 78] on link "Agents Repository" at bounding box center [40, 78] width 61 height 13
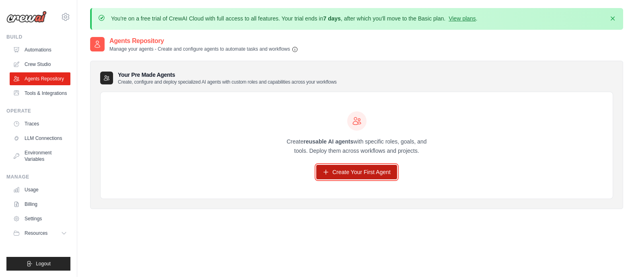
click at [366, 173] on link "Create Your First Agent" at bounding box center [356, 172] width 81 height 14
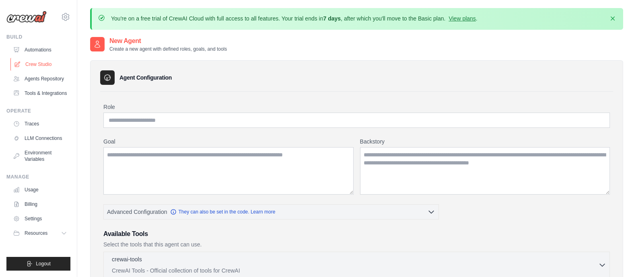
click at [45, 60] on link "Crew Studio" at bounding box center [40, 64] width 61 height 13
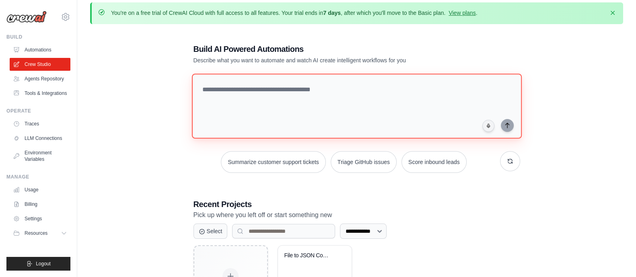
click at [306, 99] on textarea at bounding box center [357, 106] width 330 height 65
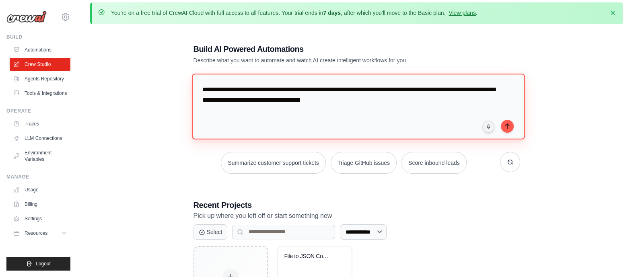
type textarea "**********"
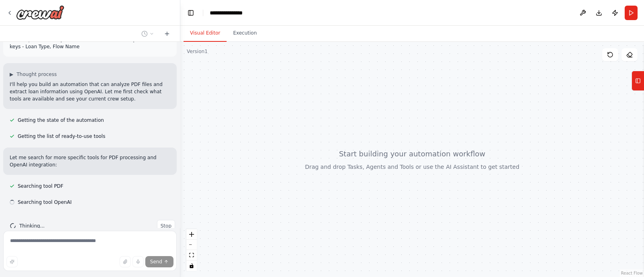
scroll to position [42, 0]
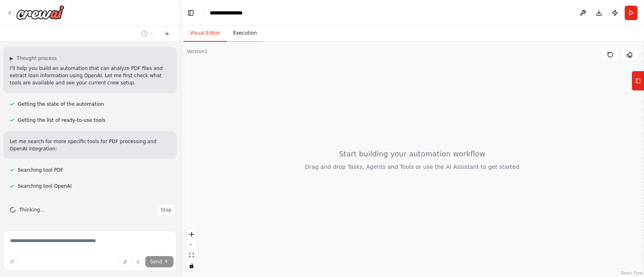
click at [242, 33] on button "Execution" at bounding box center [245, 33] width 37 height 17
click at [212, 32] on button "Visual Editor" at bounding box center [205, 33] width 43 height 17
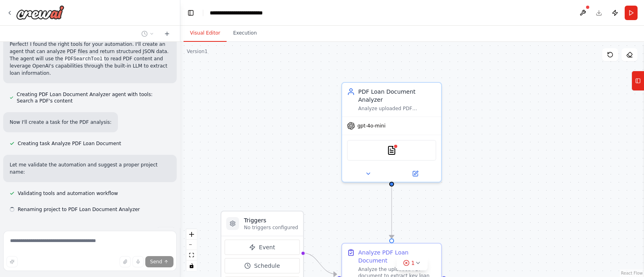
scroll to position [222, 0]
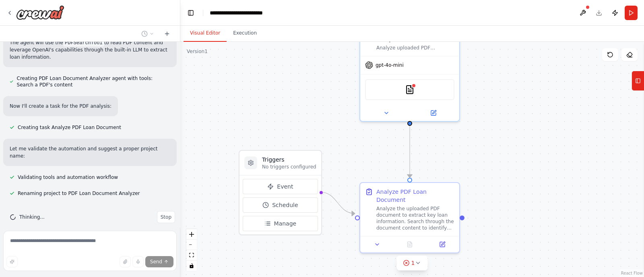
drag, startPoint x: 294, startPoint y: 145, endPoint x: 316, endPoint y: 74, distance: 74.4
click at [316, 74] on div ".deletable-edge-delete-btn { width: 20px; height: 20px; border: 0px solid #ffff…" at bounding box center [412, 159] width 464 height 235
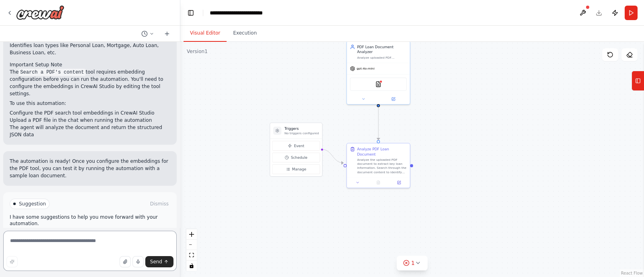
scroll to position [500, 0]
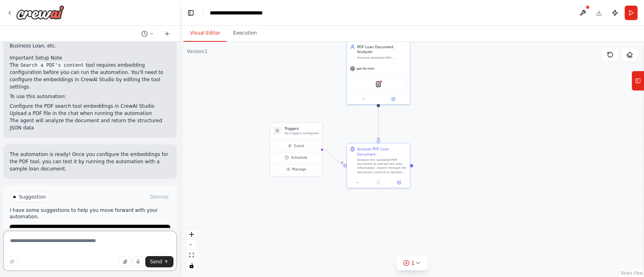
click at [55, 240] on textarea at bounding box center [89, 251] width 173 height 40
type textarea "**********"
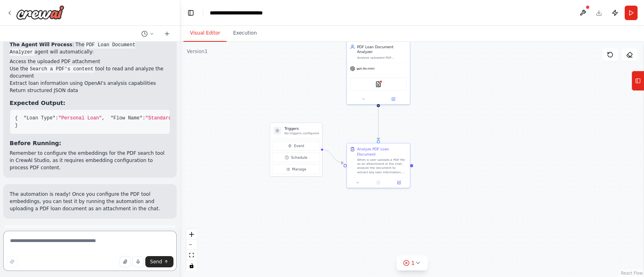
scroll to position [1012, 0]
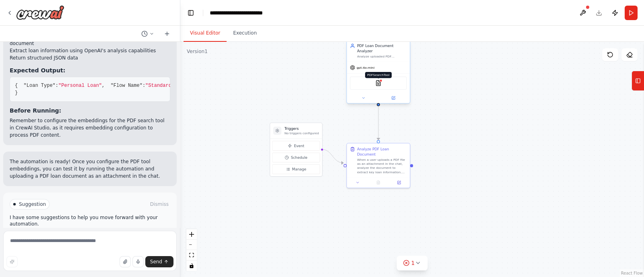
click at [381, 80] on img at bounding box center [378, 83] width 6 height 6
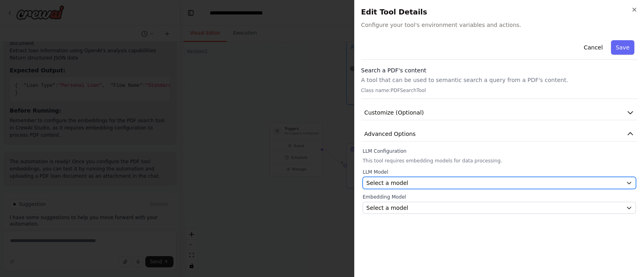
click at [504, 182] on div "Select a model" at bounding box center [494, 183] width 256 height 8
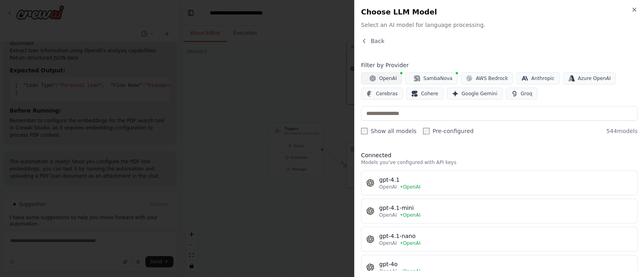
click at [383, 76] on span "OpenAI" at bounding box center [388, 78] width 18 height 6
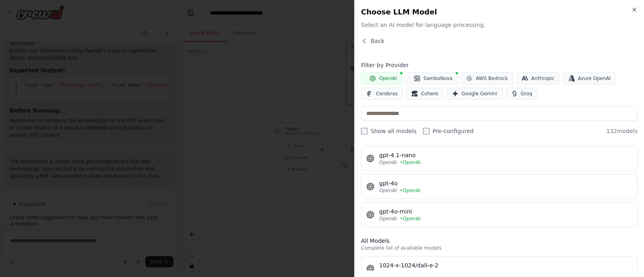
scroll to position [83, 0]
click at [433, 214] on div "OpenAI • OpenAI" at bounding box center [505, 216] width 253 height 6
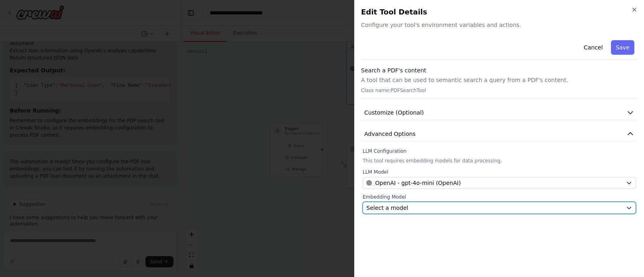
click at [434, 204] on div "Select a model" at bounding box center [494, 208] width 256 height 8
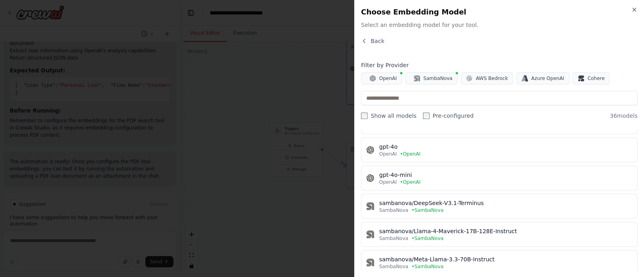
scroll to position [105, 0]
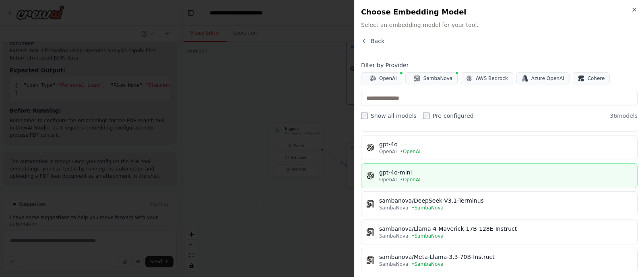
click at [437, 172] on div "gpt-4o-mini" at bounding box center [505, 173] width 253 height 8
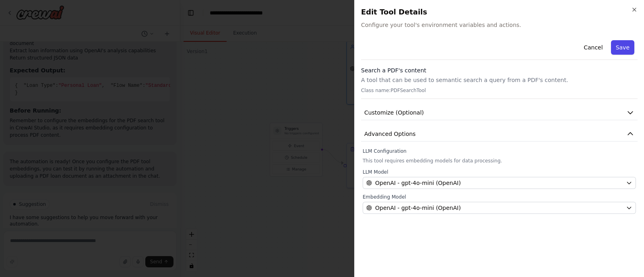
click at [622, 49] on button "Save" at bounding box center [622, 47] width 23 height 14
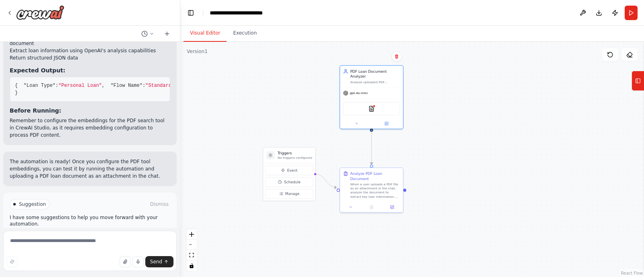
drag, startPoint x: 458, startPoint y: 127, endPoint x: 450, endPoint y: 149, distance: 23.4
click at [450, 149] on div ".deletable-edge-delete-btn { width: 20px; height: 20px; border: 0px solid #ffff…" at bounding box center [412, 159] width 464 height 235
click at [632, 19] on button "Run" at bounding box center [631, 13] width 13 height 14
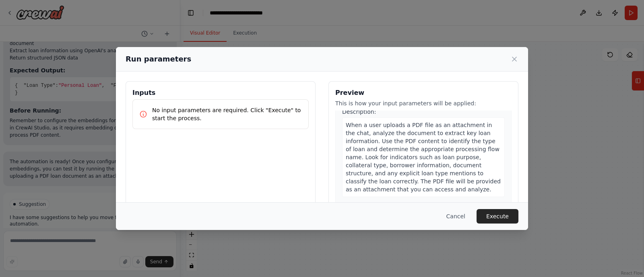
scroll to position [79, 0]
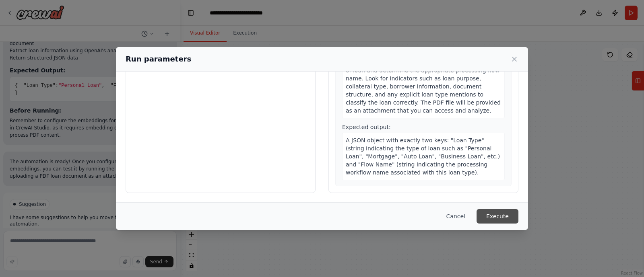
click at [492, 211] on button "Execute" at bounding box center [498, 216] width 42 height 14
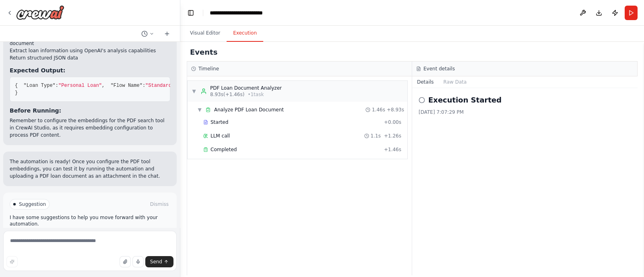
click at [333, 147] on div "Completed" at bounding box center [292, 150] width 178 height 6
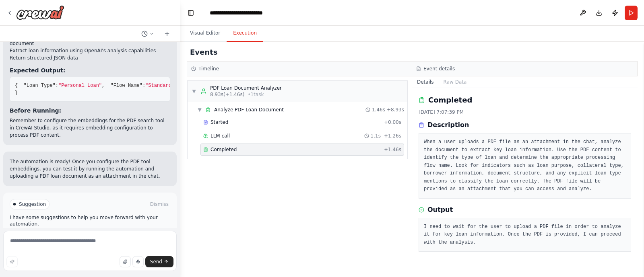
click at [333, 147] on div "Completed" at bounding box center [292, 150] width 178 height 6
click at [124, 261] on icon "button" at bounding box center [125, 262] width 5 height 5
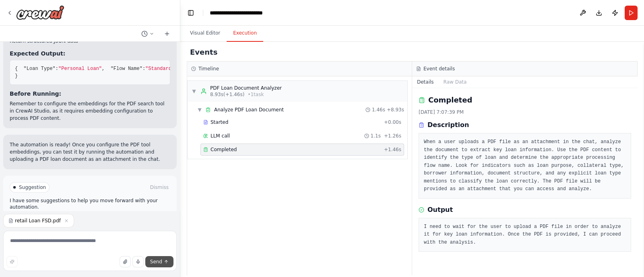
click at [159, 263] on span "Send" at bounding box center [156, 262] width 12 height 6
click at [202, 36] on button "Visual Editor" at bounding box center [205, 33] width 43 height 17
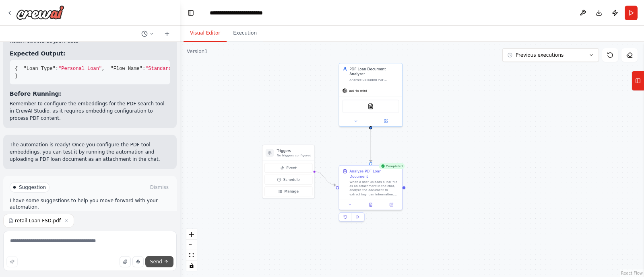
click at [166, 262] on icon "submit" at bounding box center [166, 262] width 5 height 5
click at [64, 221] on icon "button" at bounding box center [66, 221] width 5 height 5
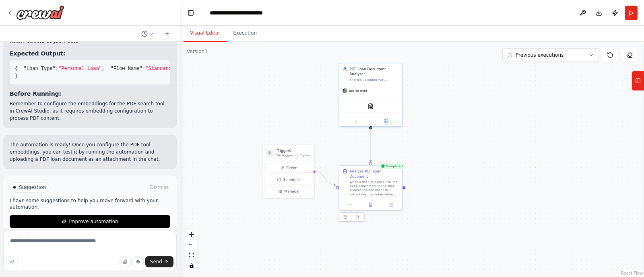
scroll to position [1012, 0]
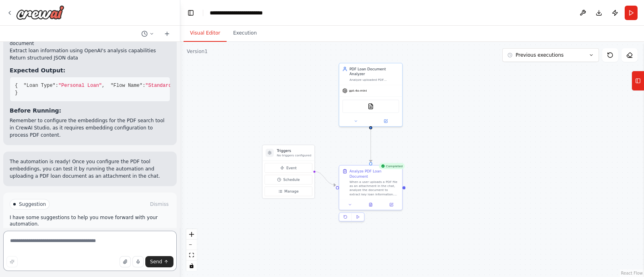
click at [63, 246] on textarea at bounding box center [89, 251] width 173 height 40
click at [125, 260] on icon "button" at bounding box center [125, 262] width 5 height 5
click at [125, 262] on icon "button" at bounding box center [125, 262] width 5 height 5
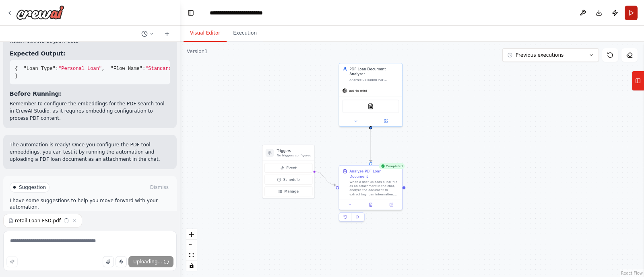
click at [636, 12] on button "Run" at bounding box center [631, 13] width 13 height 14
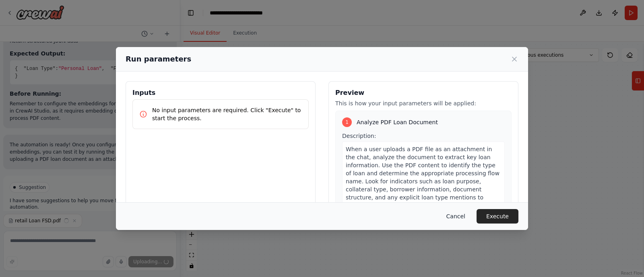
click at [459, 221] on button "Cancel" at bounding box center [456, 216] width 32 height 14
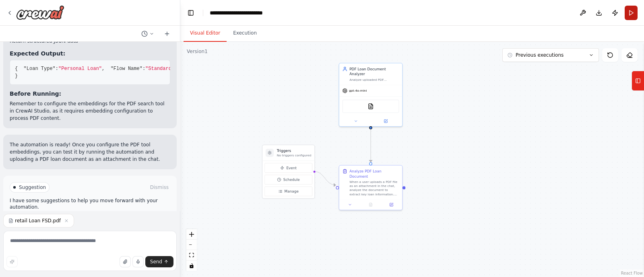
click at [630, 8] on button "Run" at bounding box center [631, 13] width 13 height 14
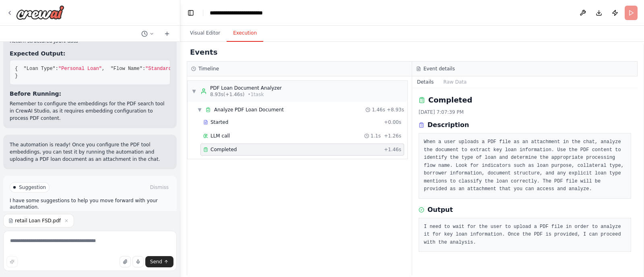
click at [241, 33] on button "Execution" at bounding box center [245, 33] width 37 height 17
click at [581, 26] on div "Visual Editor Execution" at bounding box center [412, 34] width 464 height 16
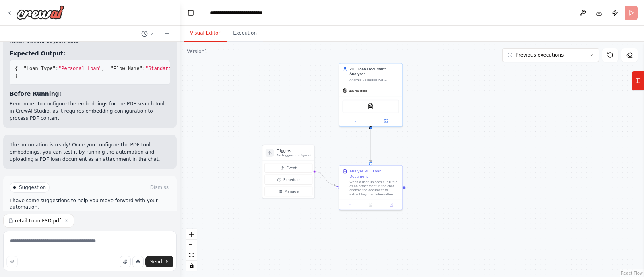
click at [203, 32] on button "Visual Editor" at bounding box center [205, 33] width 43 height 17
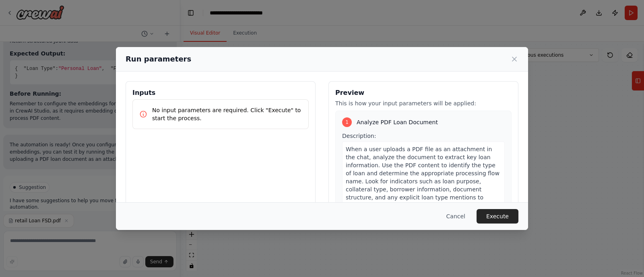
click at [610, 59] on body "I want to build an agent where I can upload a PDF file in chat and it use OpenA…" at bounding box center [322, 138] width 644 height 277
click at [465, 218] on button "Cancel" at bounding box center [456, 216] width 32 height 14
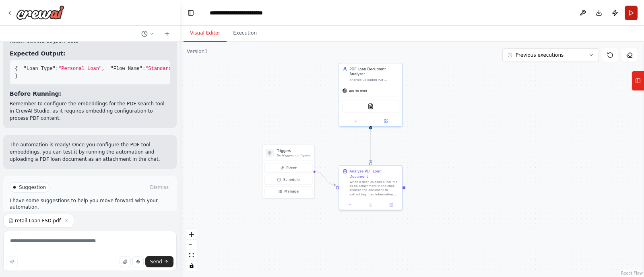
click at [632, 13] on button "Run" at bounding box center [631, 13] width 13 height 14
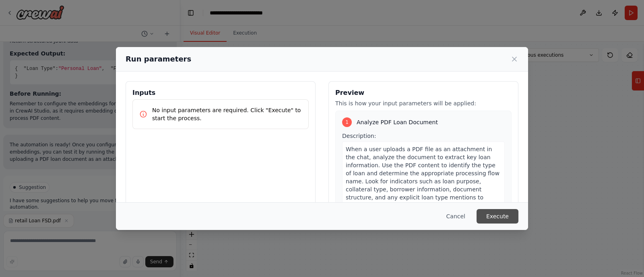
click at [499, 218] on button "Execute" at bounding box center [498, 216] width 42 height 14
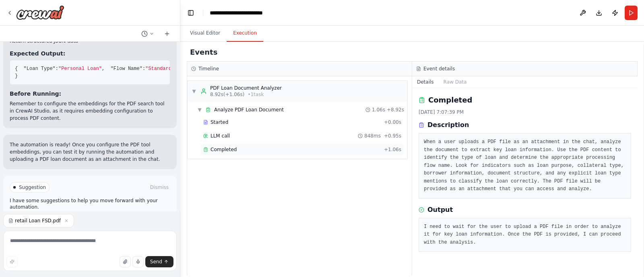
click at [310, 149] on div "Completed" at bounding box center [292, 150] width 178 height 6
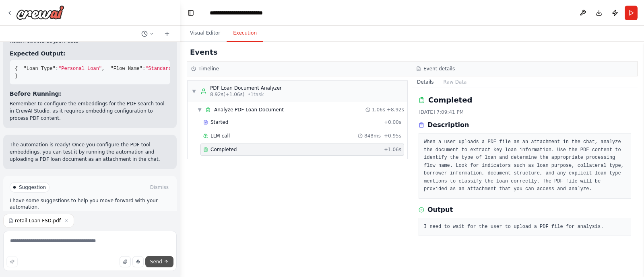
click at [155, 262] on span "Send" at bounding box center [156, 262] width 12 height 6
click at [132, 246] on textarea at bounding box center [89, 251] width 173 height 40
click at [158, 262] on span "Send" at bounding box center [156, 262] width 12 height 6
click at [87, 249] on textarea at bounding box center [89, 251] width 173 height 40
type textarea "**********"
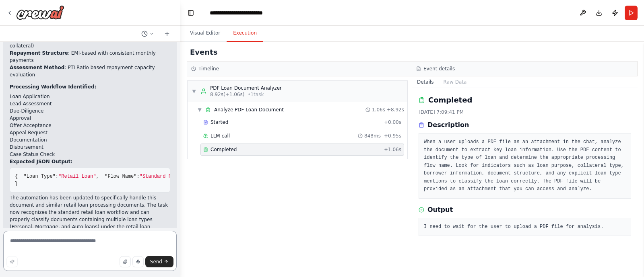
scroll to position [1484, 0]
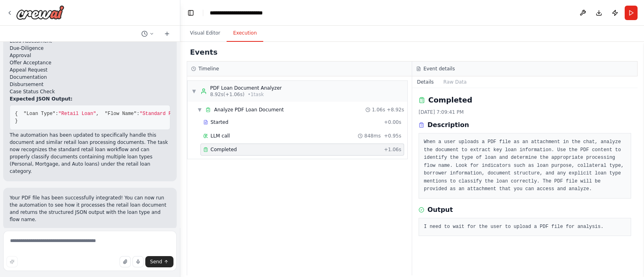
click at [82, 277] on span "Run Automation" at bounding box center [93, 282] width 39 height 6
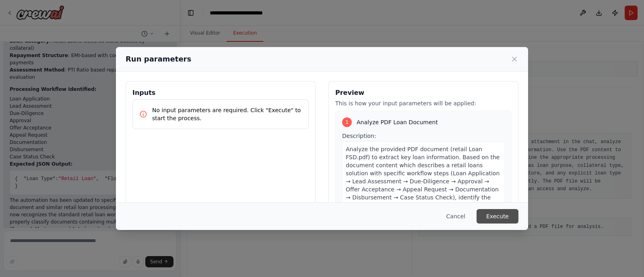
click at [495, 214] on button "Execute" at bounding box center [498, 216] width 42 height 14
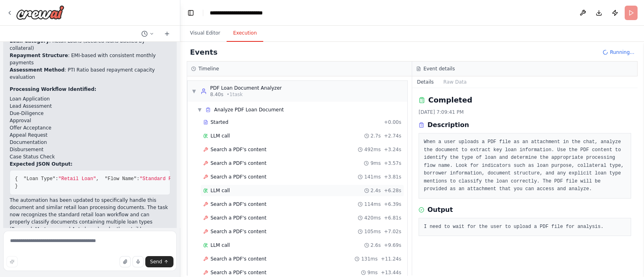
scroll to position [40, 0]
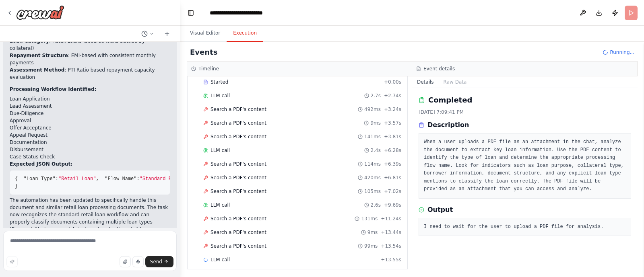
click at [469, 246] on div "Completed [DATE] 7:09:41 PM Description When a user uploads a PDF file as an at…" at bounding box center [524, 182] width 225 height 188
click at [269, 241] on div "Search a PDF's content 101ms + 17.23s" at bounding box center [302, 247] width 204 height 12
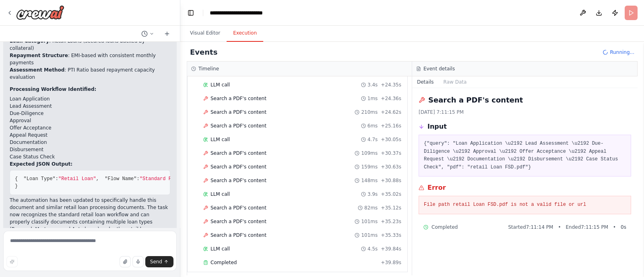
scroll to position [1484, 0]
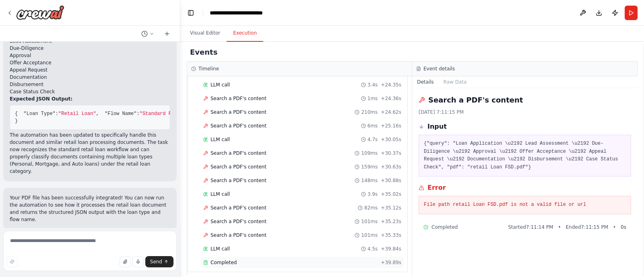
click at [256, 262] on div "Completed + 39.89s" at bounding box center [302, 263] width 204 height 12
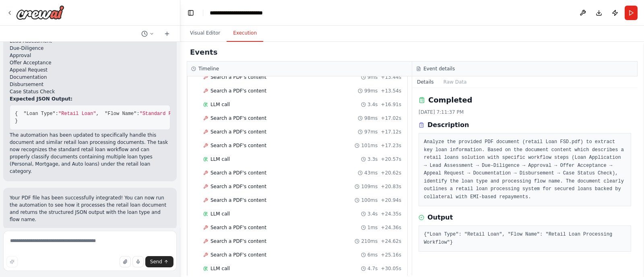
scroll to position [325, 0]
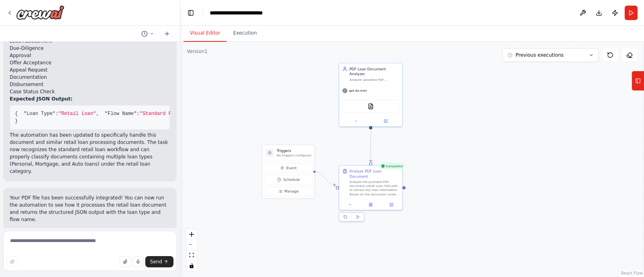
click at [204, 31] on button "Visual Editor" at bounding box center [205, 33] width 43 height 17
click at [249, 31] on button "Execution" at bounding box center [245, 33] width 37 height 17
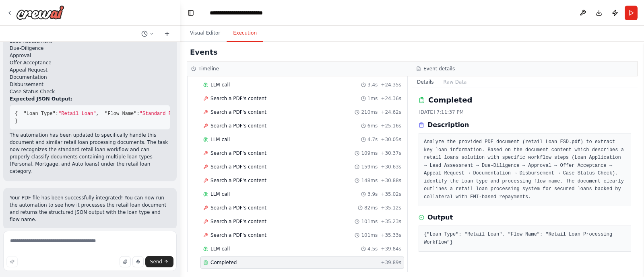
click at [168, 35] on icon at bounding box center [167, 34] width 6 height 6
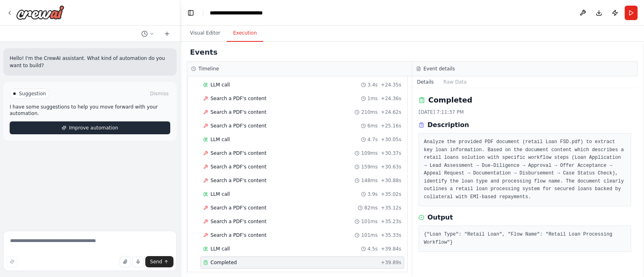
click at [102, 125] on span "Improve automation" at bounding box center [93, 128] width 49 height 6
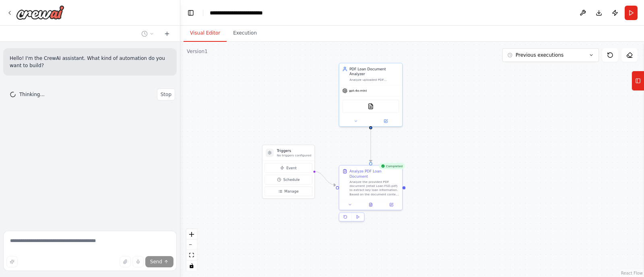
click at [199, 36] on button "Visual Editor" at bounding box center [205, 33] width 43 height 17
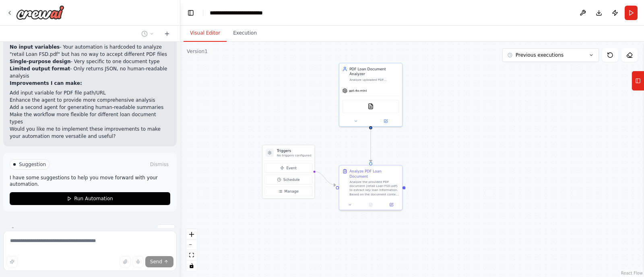
scroll to position [227, 0]
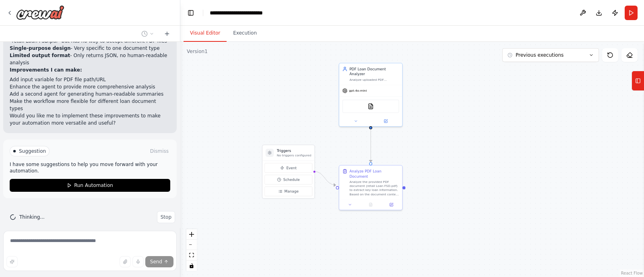
click at [82, 149] on div "Suggestion Dismiss I have some suggestions to help you move forward with your a…" at bounding box center [90, 169] width 161 height 46
click at [242, 100] on div ".deletable-edge-delete-btn { width: 20px; height: 20px; border: 0px solid #ffff…" at bounding box center [412, 159] width 464 height 235
